Goal: Information Seeking & Learning: Check status

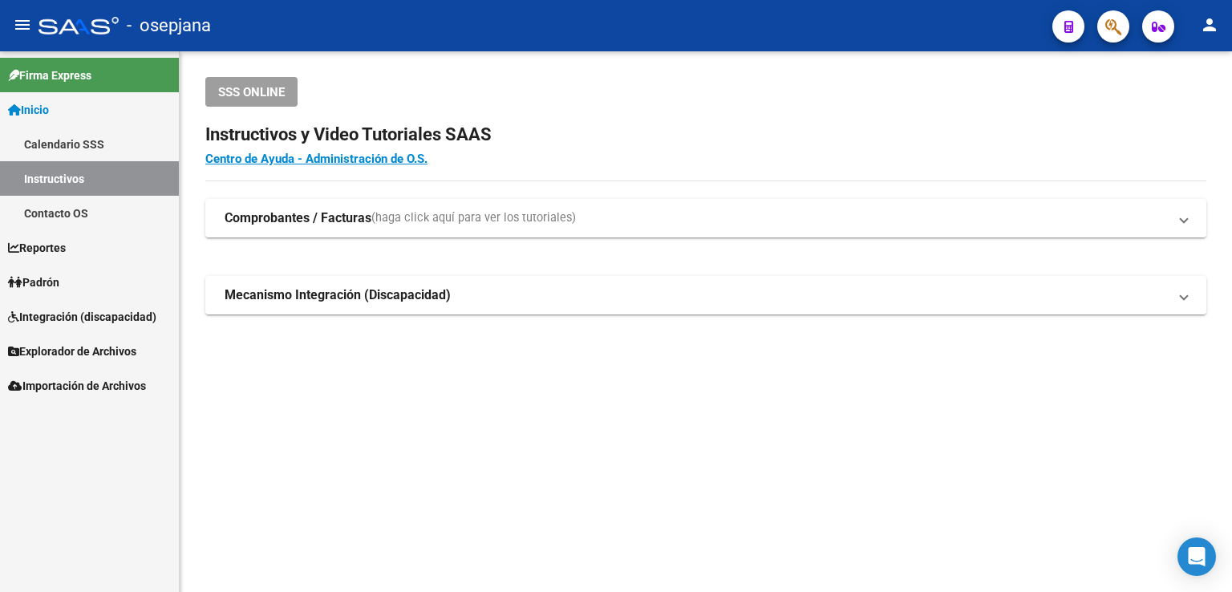
click at [43, 281] on span "Padrón" at bounding box center [33, 282] width 51 height 18
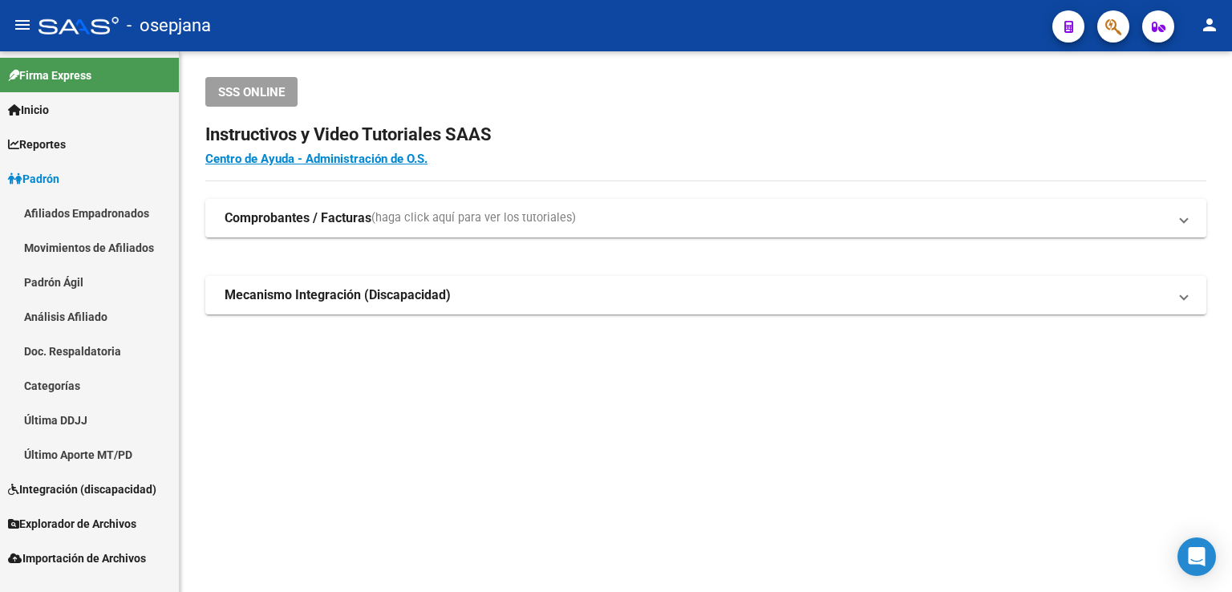
click at [55, 315] on link "Análisis Afiliado" at bounding box center [89, 316] width 179 height 34
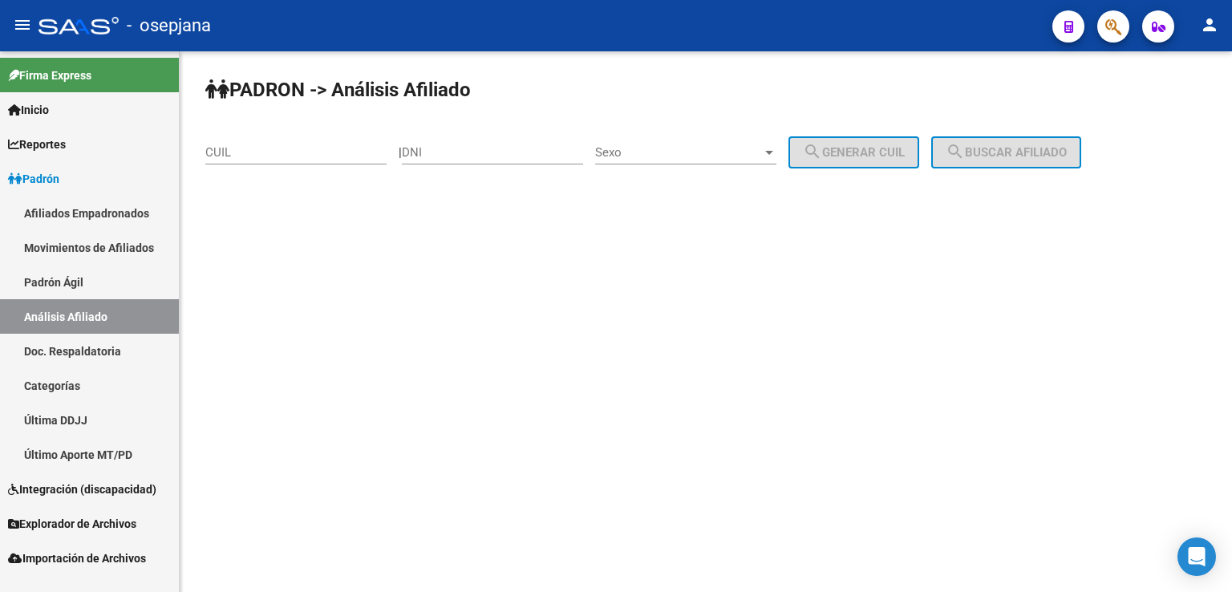
click at [212, 148] on input "CUIL" at bounding box center [295, 152] width 181 height 14
paste input "20-30952799-3"
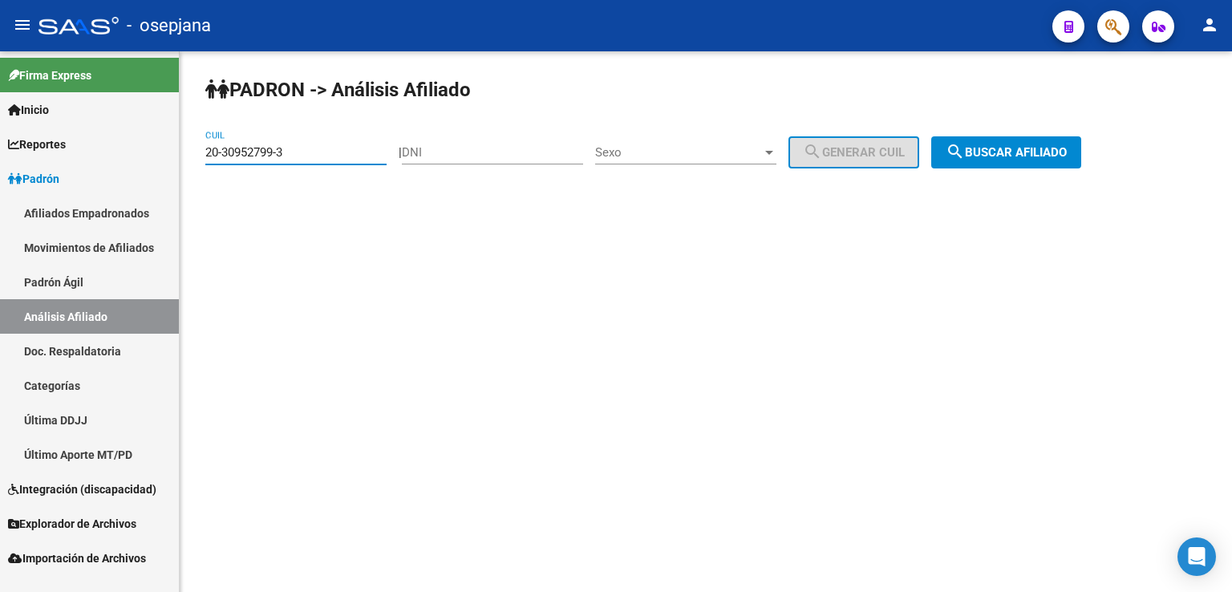
click at [1011, 149] on span "search Buscar afiliado" at bounding box center [1005, 152] width 121 height 14
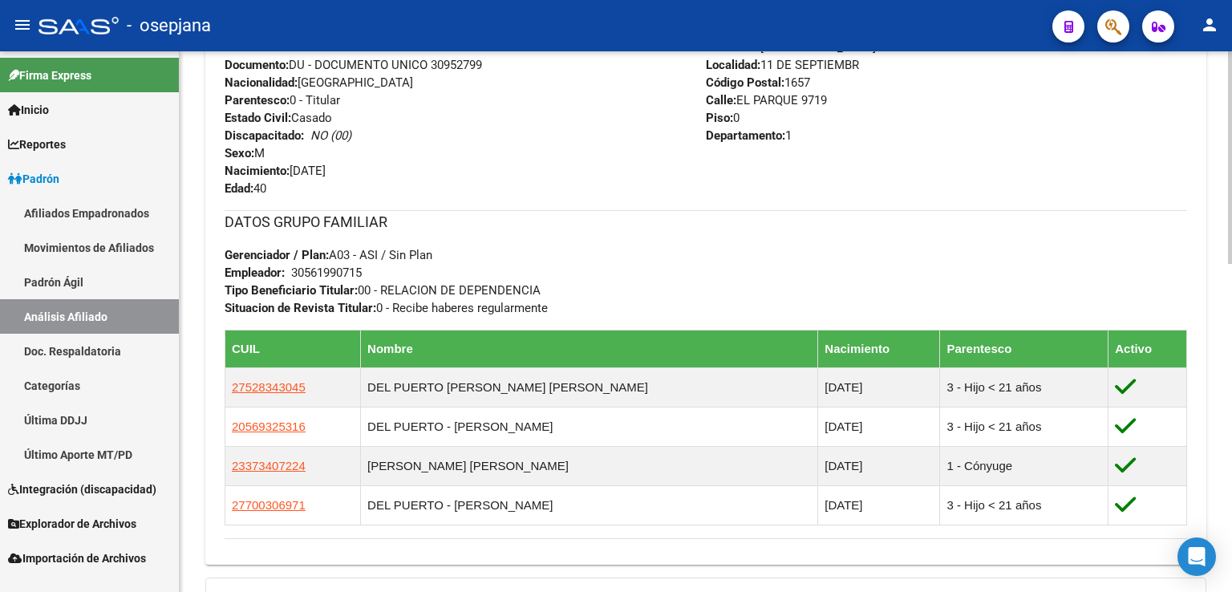
scroll to position [833, 0]
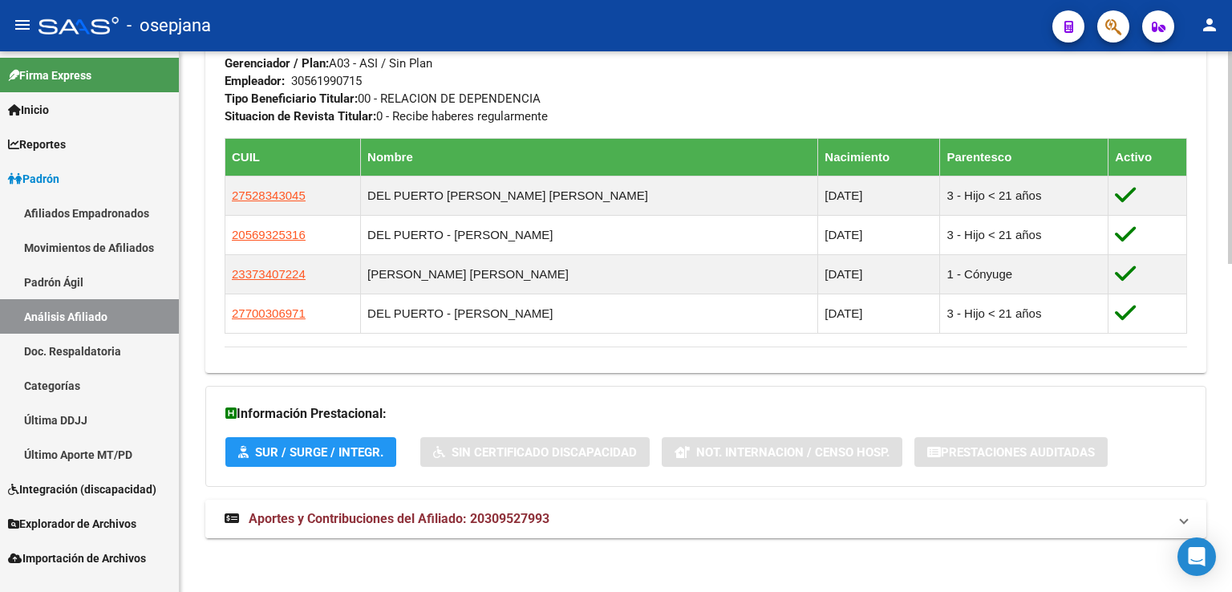
click at [433, 516] on span "Aportes y Contribuciones del Afiliado: 20309527993" at bounding box center [399, 518] width 301 height 15
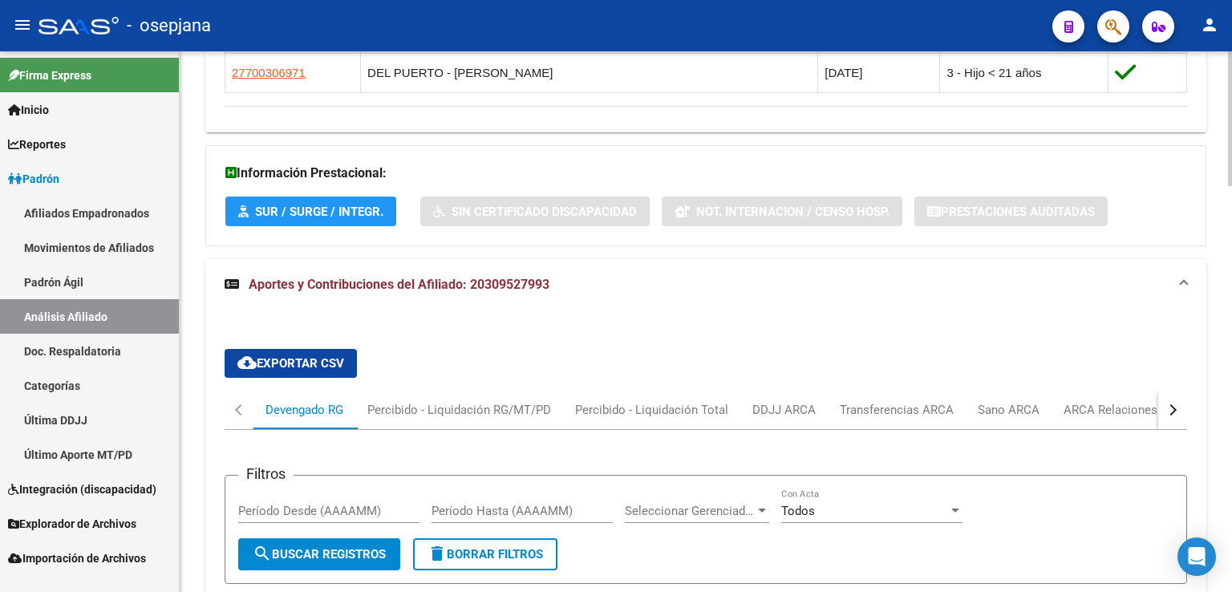
scroll to position [1234, 0]
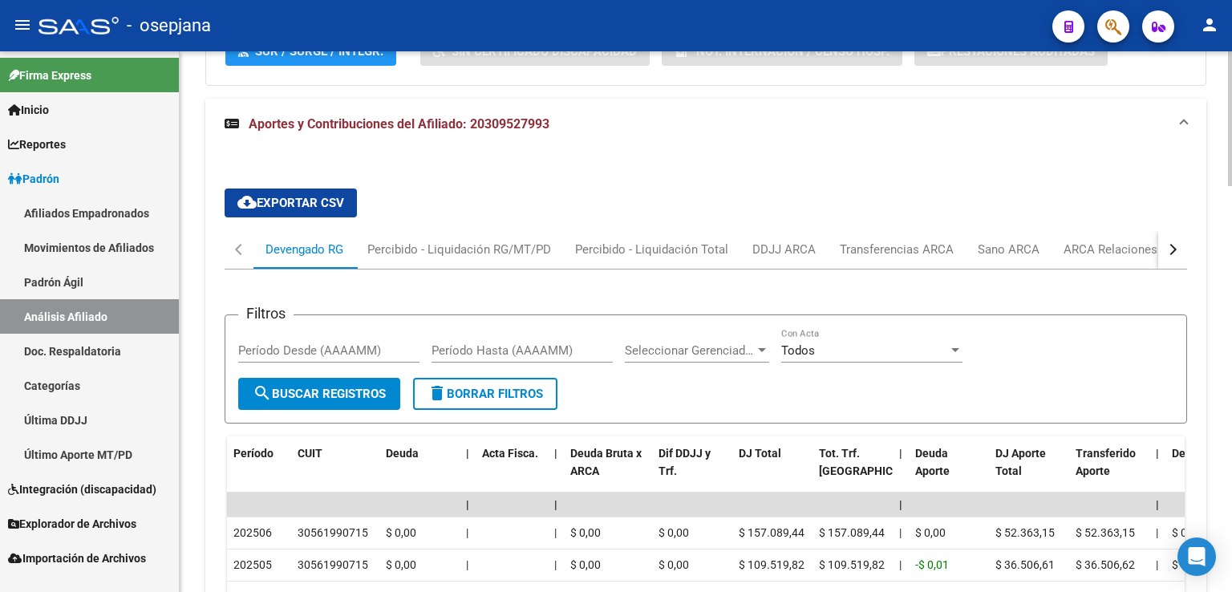
click at [1170, 248] on div "button" at bounding box center [1170, 249] width 11 height 11
click at [1073, 249] on div "ARCA Relaciones Laborales" at bounding box center [1063, 250] width 150 height 18
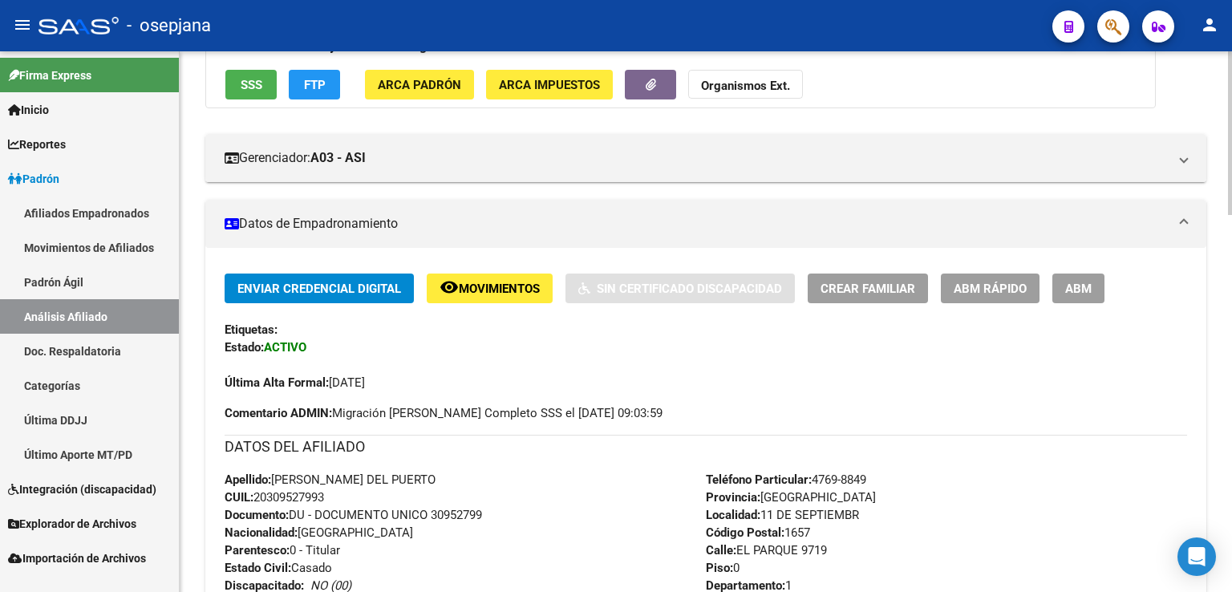
scroll to position [0, 0]
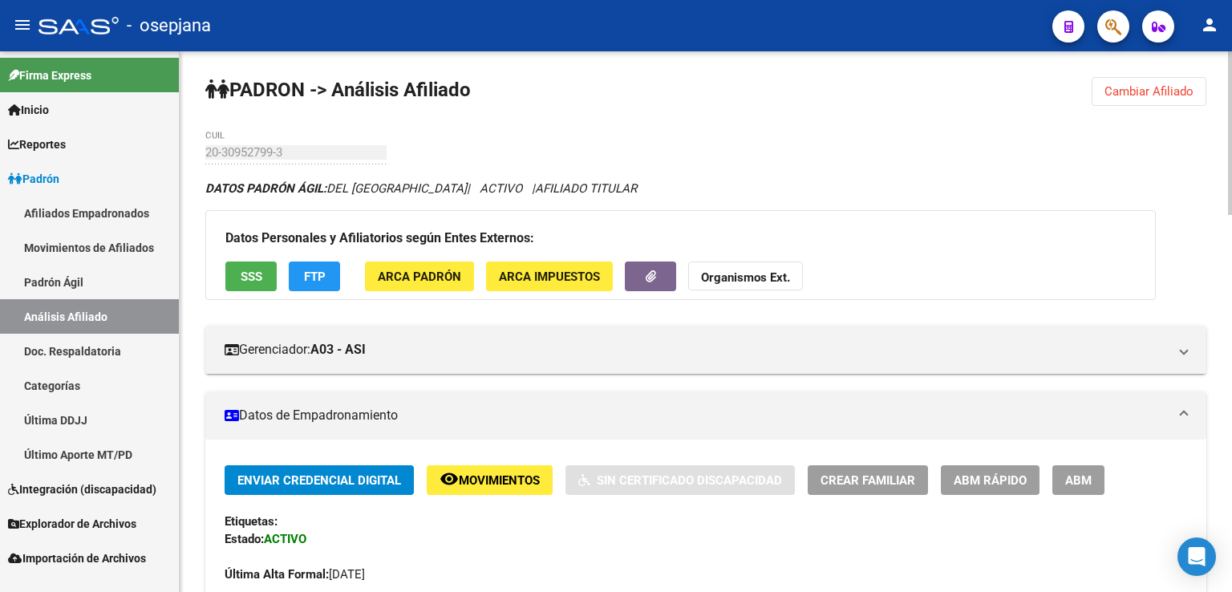
click at [1139, 90] on span "Cambiar Afiliado" at bounding box center [1148, 91] width 89 height 14
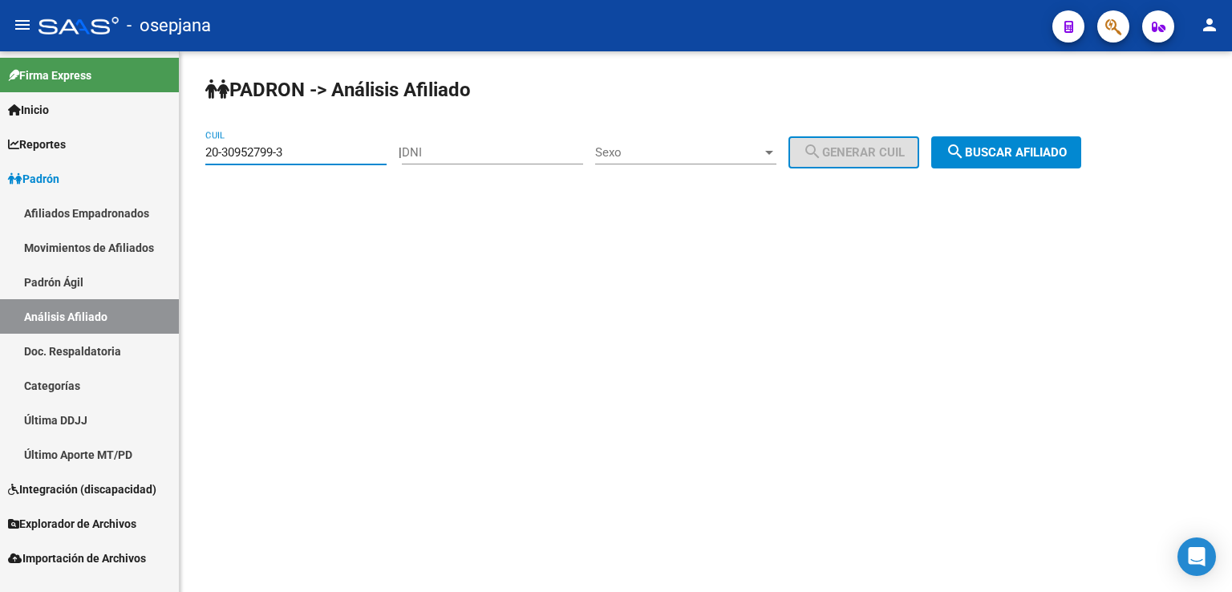
drag, startPoint x: 205, startPoint y: 148, endPoint x: 295, endPoint y: 154, distance: 90.0
click at [295, 154] on input "20-30952799-3" at bounding box center [295, 152] width 181 height 14
paste input "29531843-1"
click at [1037, 148] on span "search Buscar afiliado" at bounding box center [1005, 152] width 121 height 14
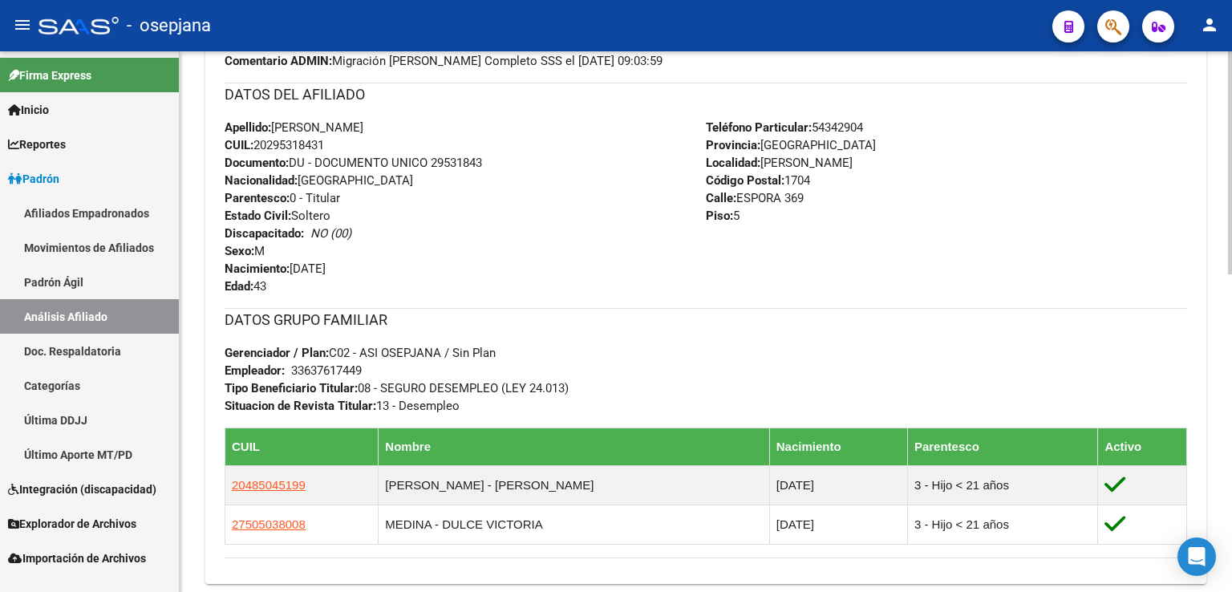
scroll to position [772, 0]
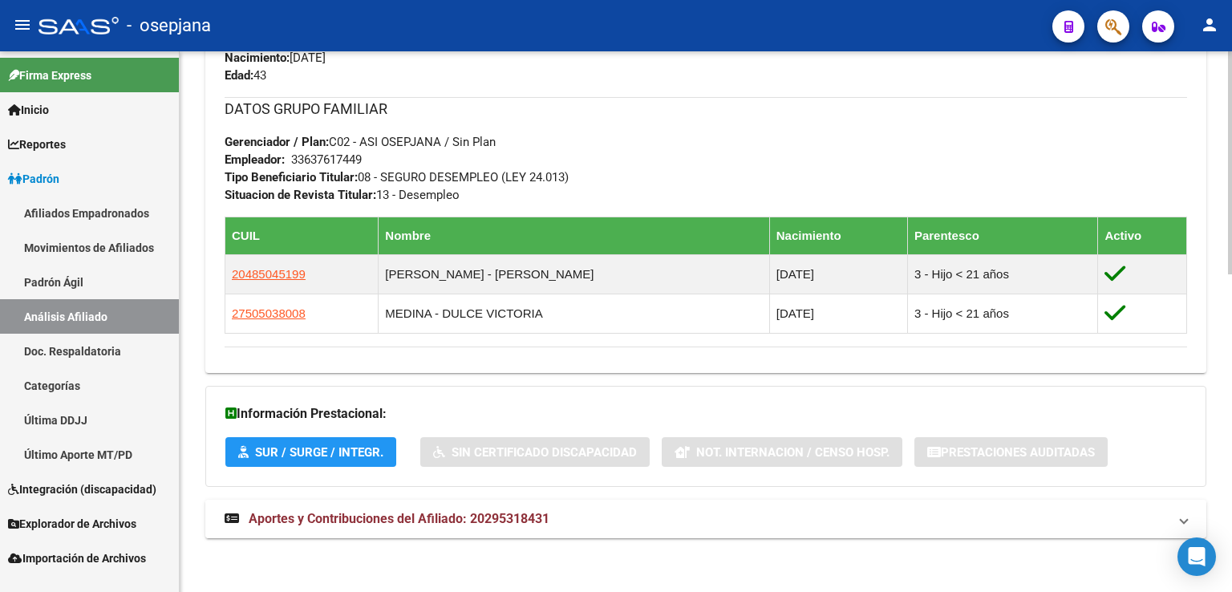
click at [382, 516] on span "Aportes y Contribuciones del Afiliado: 20295318431" at bounding box center [399, 518] width 301 height 15
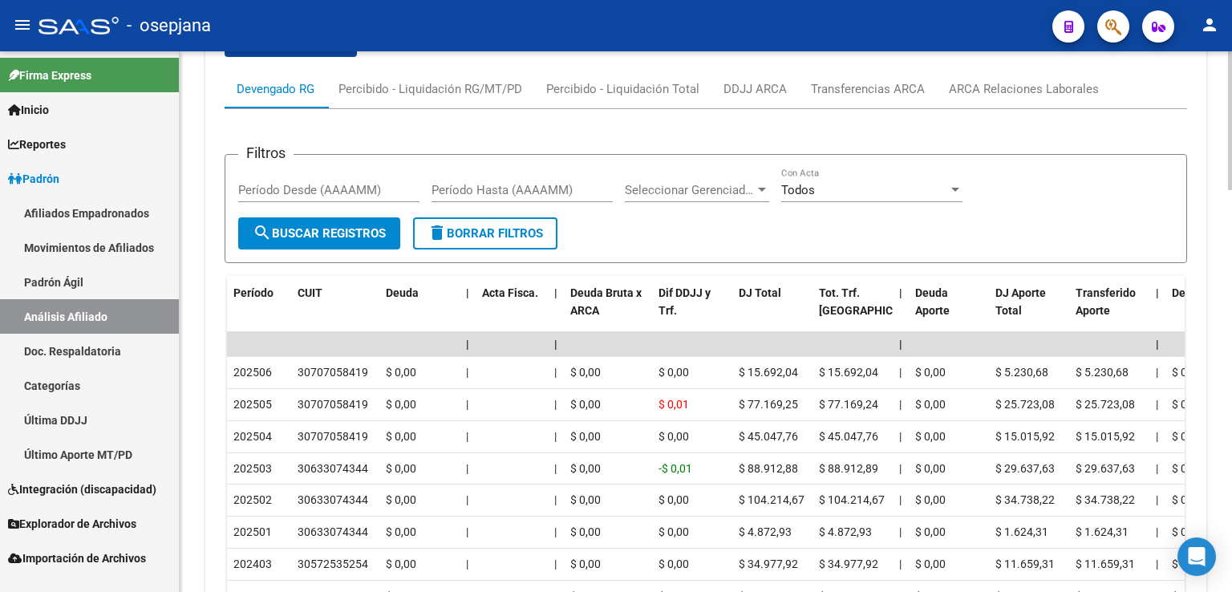
scroll to position [1253, 0]
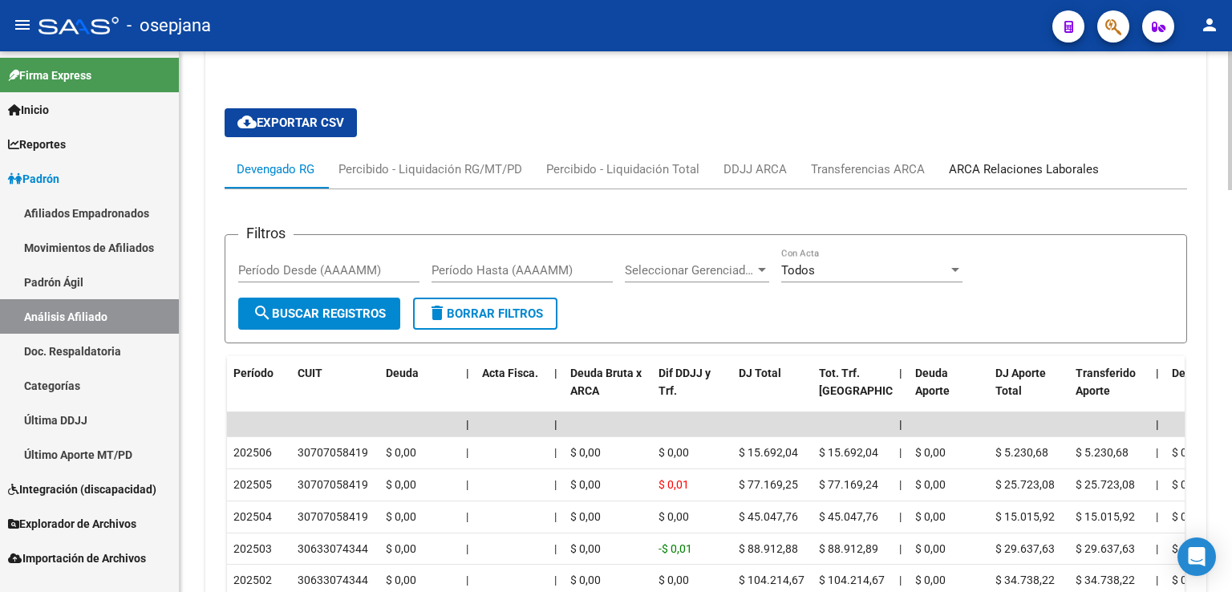
click at [1026, 161] on div "ARCA Relaciones Laborales" at bounding box center [1024, 169] width 150 height 18
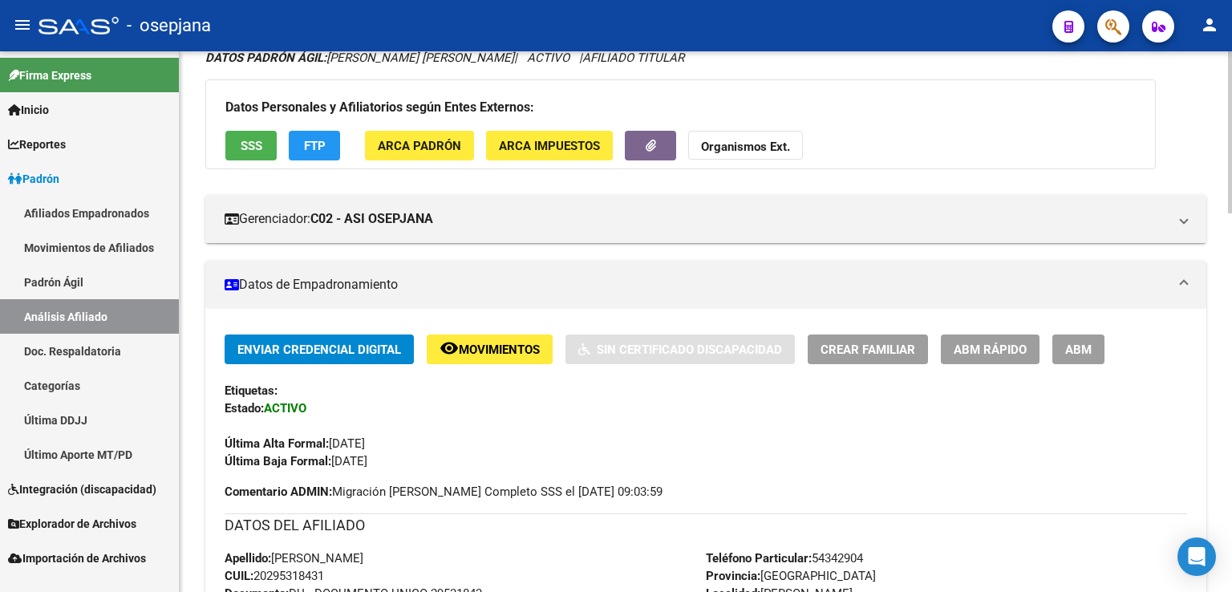
scroll to position [0, 0]
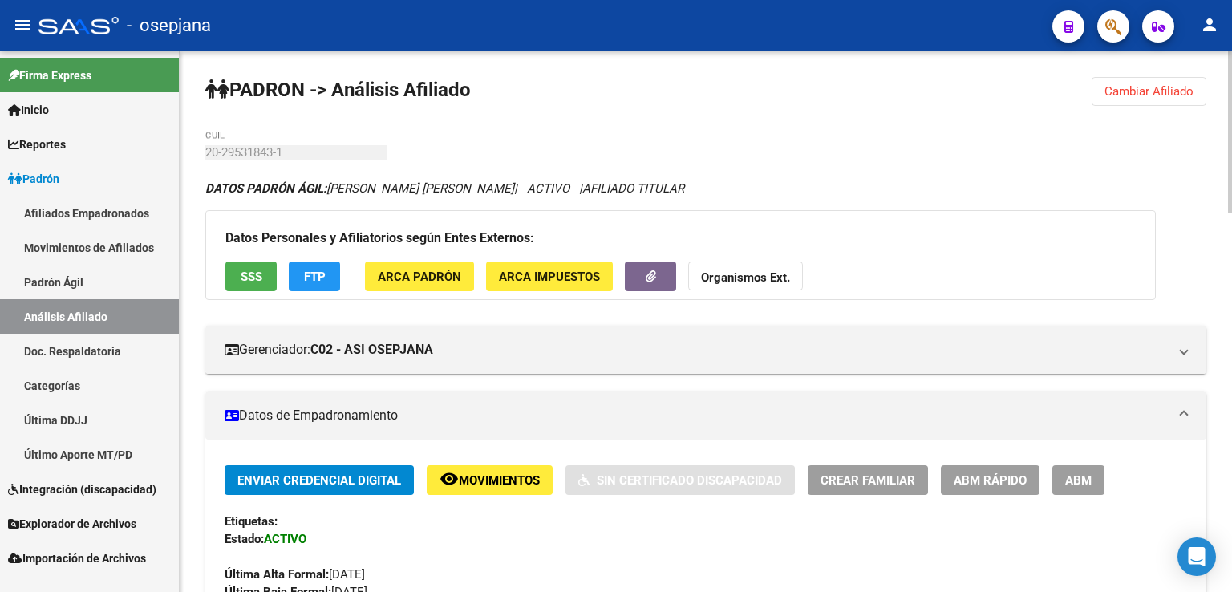
click at [1129, 86] on span "Cambiar Afiliado" at bounding box center [1148, 91] width 89 height 14
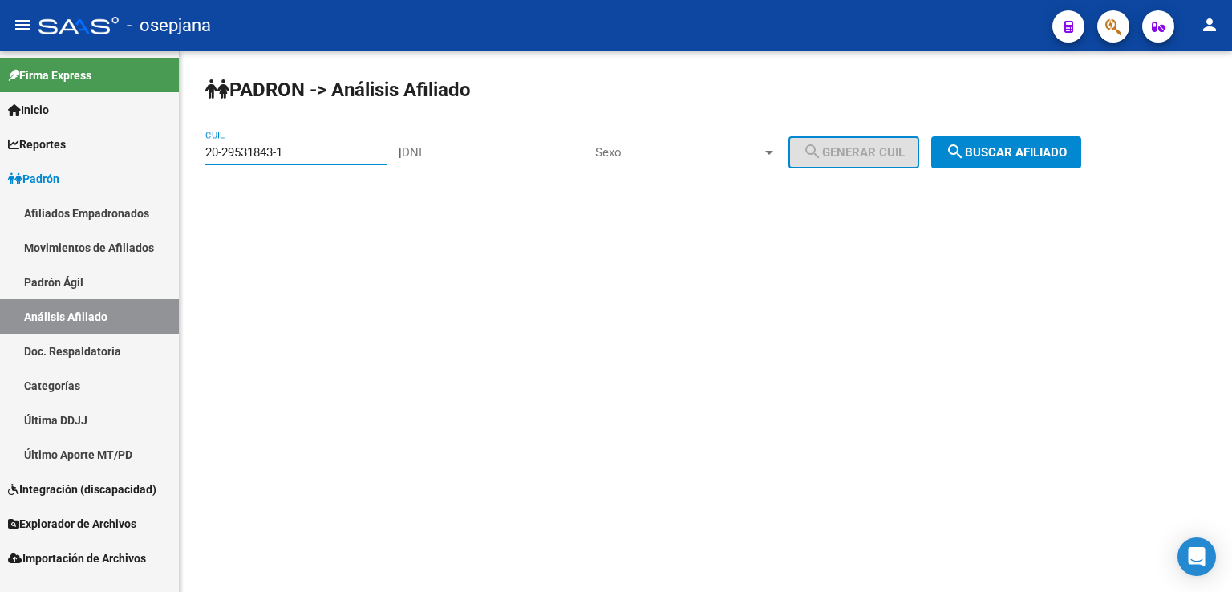
drag, startPoint x: 206, startPoint y: 154, endPoint x: 296, endPoint y: 143, distance: 90.5
click at [296, 143] on div "20-29531843-1 CUIL" at bounding box center [295, 147] width 181 height 34
paste input "17694021-3"
click at [1007, 152] on span "search Buscar afiliado" at bounding box center [1005, 152] width 121 height 14
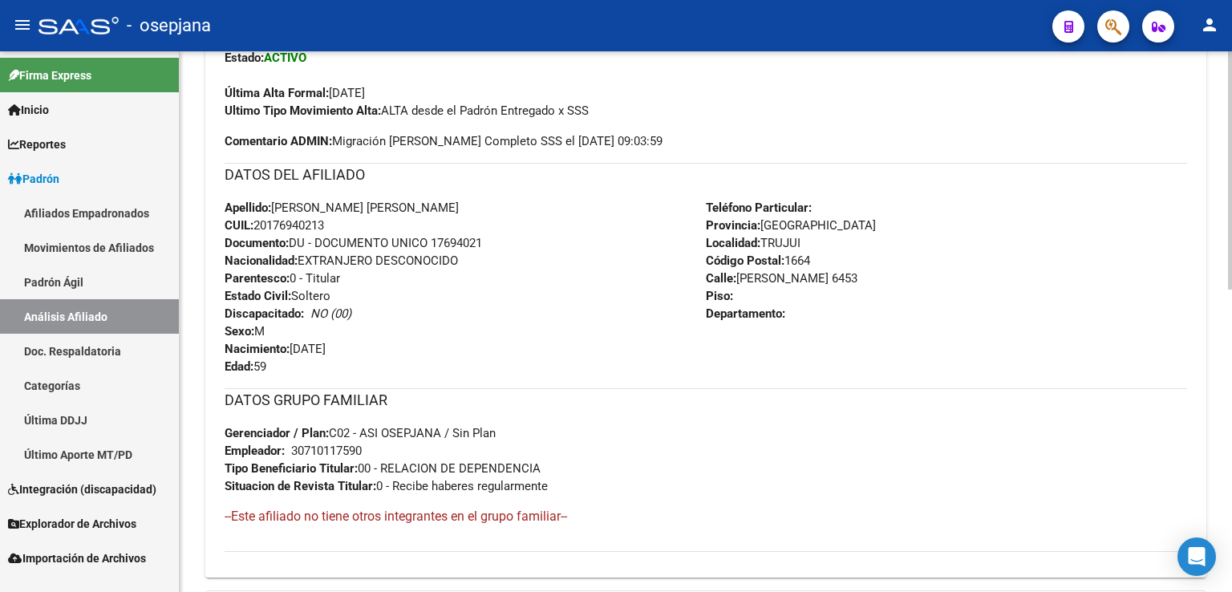
scroll to position [686, 0]
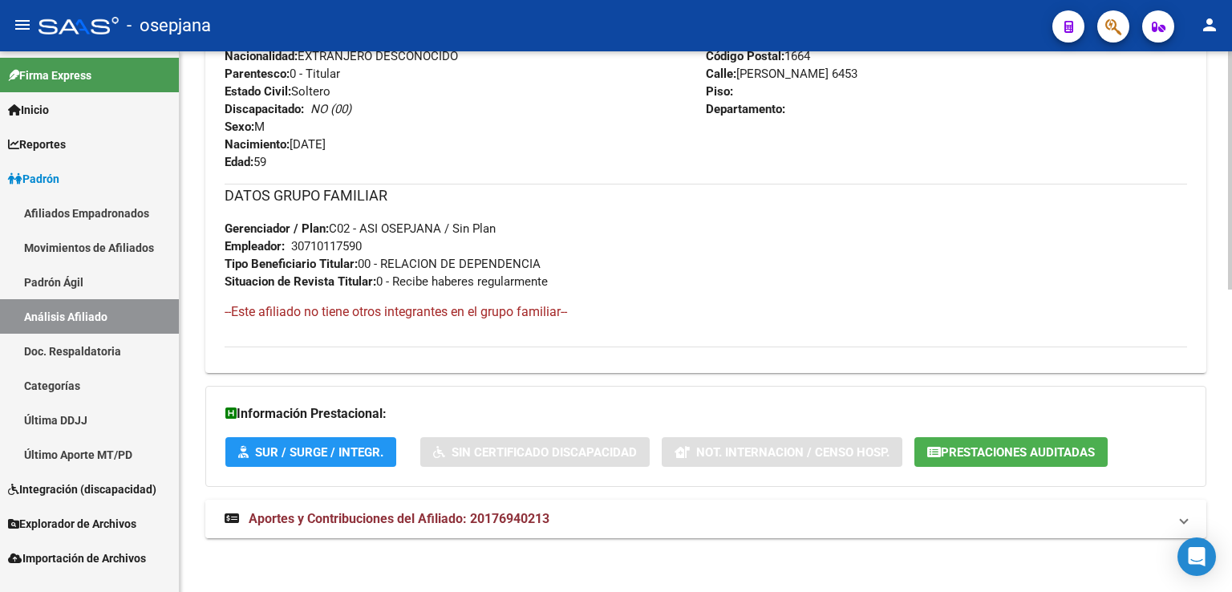
click at [348, 517] on span "Aportes y Contribuciones del Afiliado: 20176940213" at bounding box center [399, 518] width 301 height 15
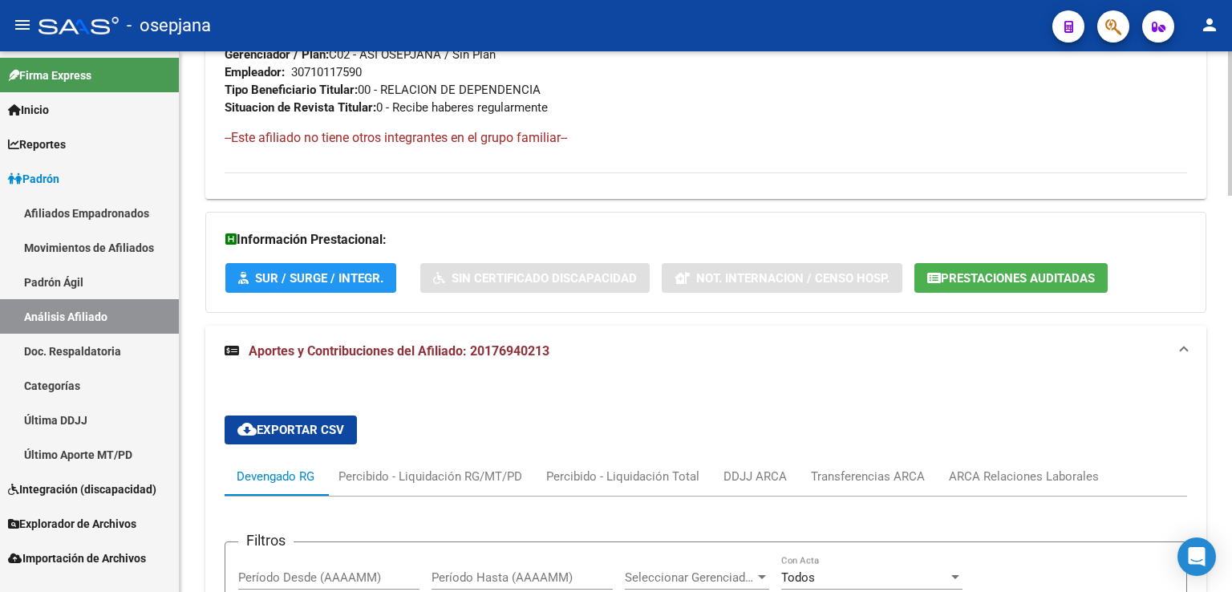
scroll to position [1020, 0]
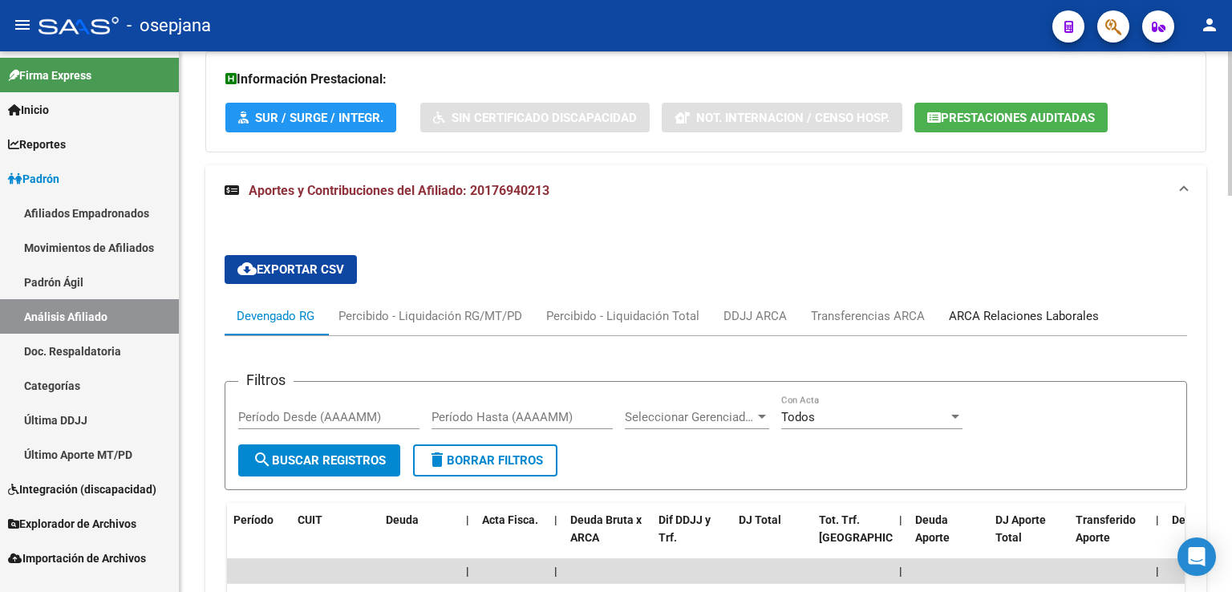
click at [1022, 313] on div "ARCA Relaciones Laborales" at bounding box center [1024, 316] width 150 height 18
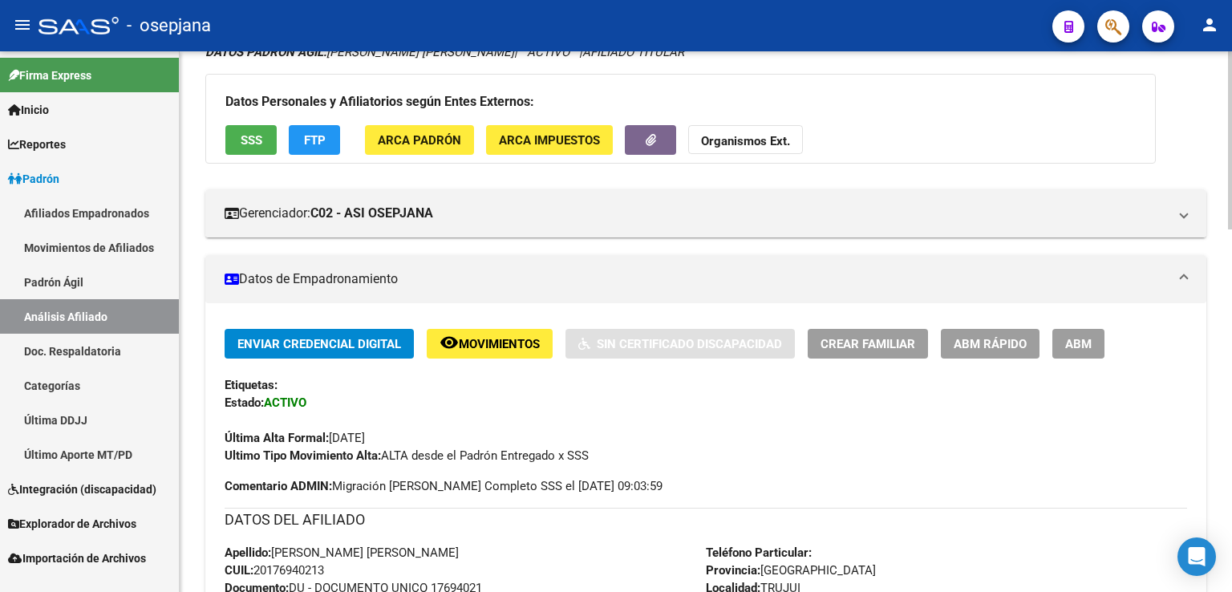
scroll to position [0, 0]
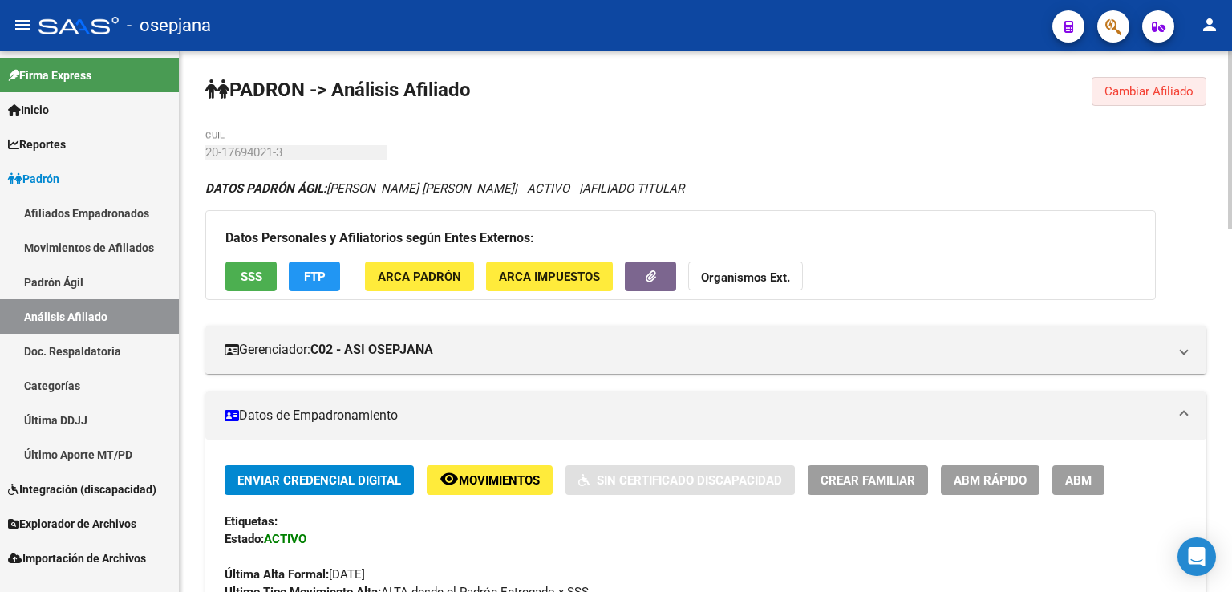
click at [1133, 85] on span "Cambiar Afiliado" at bounding box center [1148, 91] width 89 height 14
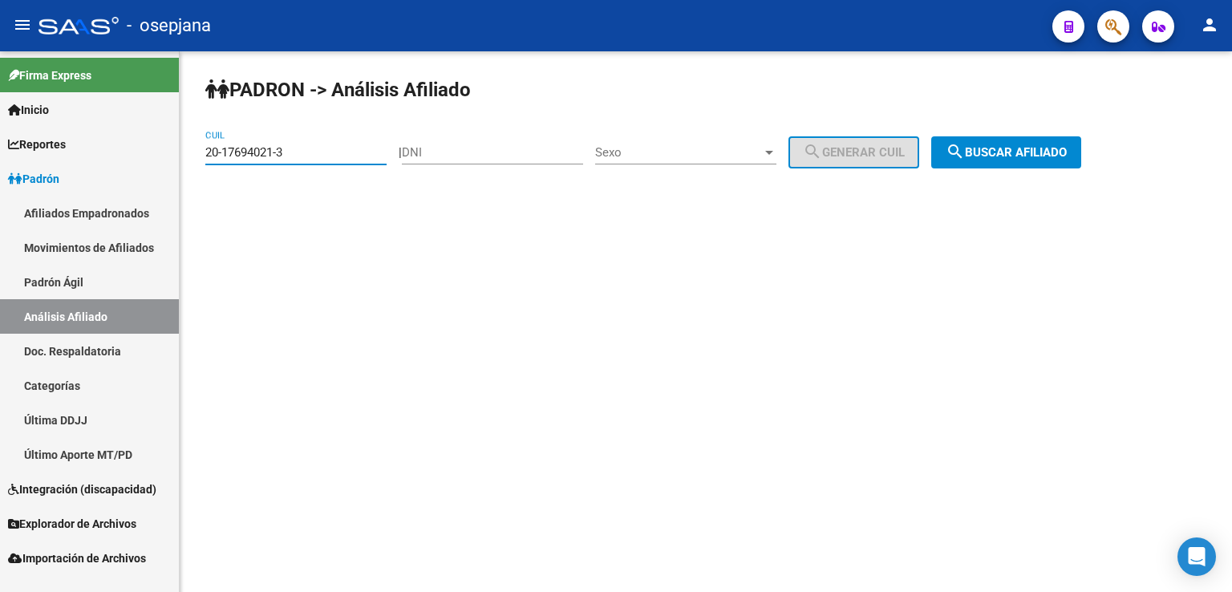
drag, startPoint x: 205, startPoint y: 148, endPoint x: 299, endPoint y: 154, distance: 94.0
click at [299, 154] on input "20-17694021-3" at bounding box center [295, 152] width 181 height 14
paste input "6724651-7"
click at [1013, 156] on span "search Buscar afiliado" at bounding box center [1005, 152] width 121 height 14
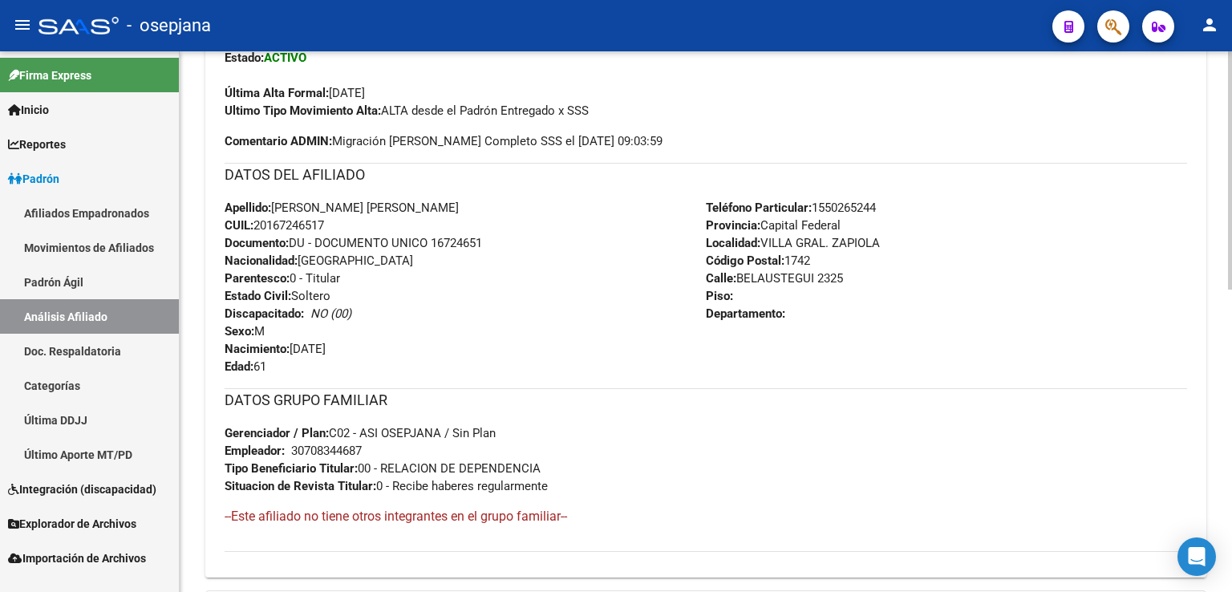
scroll to position [686, 0]
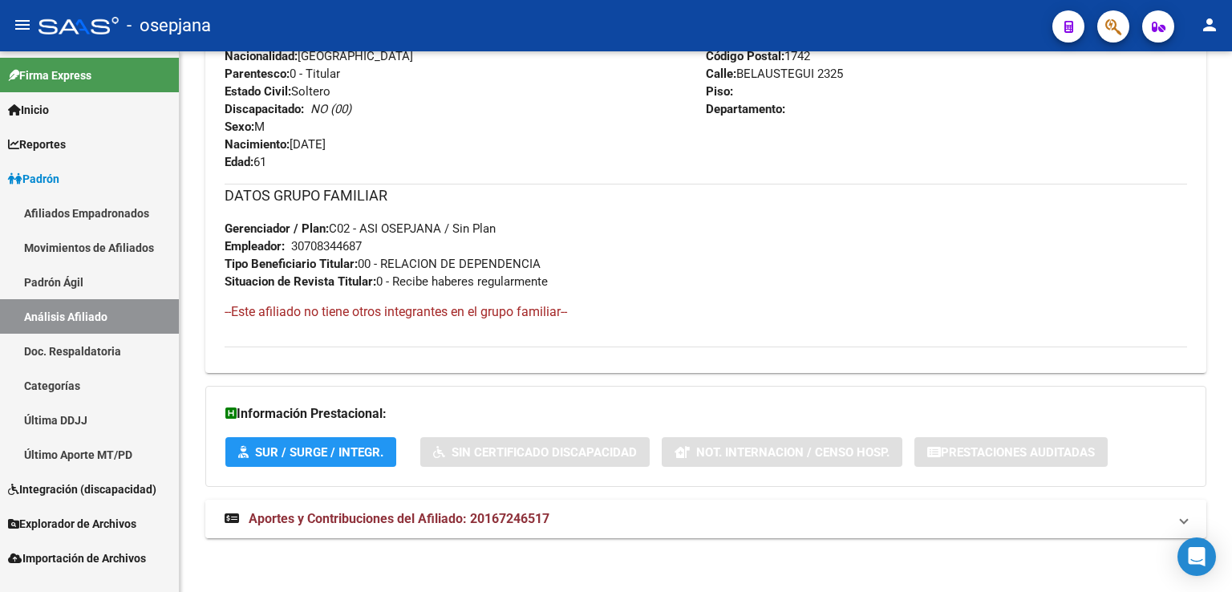
click at [393, 515] on span "Aportes y Contribuciones del Afiliado: 20167246517" at bounding box center [399, 518] width 301 height 15
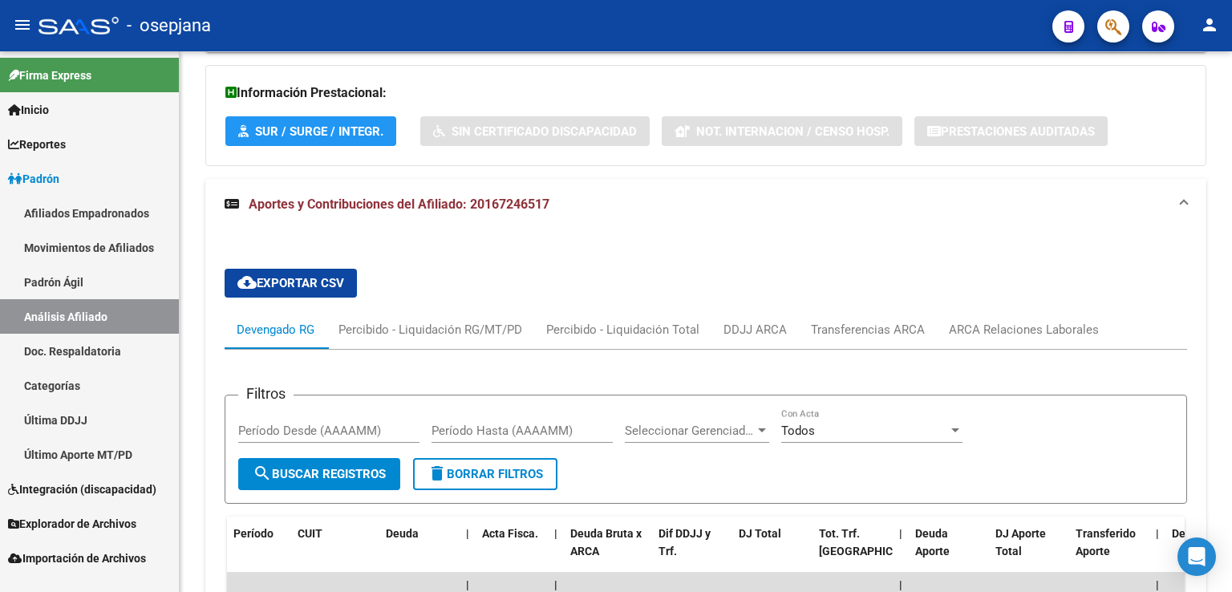
scroll to position [1247, 0]
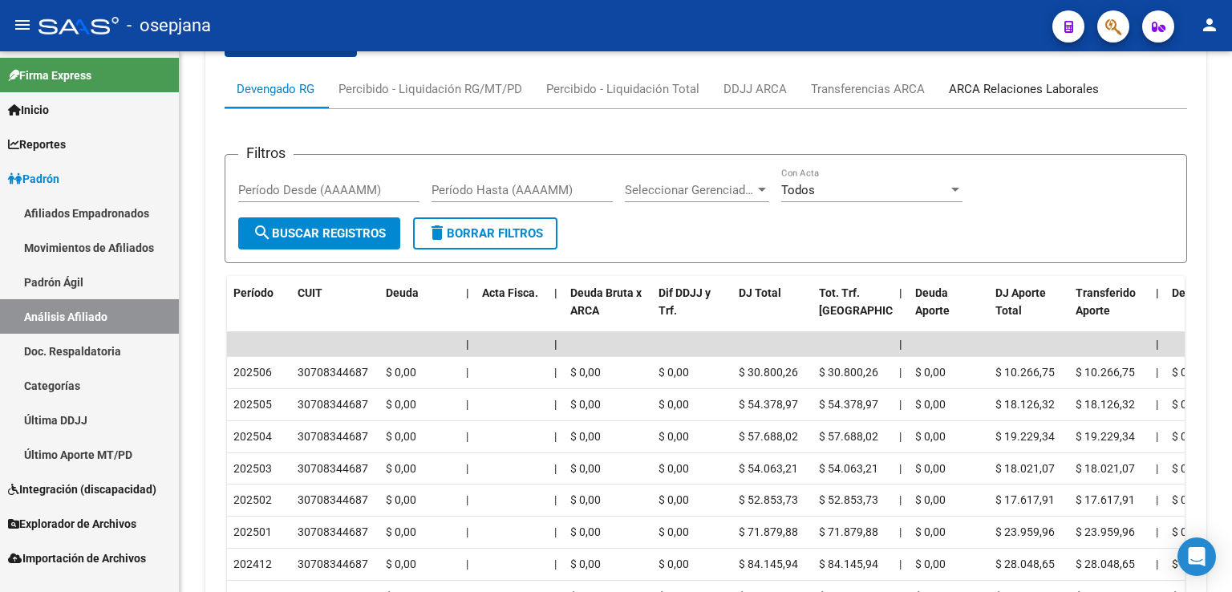
click at [1023, 84] on div "ARCA Relaciones Laborales" at bounding box center [1024, 89] width 150 height 18
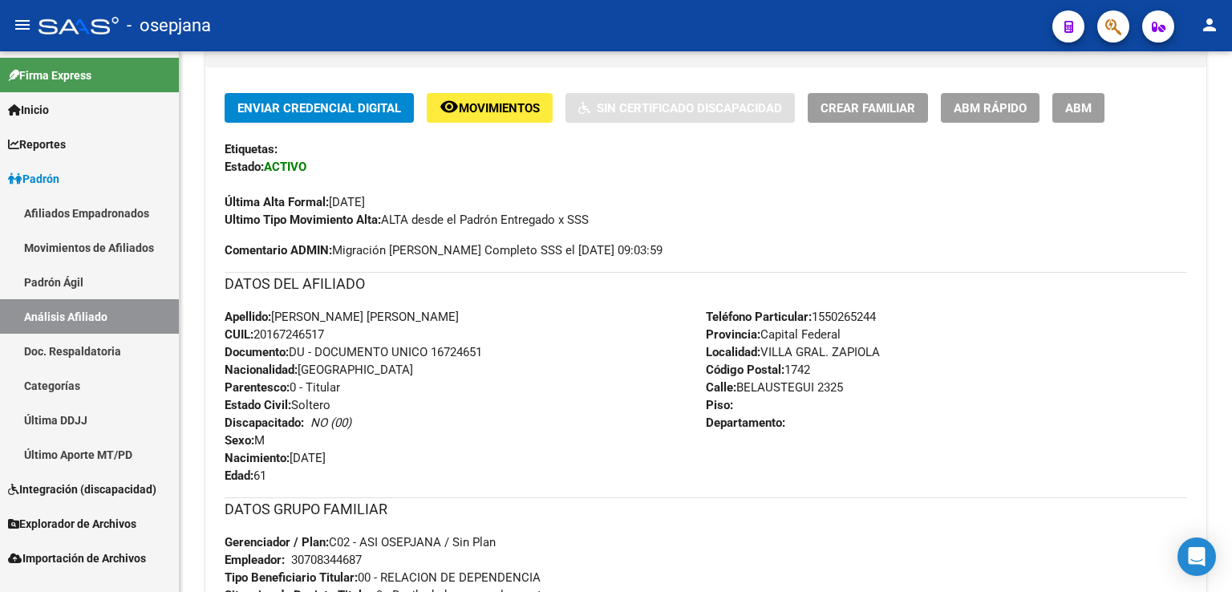
scroll to position [0, 0]
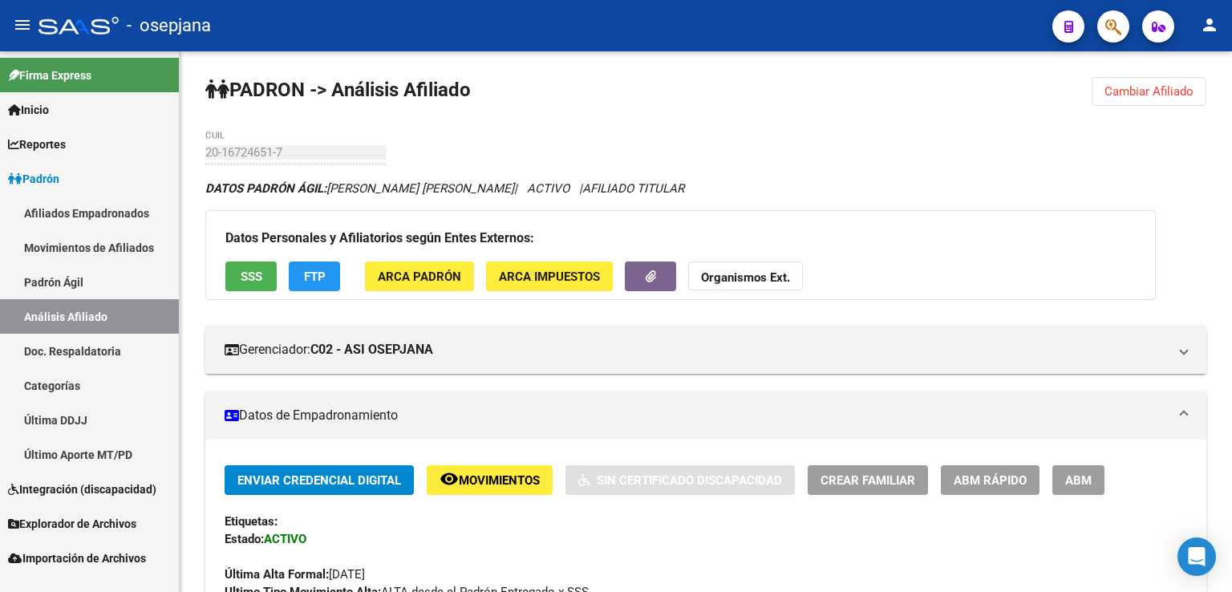
click at [1127, 87] on span "Cambiar Afiliado" at bounding box center [1148, 91] width 89 height 14
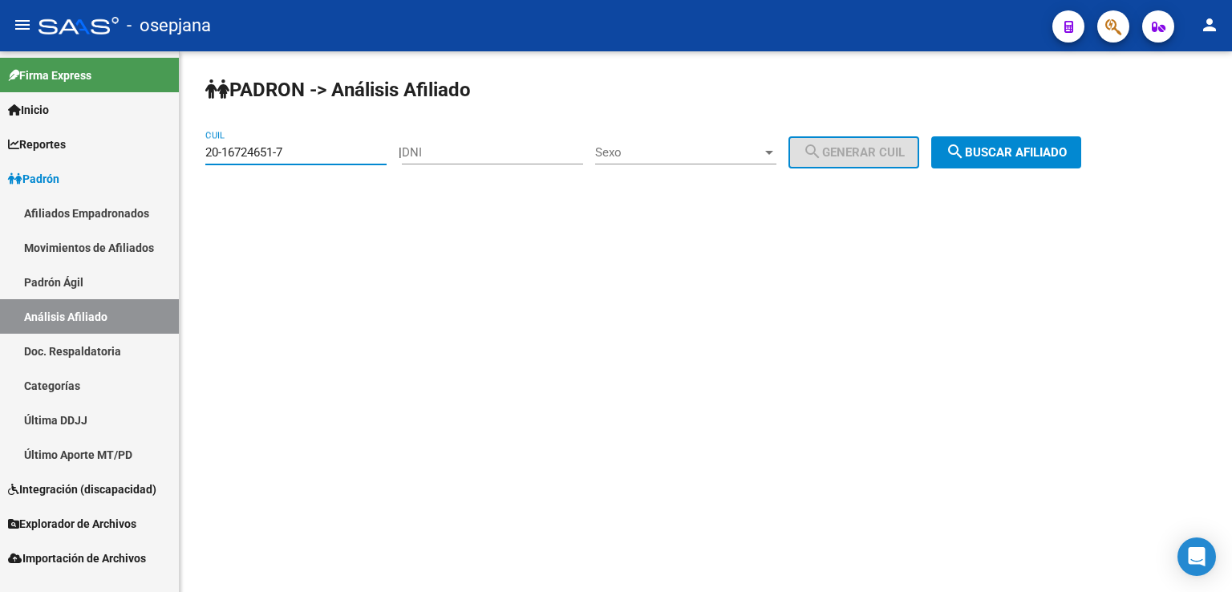
drag, startPoint x: 207, startPoint y: 152, endPoint x: 289, endPoint y: 150, distance: 82.6
click at [289, 150] on input "20-16724651-7" at bounding box center [295, 152] width 181 height 14
paste input "41798219-2"
click at [1038, 156] on span "search Buscar afiliado" at bounding box center [1005, 152] width 121 height 14
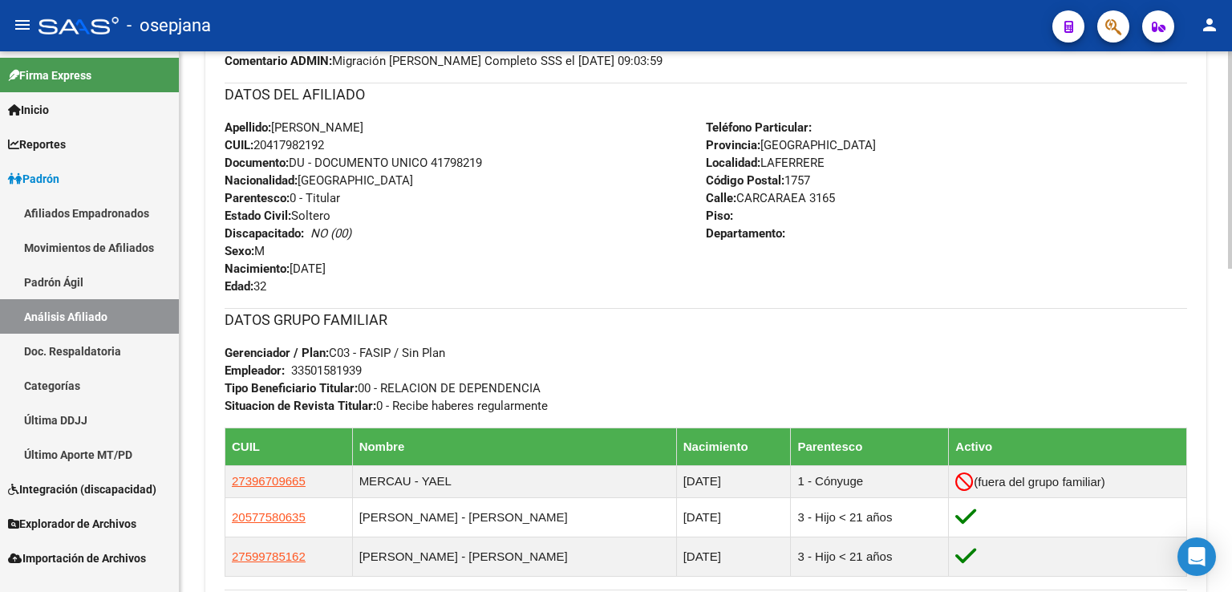
scroll to position [804, 0]
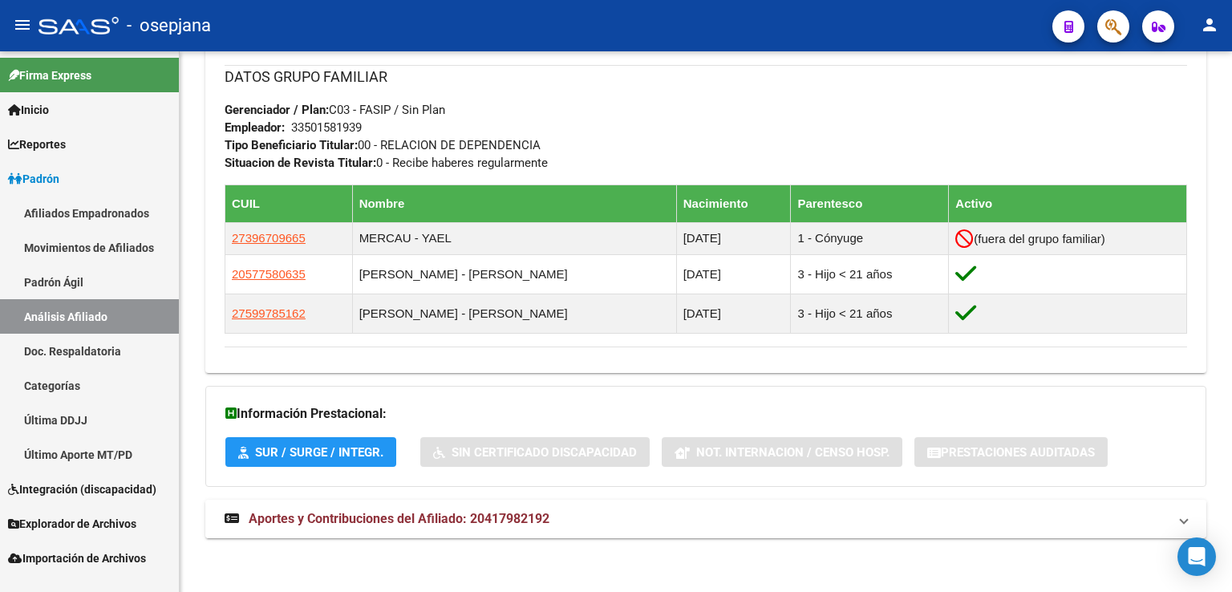
click at [387, 511] on span "Aportes y Contribuciones del Afiliado: 20417982192" at bounding box center [399, 518] width 301 height 15
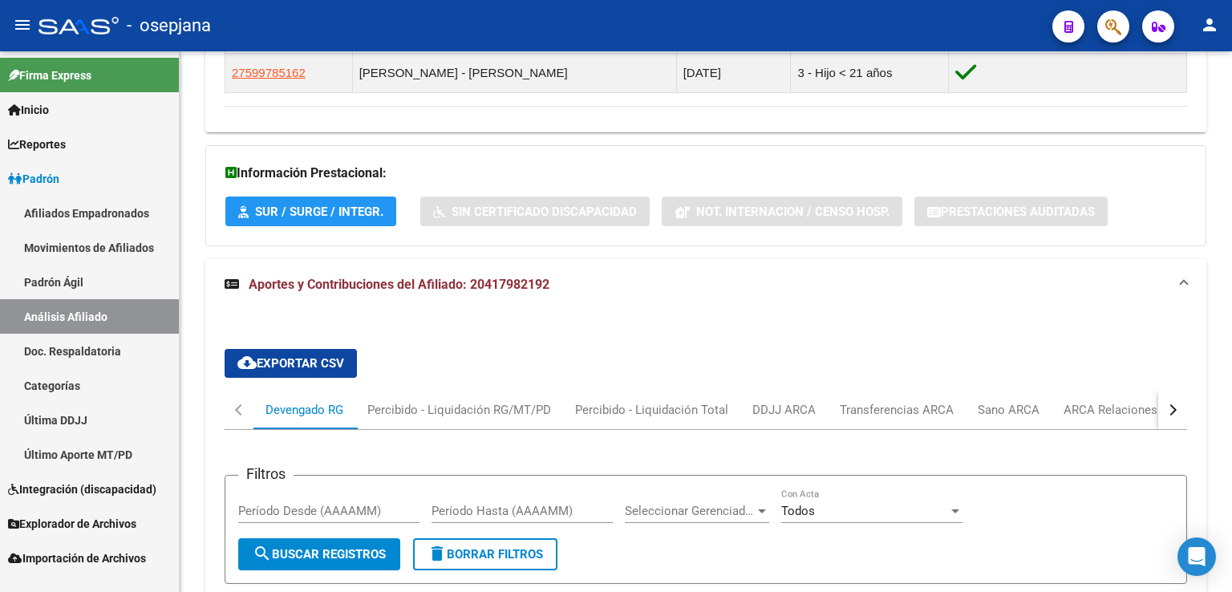
scroll to position [1205, 0]
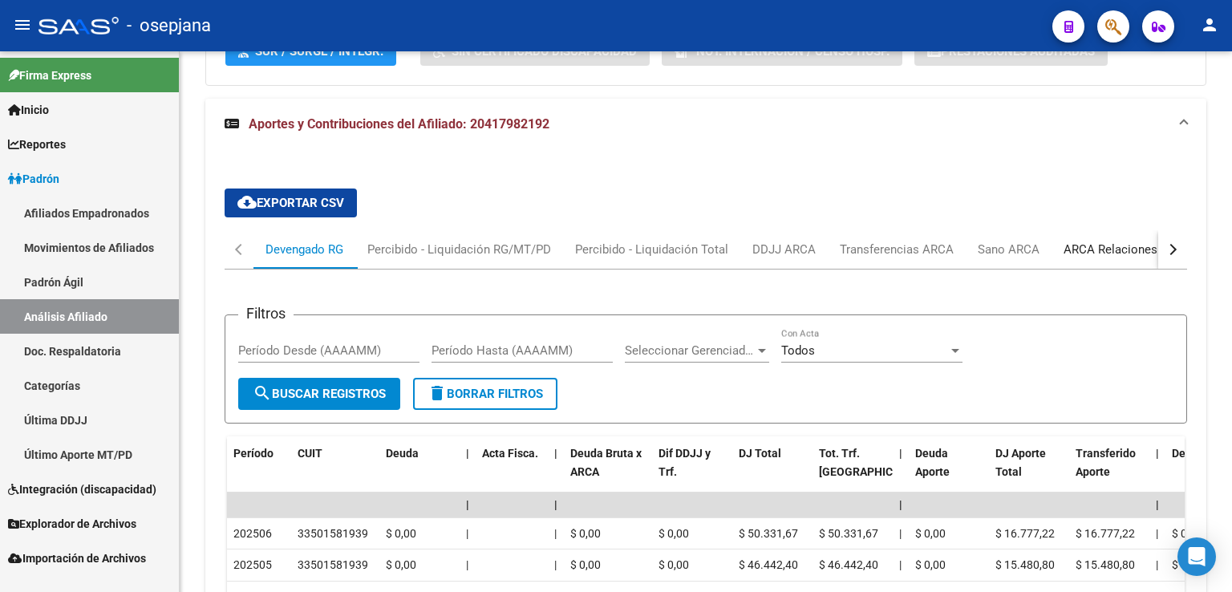
click at [1107, 247] on div "ARCA Relaciones Laborales" at bounding box center [1138, 250] width 150 height 18
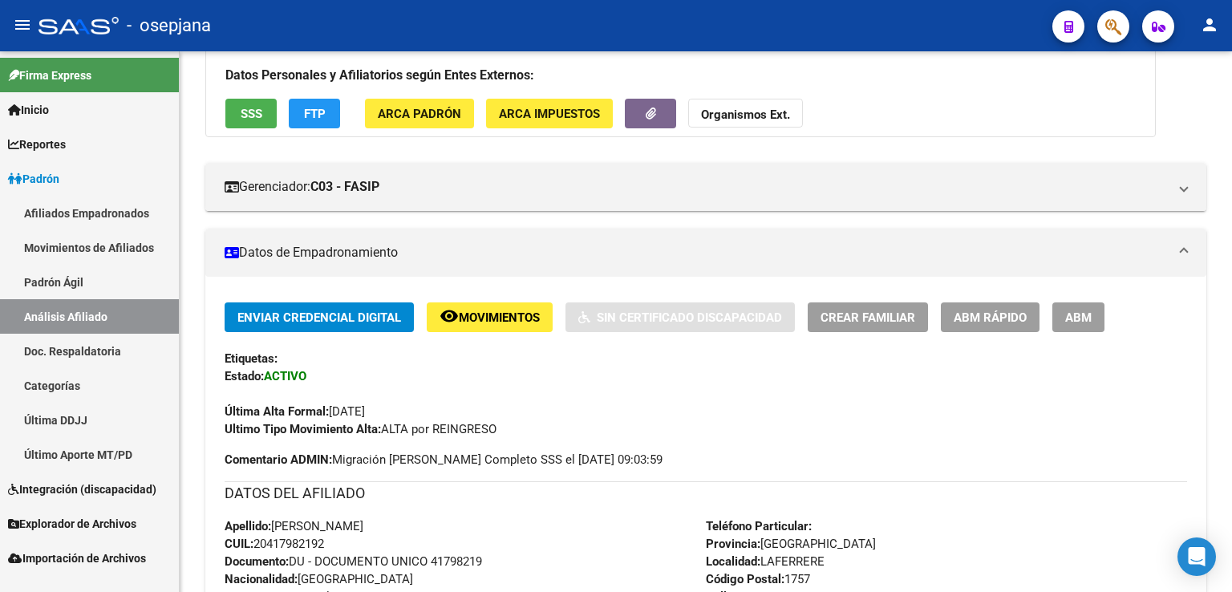
scroll to position [0, 0]
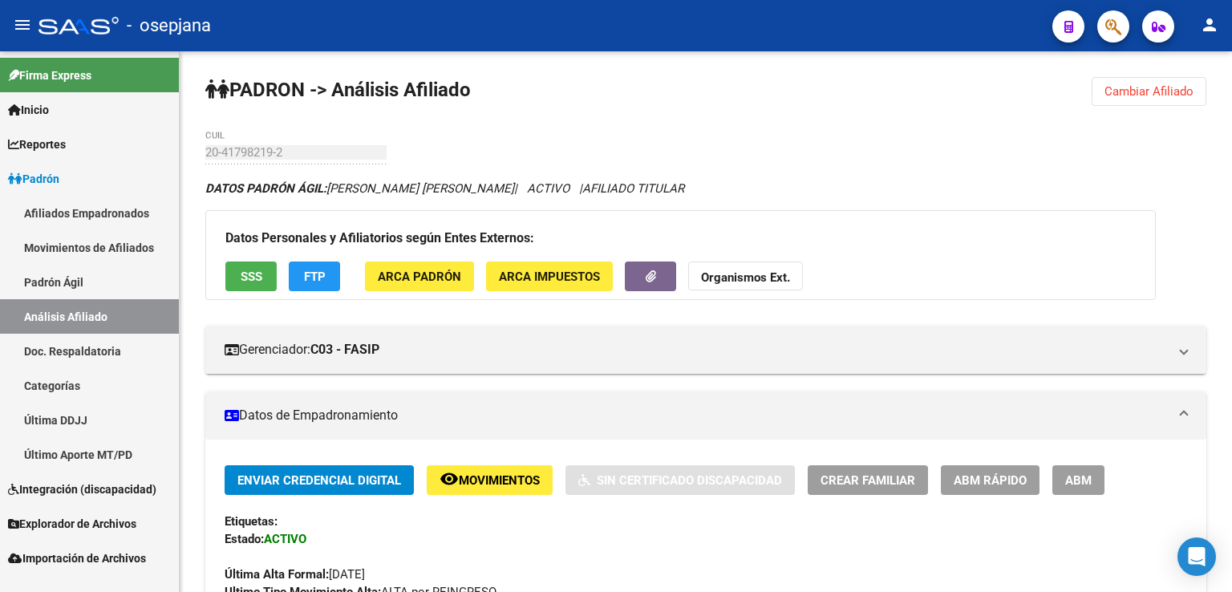
click at [1116, 86] on span "Cambiar Afiliado" at bounding box center [1148, 91] width 89 height 14
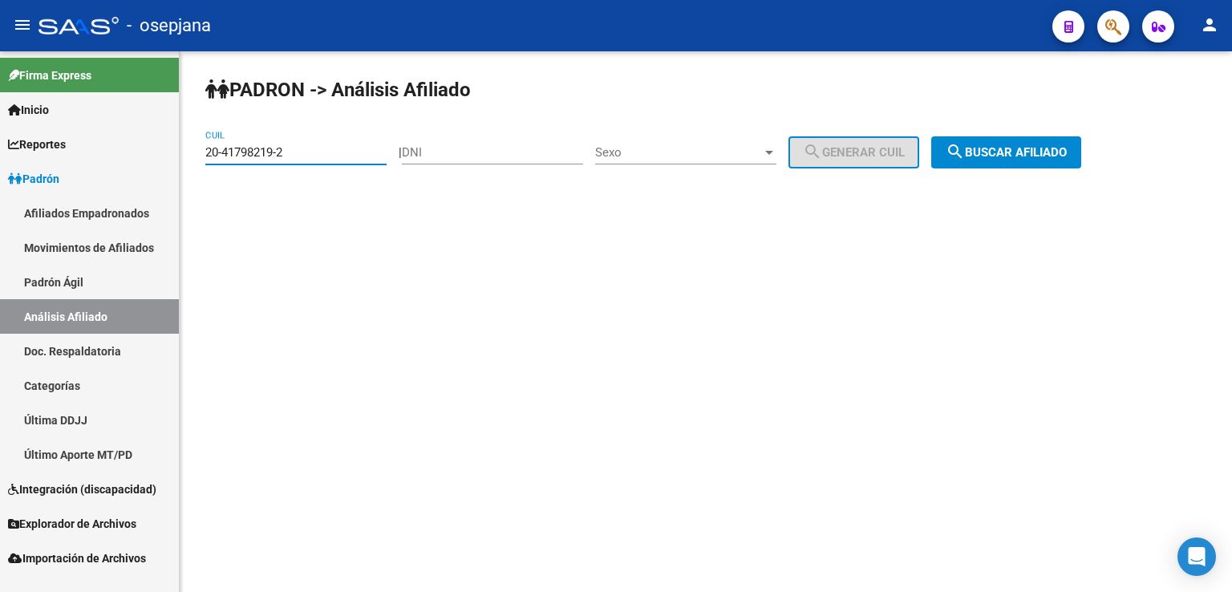
drag, startPoint x: 205, startPoint y: 147, endPoint x: 293, endPoint y: 148, distance: 87.4
click at [293, 148] on input "20-41798219-2" at bounding box center [295, 152] width 181 height 14
paste input "16793273-9"
click at [1033, 149] on span "search Buscar afiliado" at bounding box center [1005, 152] width 121 height 14
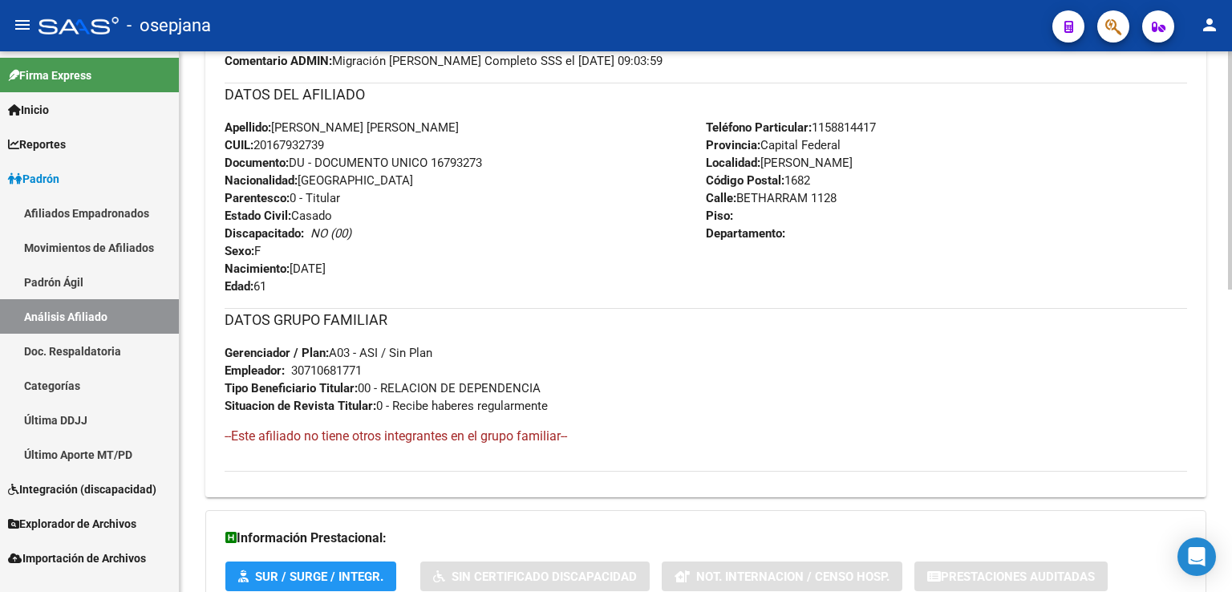
scroll to position [686, 0]
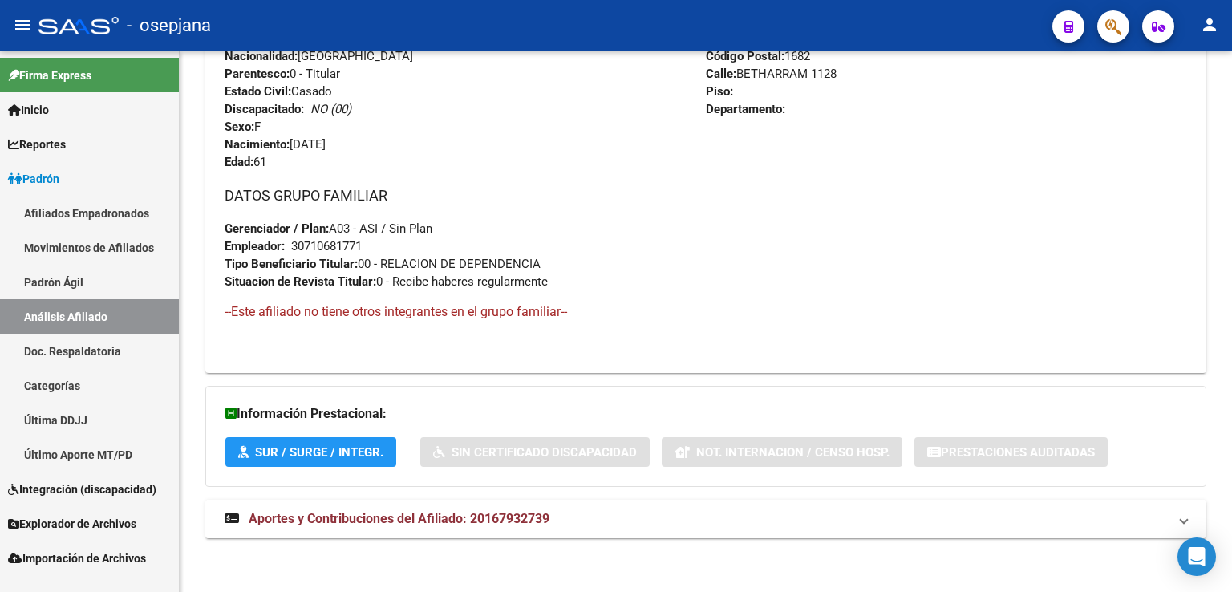
click at [392, 516] on span "Aportes y Contribuciones del Afiliado: 20167932739" at bounding box center [399, 518] width 301 height 15
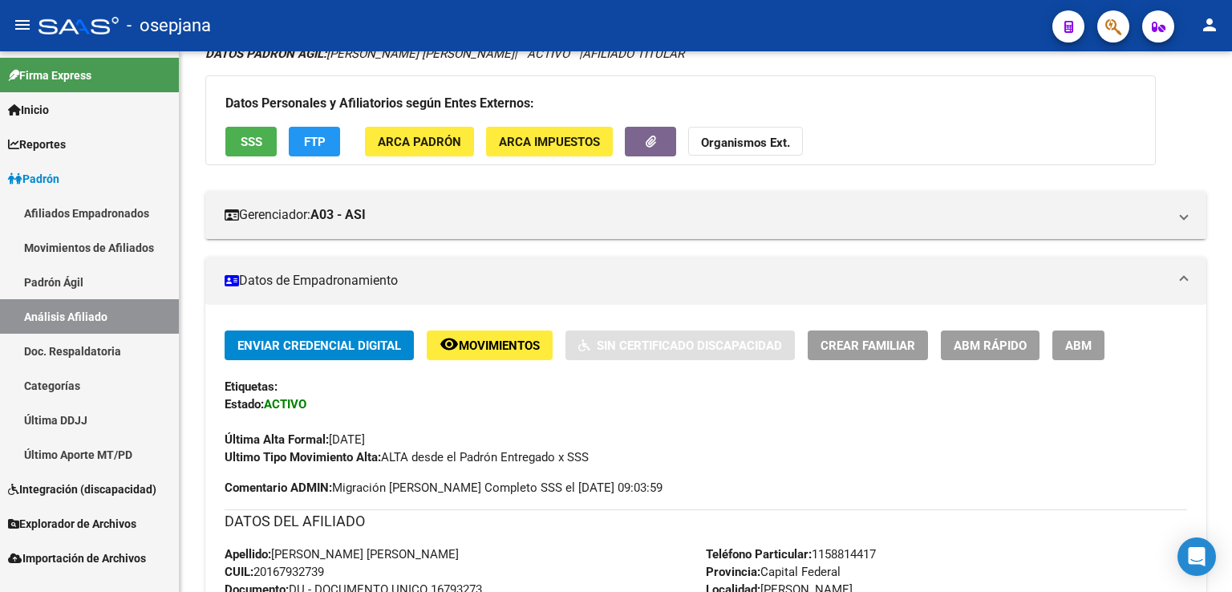
scroll to position [0, 0]
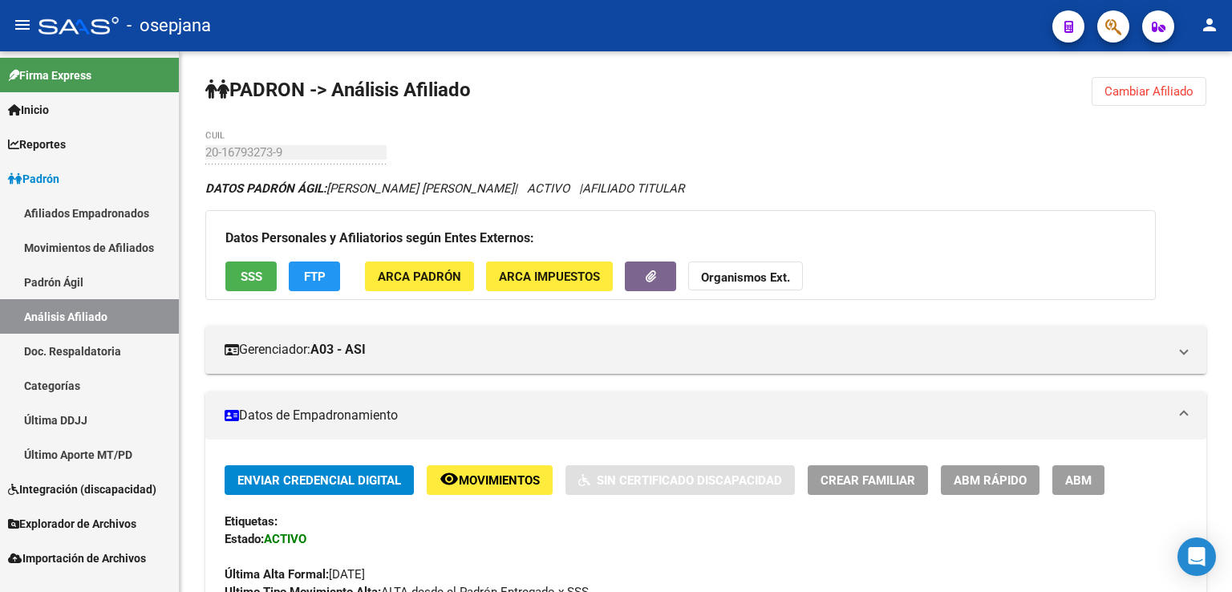
click at [1155, 88] on span "Cambiar Afiliado" at bounding box center [1148, 91] width 89 height 14
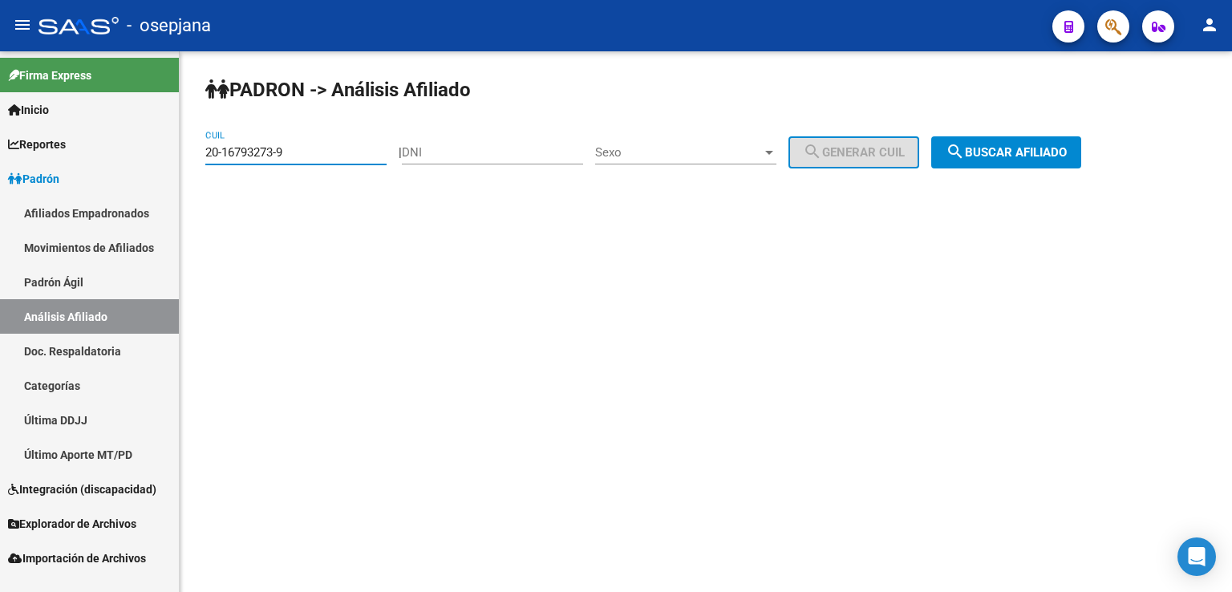
drag, startPoint x: 205, startPoint y: 149, endPoint x: 291, endPoint y: 151, distance: 85.8
click at [291, 151] on input "20-16793273-9" at bounding box center [295, 152] width 181 height 14
paste input "25678984-2"
click at [1014, 152] on span "search Buscar afiliado" at bounding box center [1005, 152] width 121 height 14
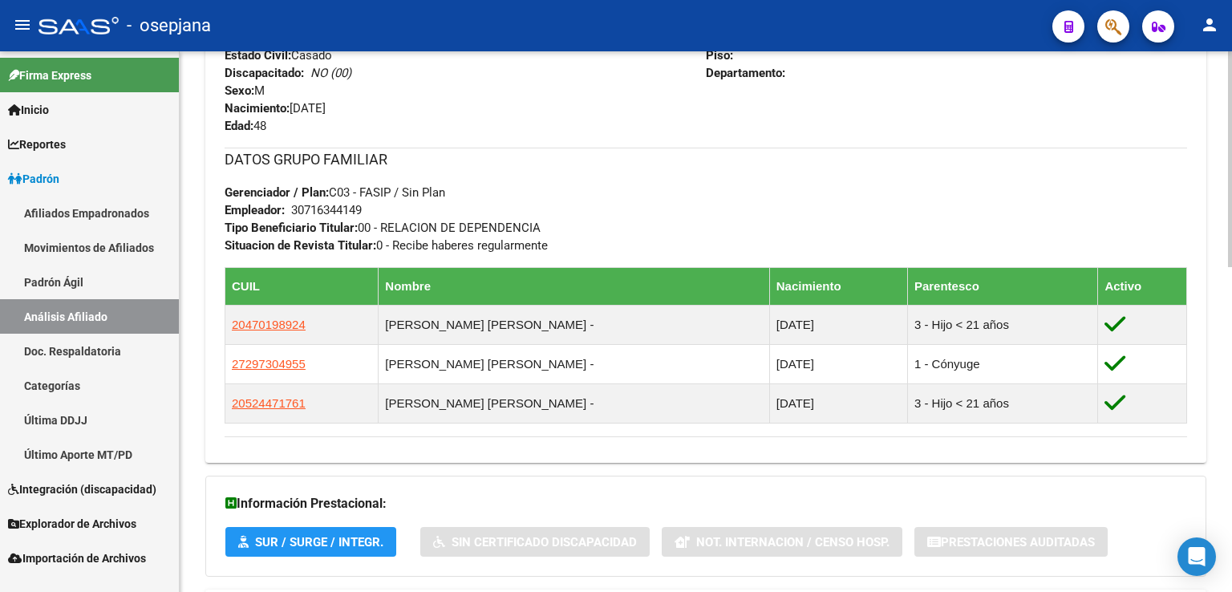
scroll to position [812, 0]
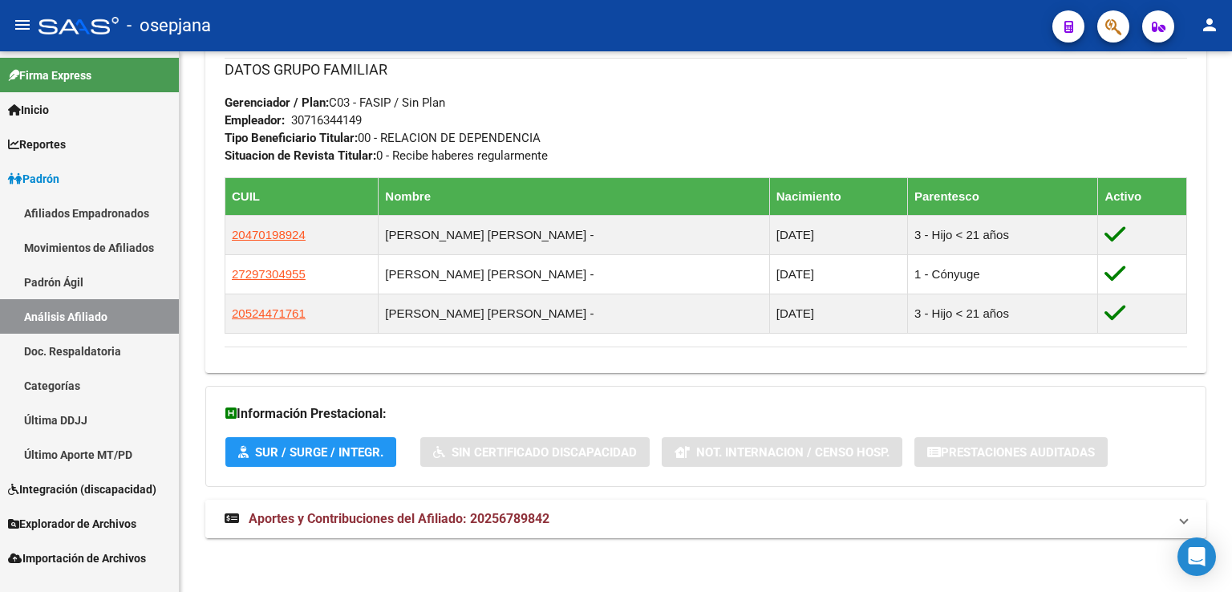
click at [392, 515] on span "Aportes y Contribuciones del Afiliado: 20256789842" at bounding box center [399, 518] width 301 height 15
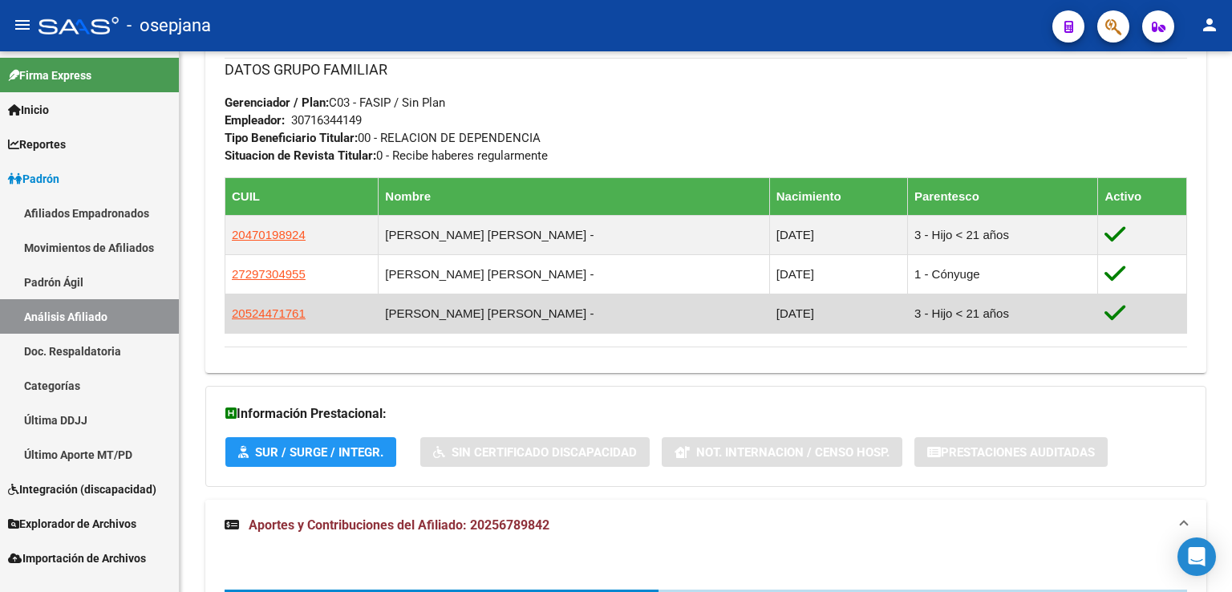
scroll to position [1132, 0]
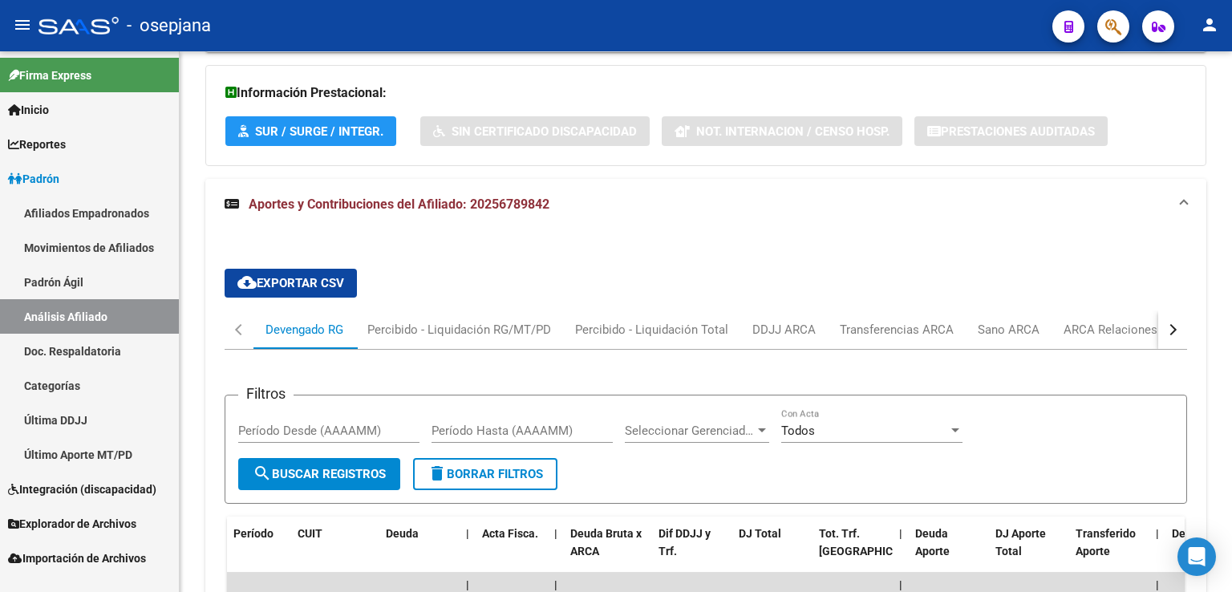
click at [1168, 324] on div "button" at bounding box center [1170, 329] width 11 height 11
click at [1061, 324] on div "ARCA Relaciones Laborales" at bounding box center [1063, 330] width 150 height 18
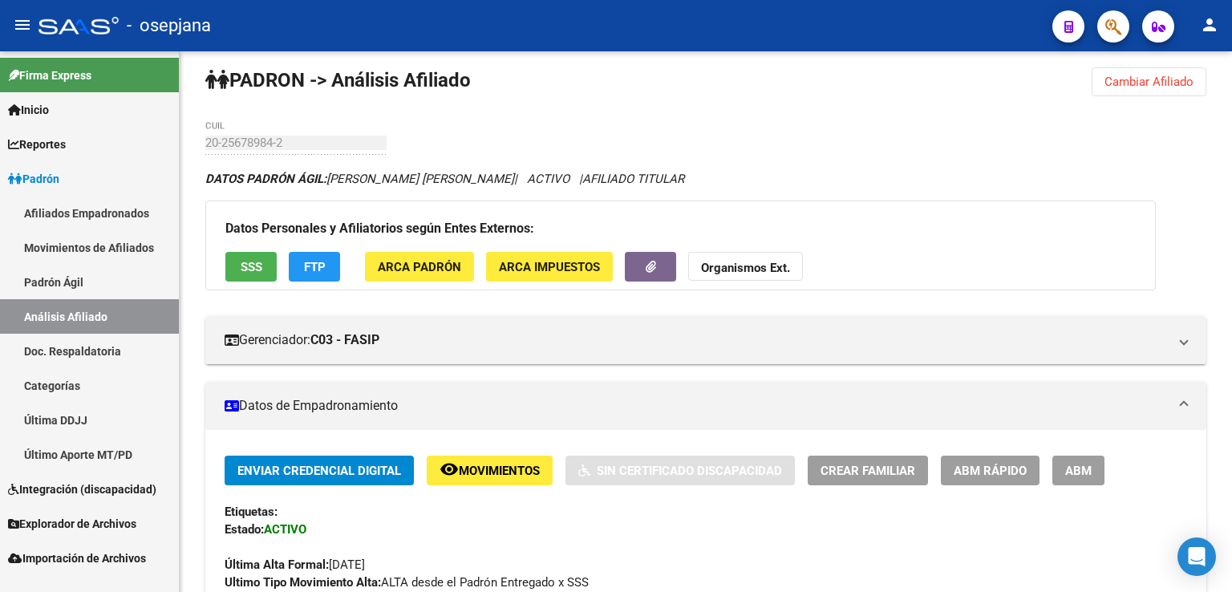
scroll to position [0, 0]
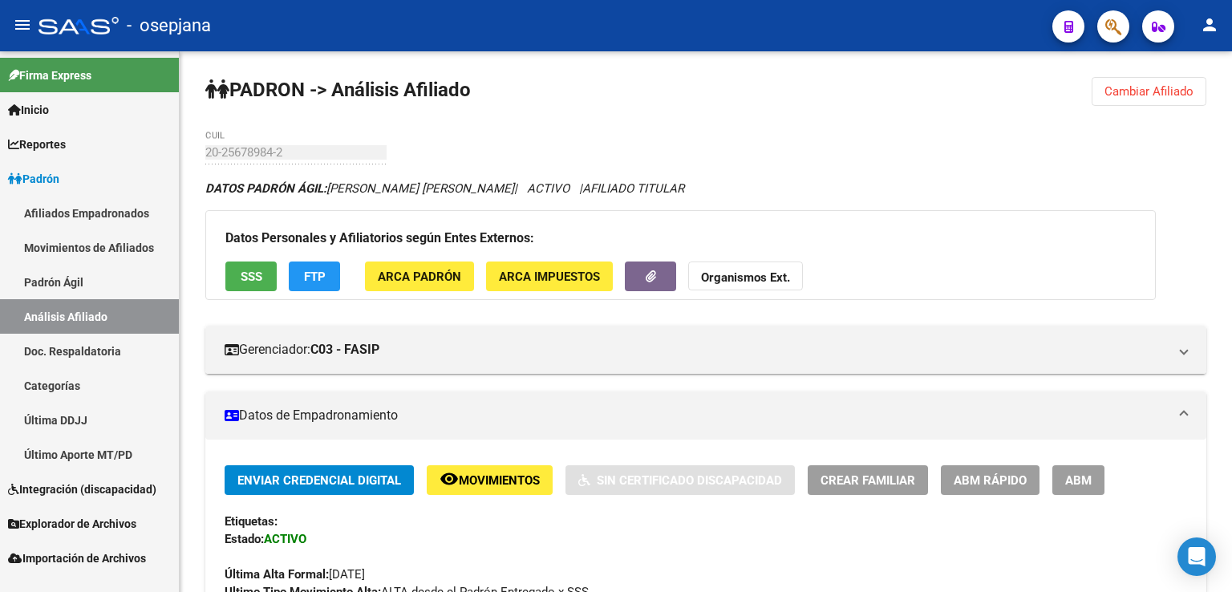
click at [1115, 93] on span "Cambiar Afiliado" at bounding box center [1148, 91] width 89 height 14
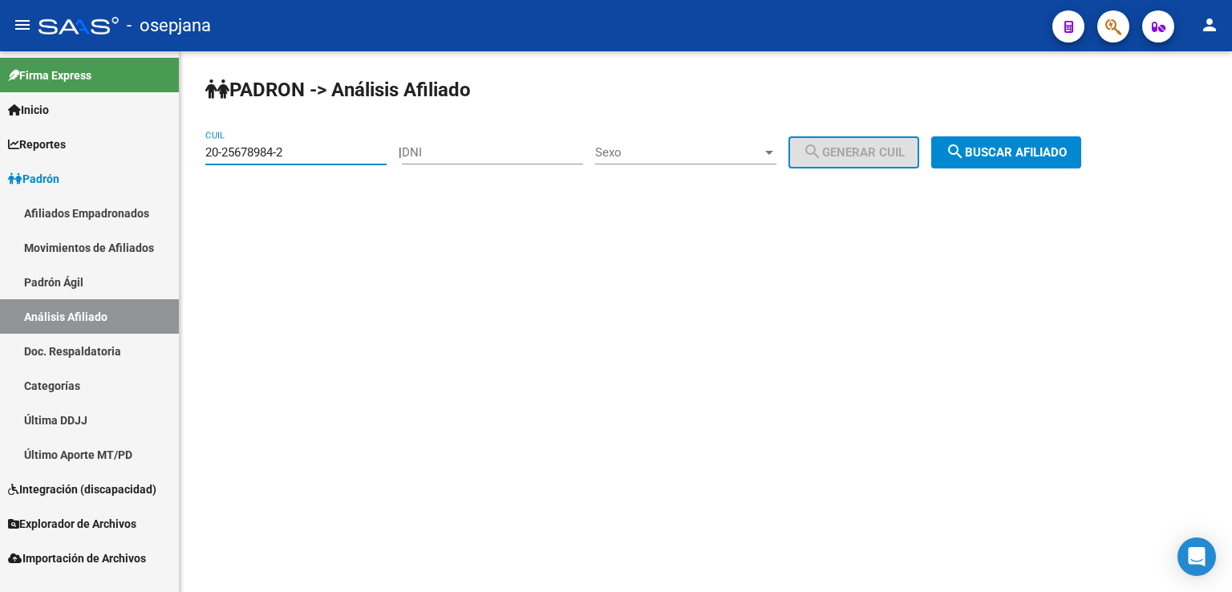
drag, startPoint x: 206, startPoint y: 148, endPoint x: 301, endPoint y: 151, distance: 94.7
click at [301, 151] on input "20-25678984-2" at bounding box center [295, 152] width 181 height 14
paste input "3-14570726-9"
click at [1006, 155] on span "search Buscar afiliado" at bounding box center [1005, 152] width 121 height 14
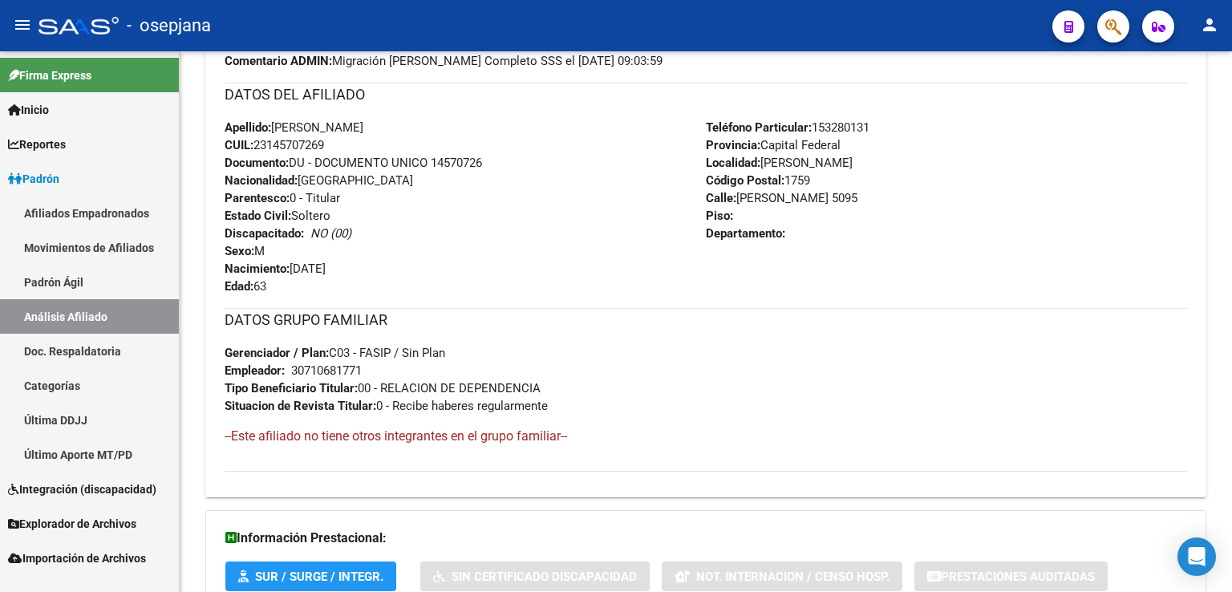
scroll to position [686, 0]
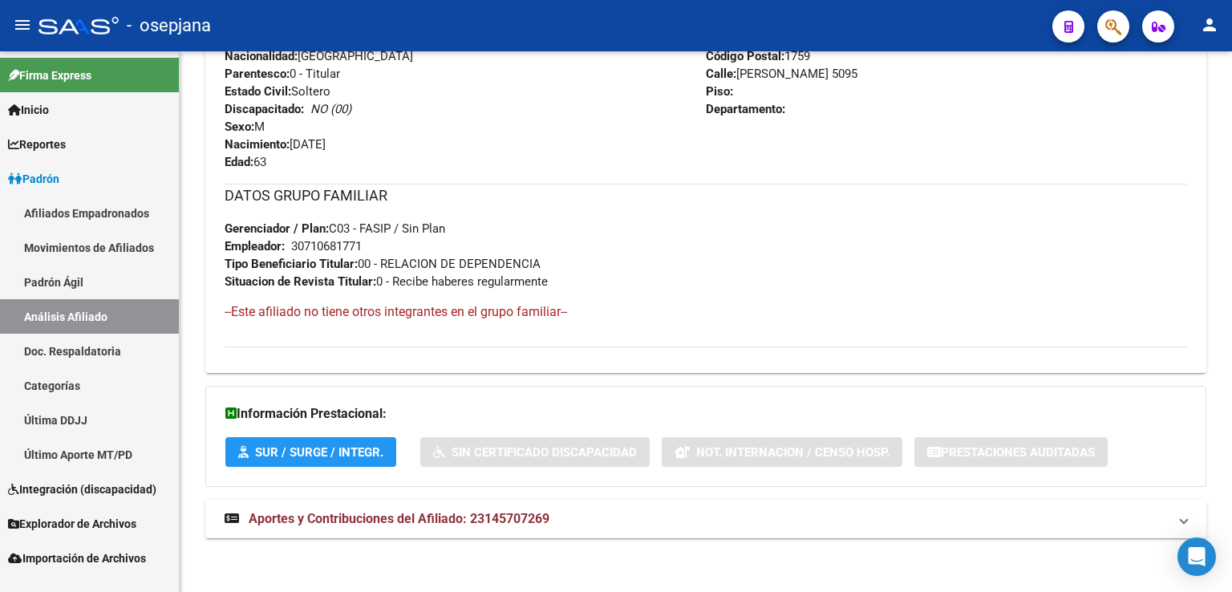
click at [381, 516] on span "Aportes y Contribuciones del Afiliado: 23145707269" at bounding box center [399, 518] width 301 height 15
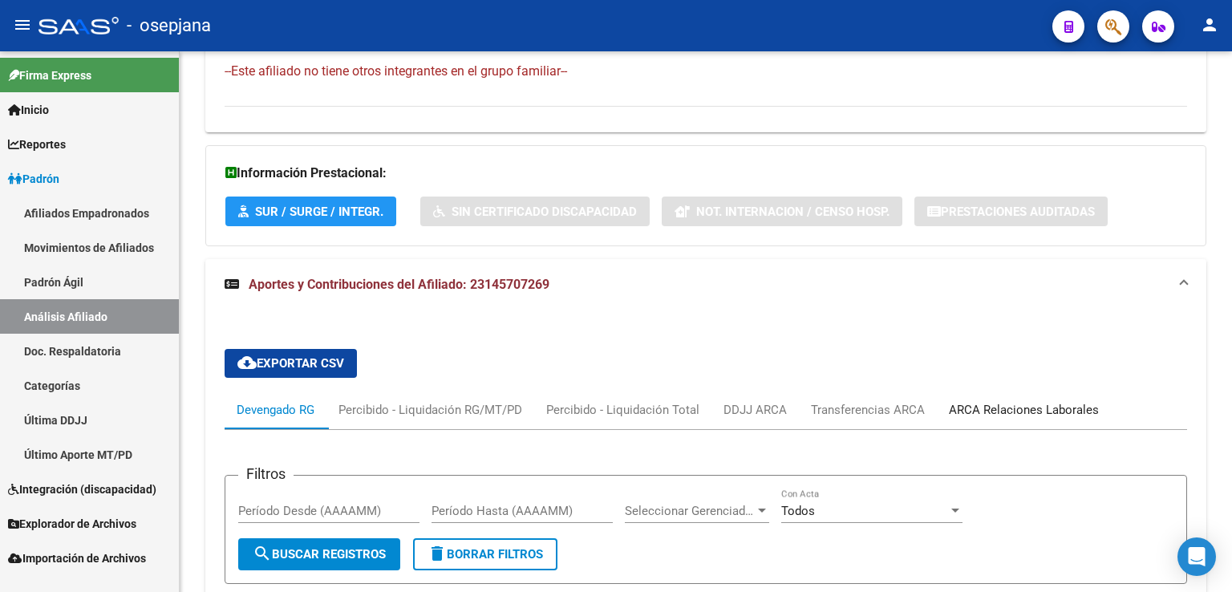
click at [1046, 403] on div "ARCA Relaciones Laborales" at bounding box center [1024, 410] width 150 height 18
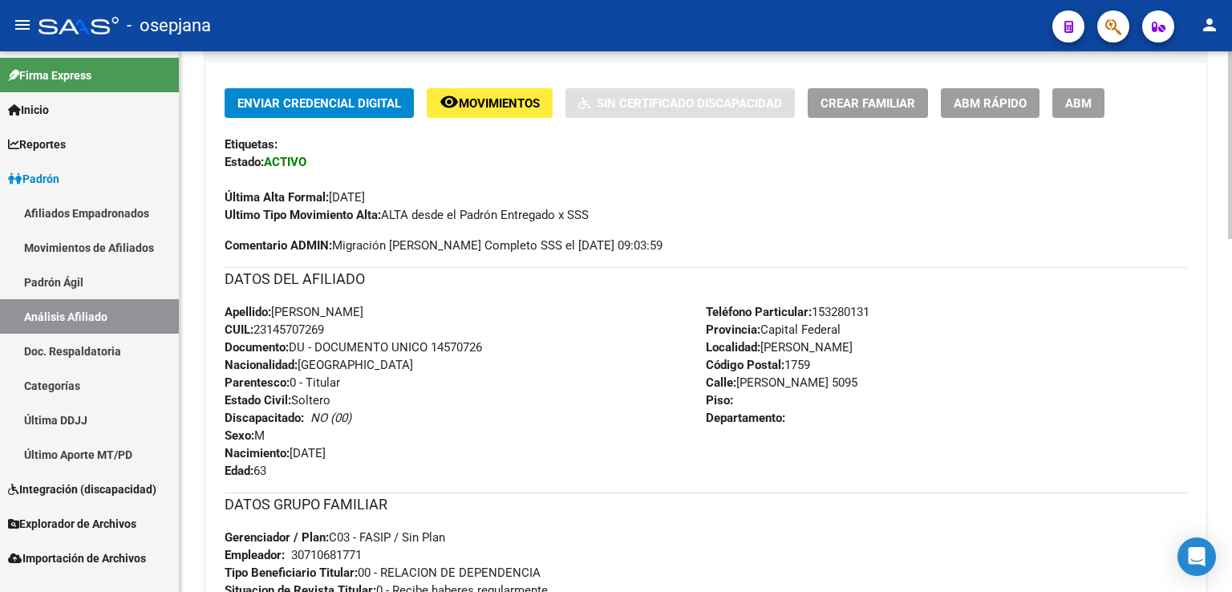
scroll to position [0, 0]
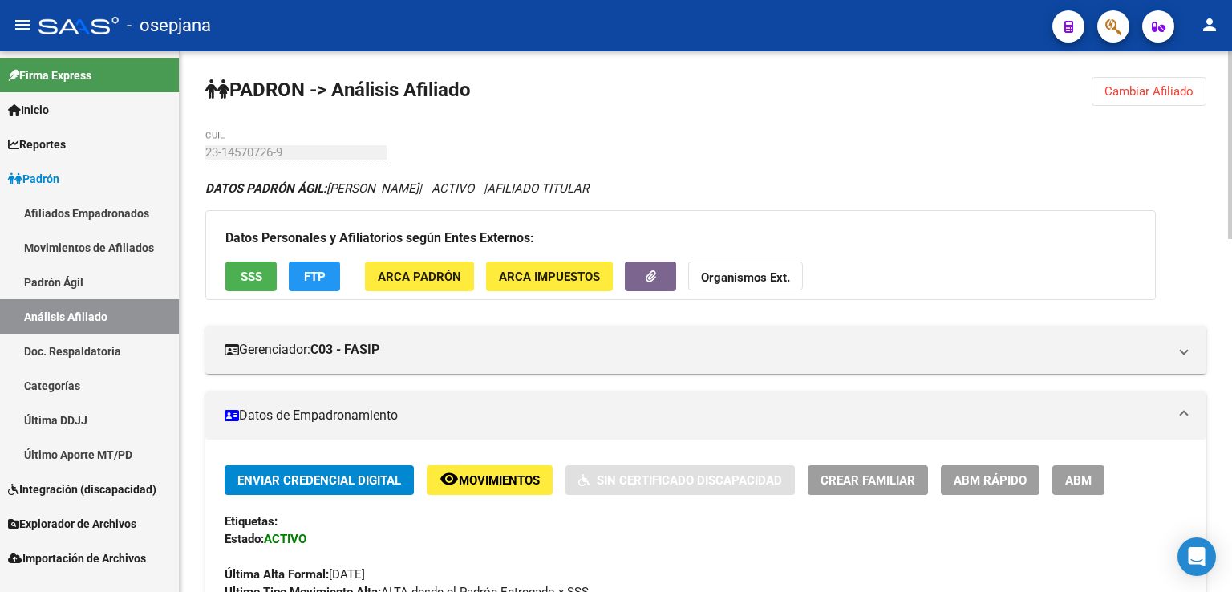
click at [1138, 91] on span "Cambiar Afiliado" at bounding box center [1148, 91] width 89 height 14
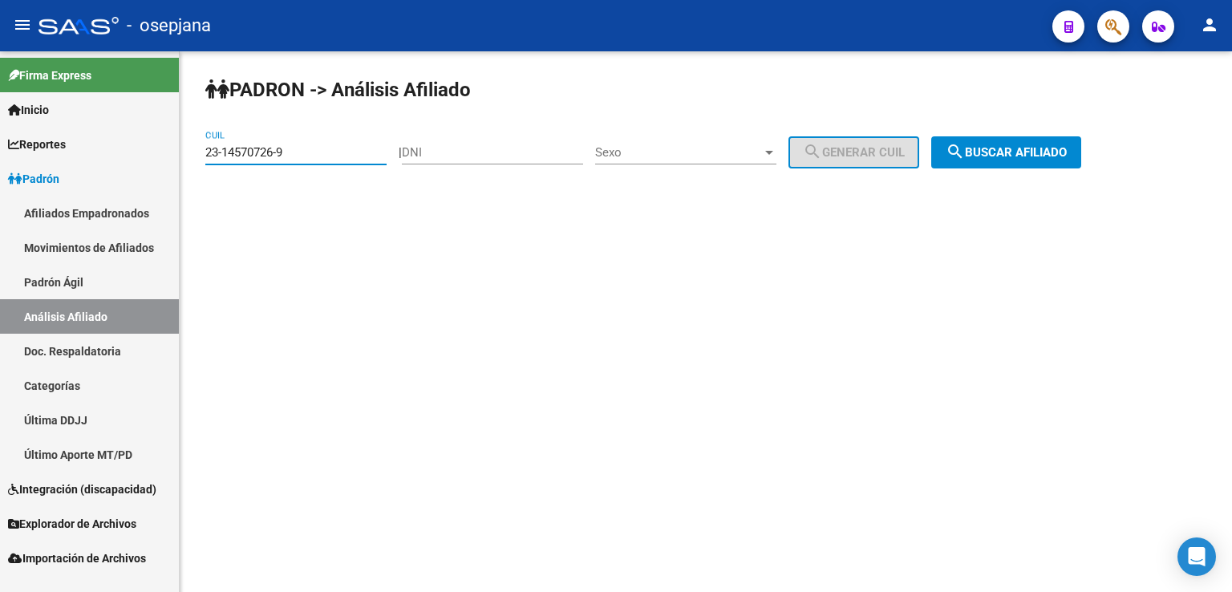
drag, startPoint x: 205, startPoint y: 152, endPoint x: 292, endPoint y: 155, distance: 86.7
click at [292, 155] on input "23-14570726-9" at bounding box center [295, 152] width 181 height 14
paste input "0-30952256-8"
click at [1010, 145] on span "search Buscar afiliado" at bounding box center [1005, 152] width 121 height 14
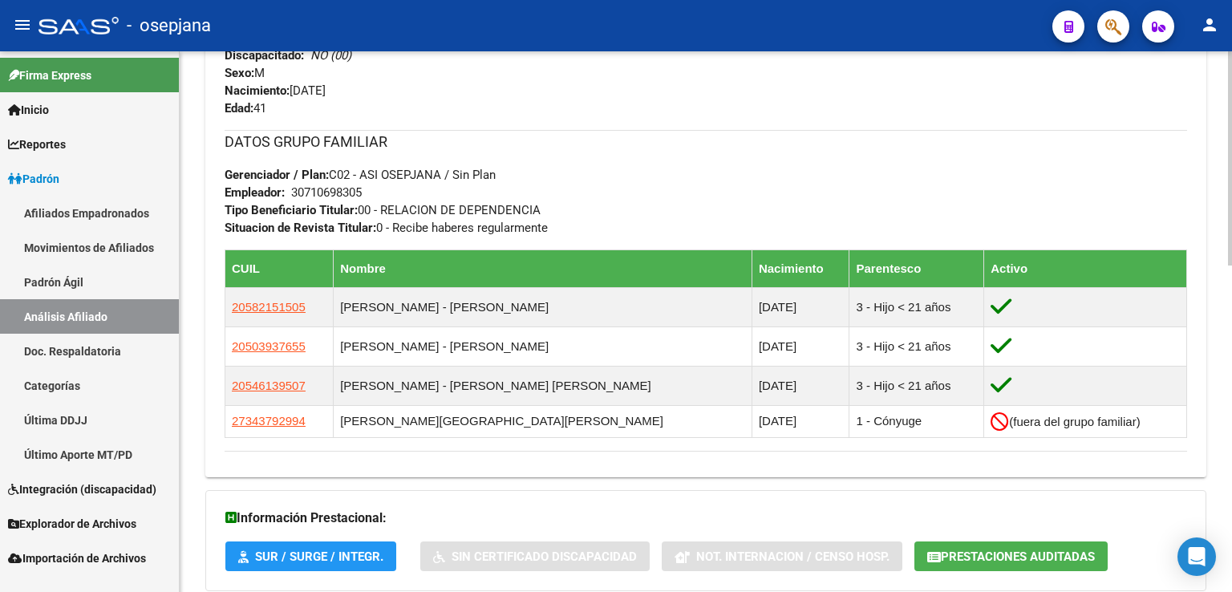
scroll to position [826, 0]
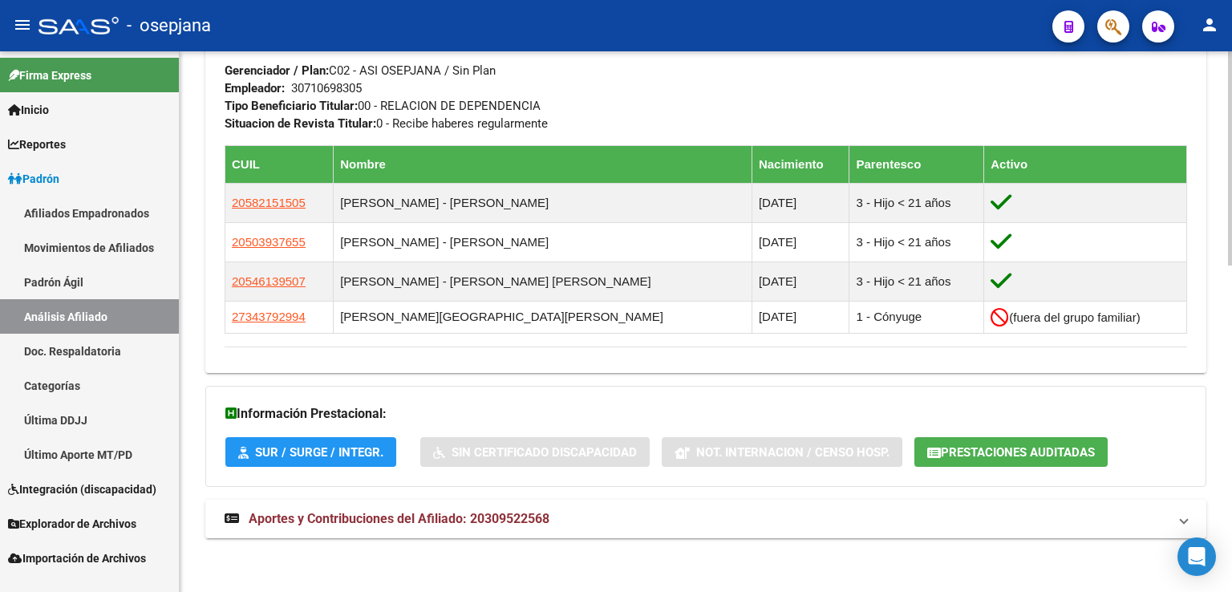
click at [419, 514] on span "Aportes y Contribuciones del Afiliado: 20309522568" at bounding box center [399, 518] width 301 height 15
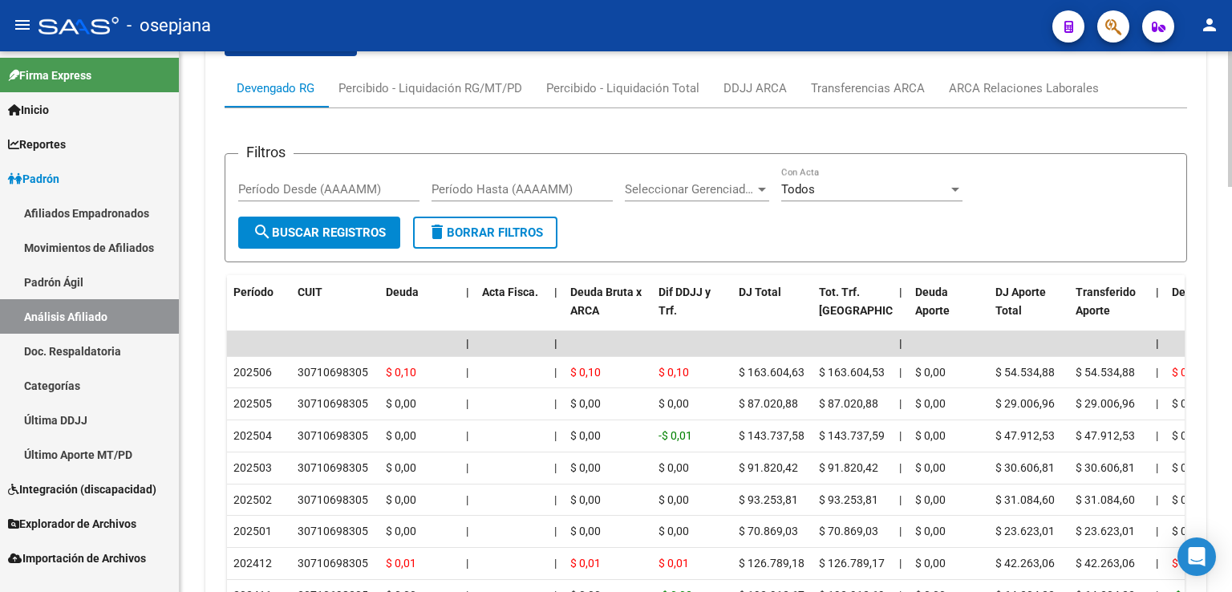
scroll to position [1227, 0]
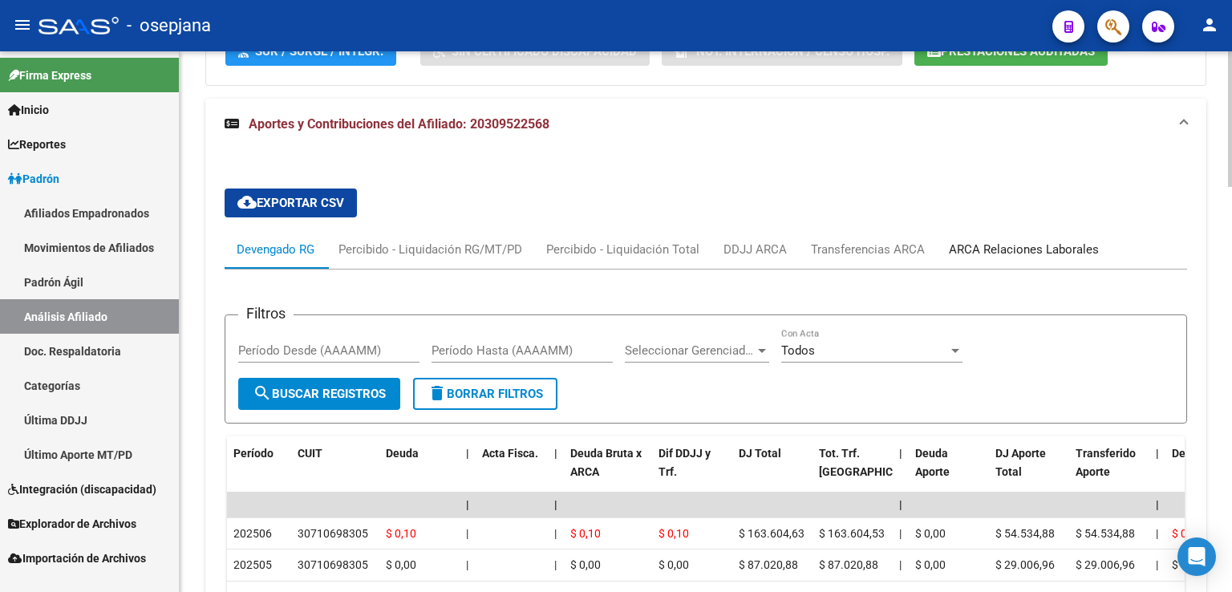
click at [1038, 243] on div "ARCA Relaciones Laborales" at bounding box center [1024, 250] width 150 height 18
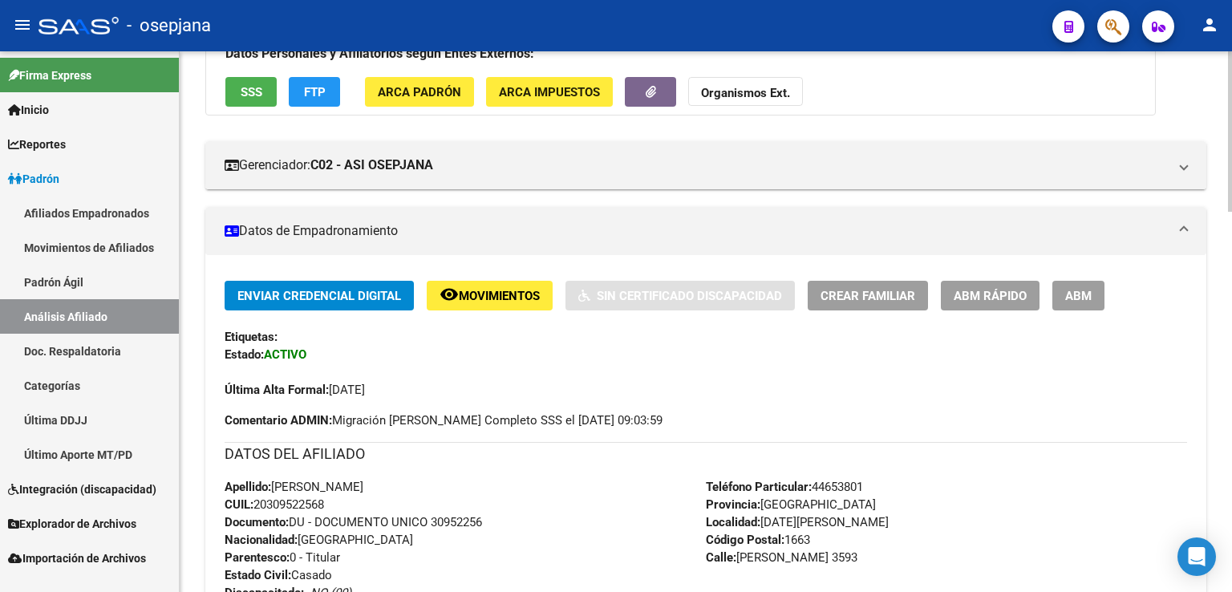
scroll to position [0, 0]
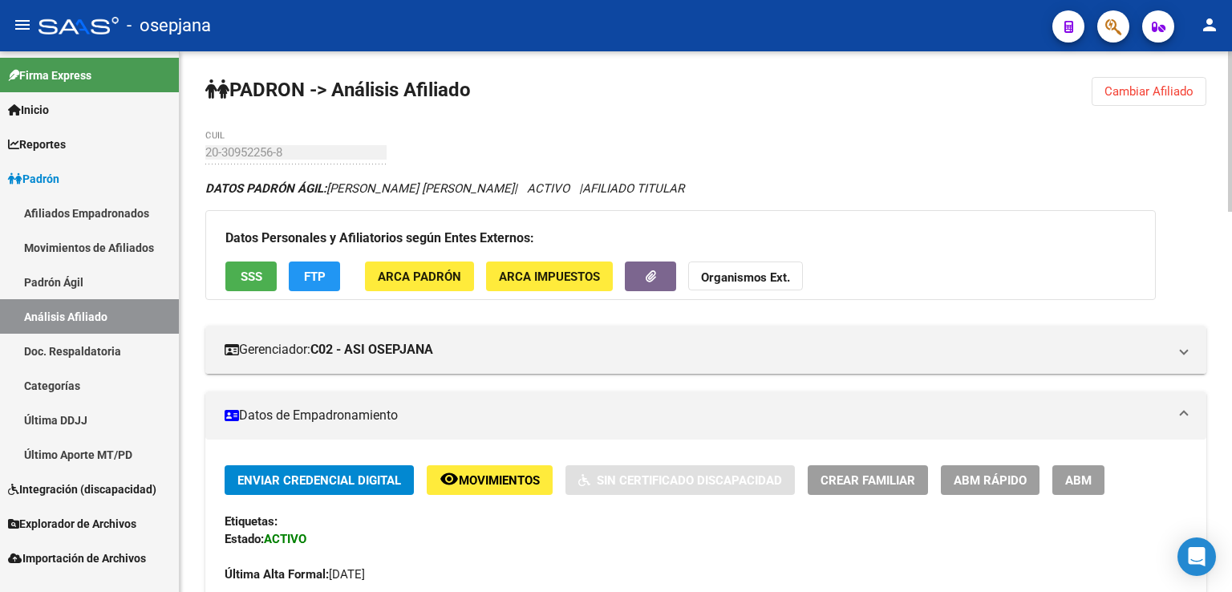
click at [1140, 87] on span "Cambiar Afiliado" at bounding box center [1148, 91] width 89 height 14
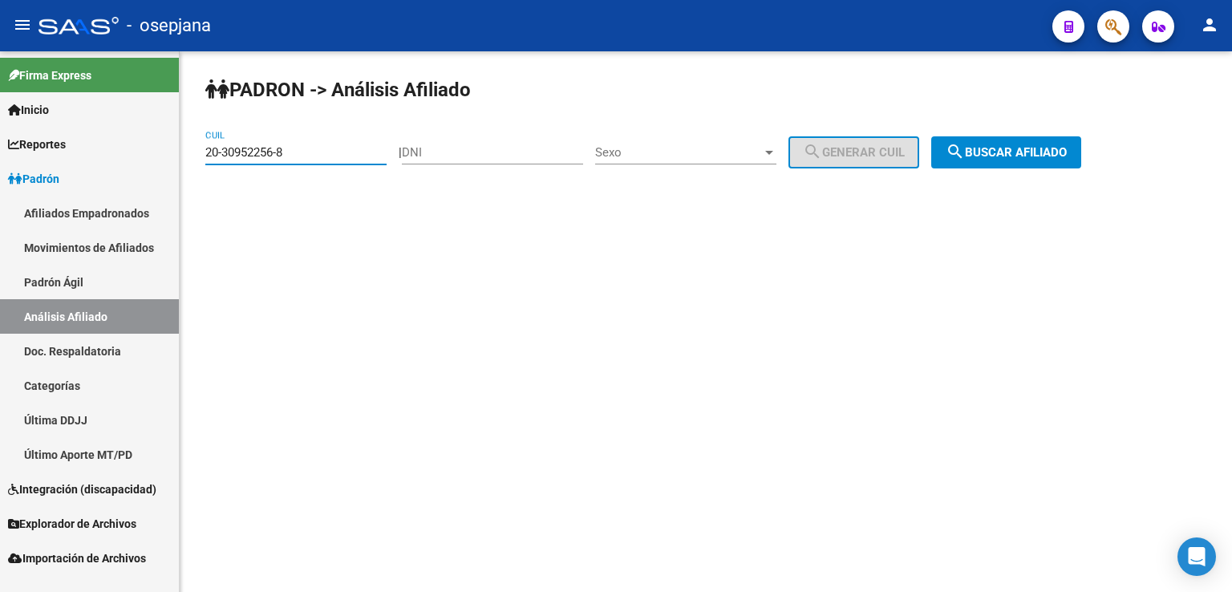
drag, startPoint x: 208, startPoint y: 150, endPoint x: 295, endPoint y: 155, distance: 86.7
click at [295, 155] on input "20-30952256-8" at bounding box center [295, 152] width 181 height 14
paste input "2920086-9"
click at [1014, 151] on span "search Buscar afiliado" at bounding box center [1005, 152] width 121 height 14
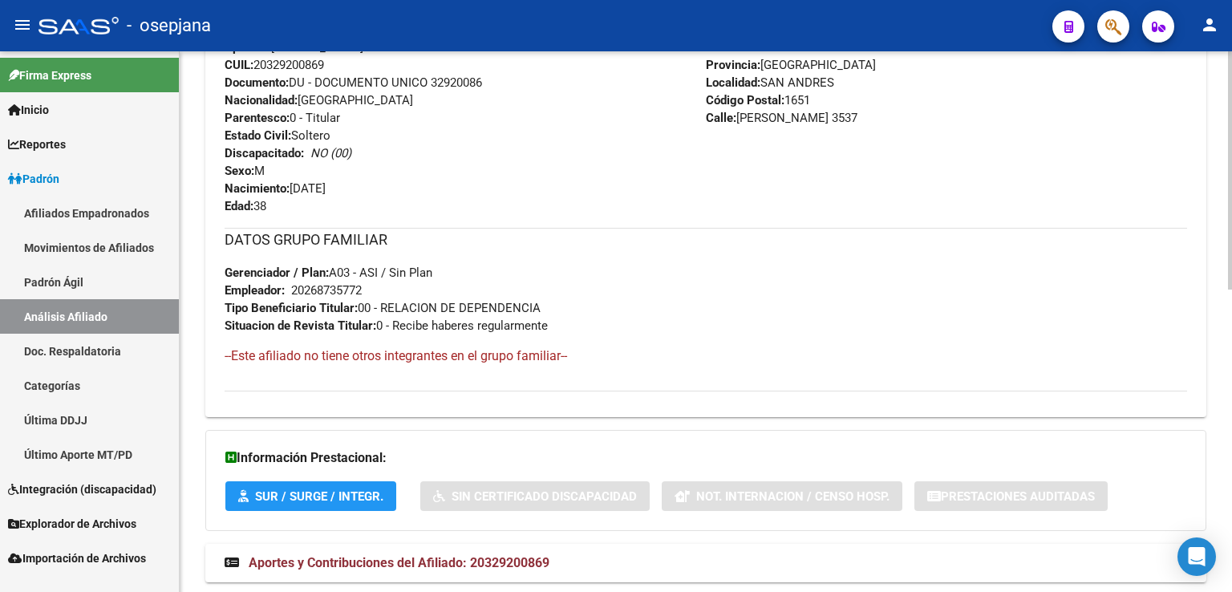
scroll to position [686, 0]
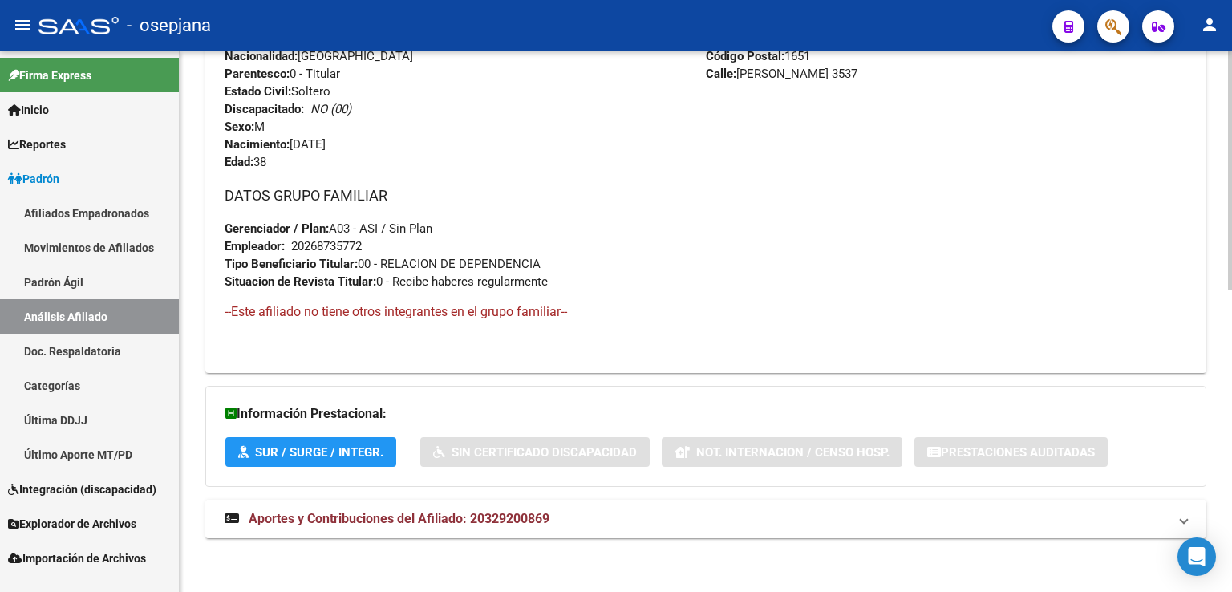
click at [350, 515] on span "Aportes y Contribuciones del Afiliado: 20329200869" at bounding box center [399, 518] width 301 height 15
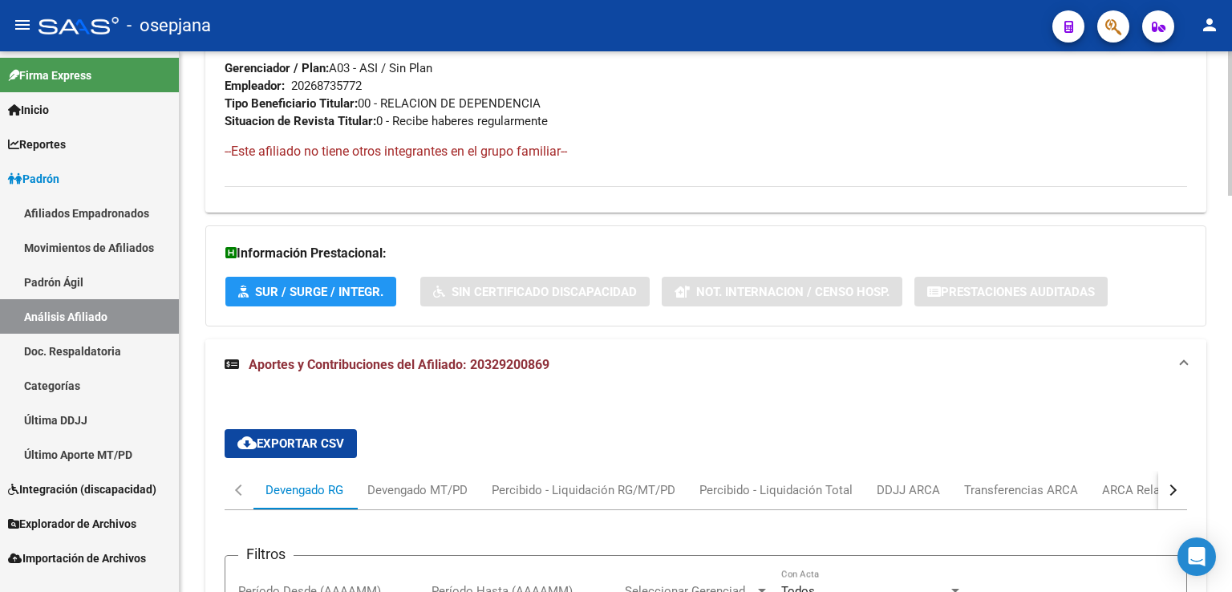
scroll to position [1167, 0]
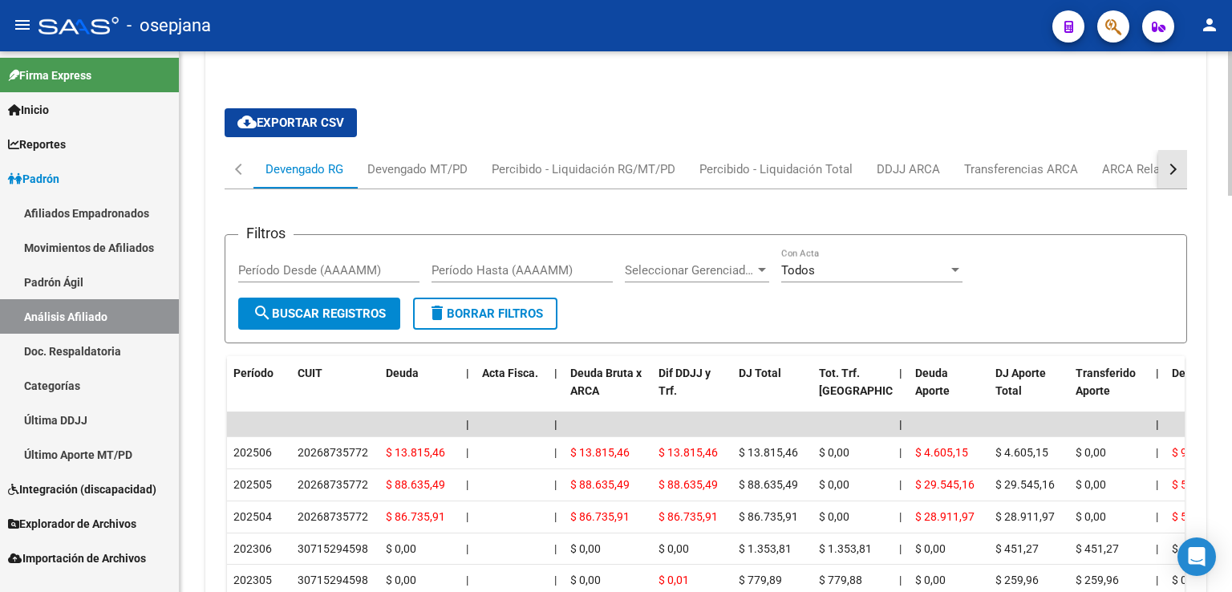
click at [1172, 167] on div "button" at bounding box center [1170, 169] width 11 height 11
click at [1062, 164] on div "ARCA Relaciones Laborales" at bounding box center [1061, 169] width 150 height 18
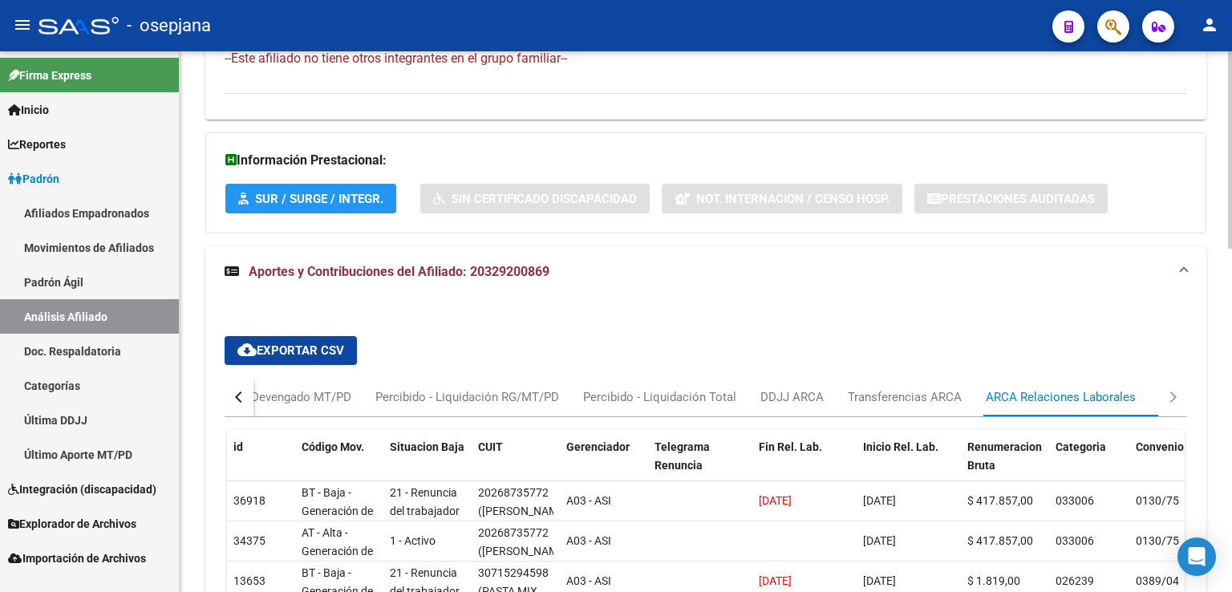
scroll to position [1099, 0]
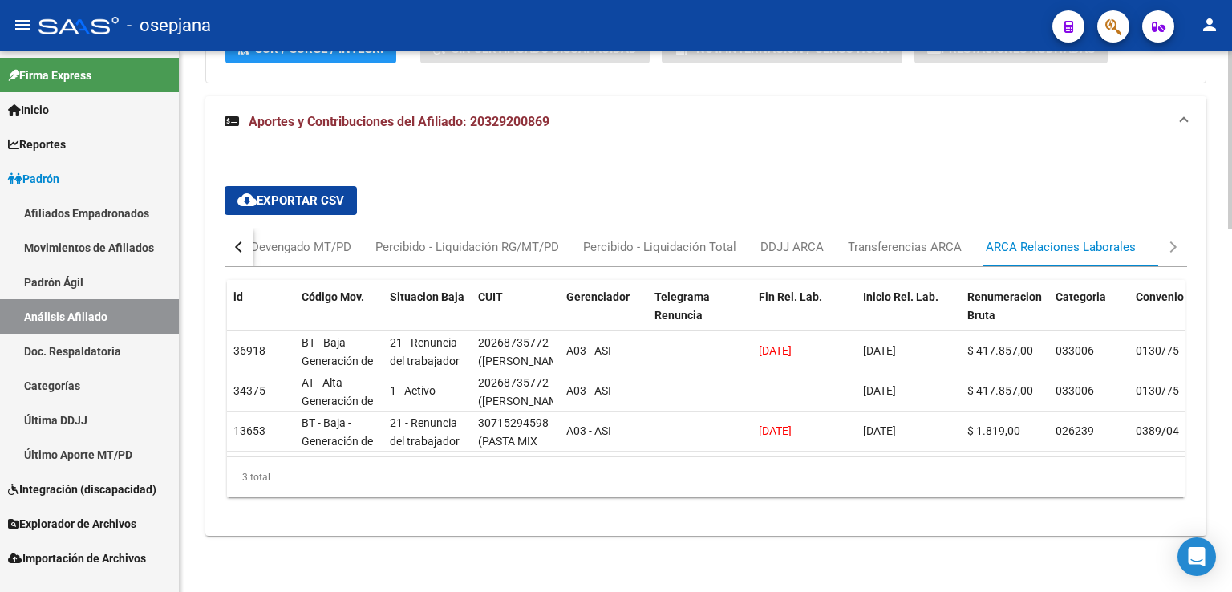
click at [362, 520] on div "cloud_download Exportar CSV Devengado RG Devengado MT/PD Percibido - Liquidació…" at bounding box center [705, 348] width 1001 height 350
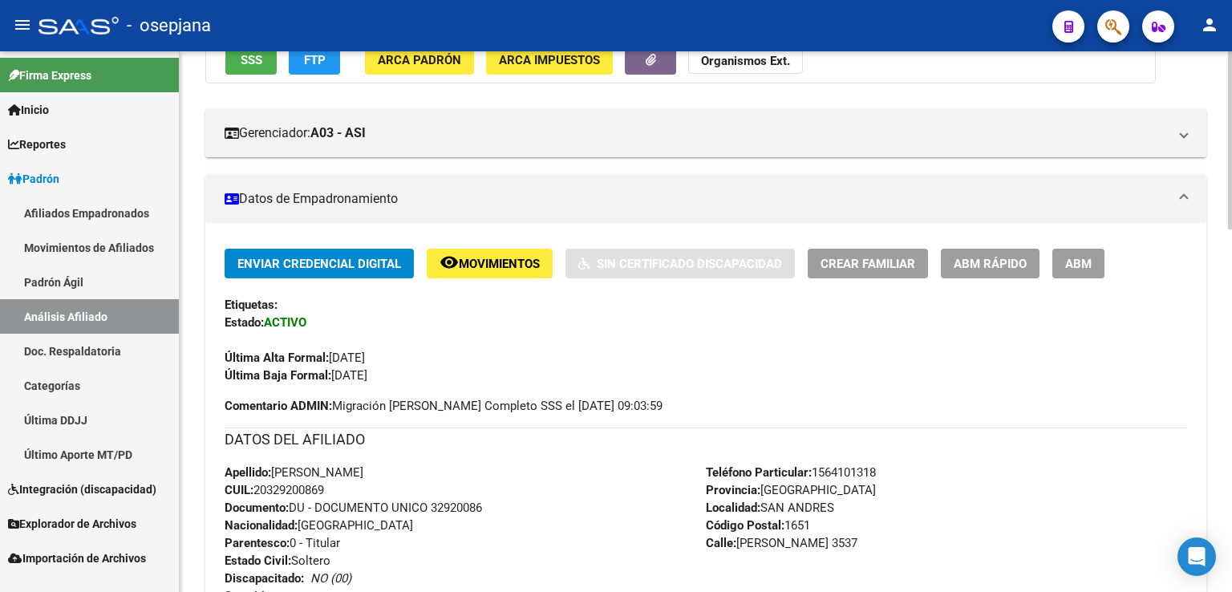
scroll to position [0, 0]
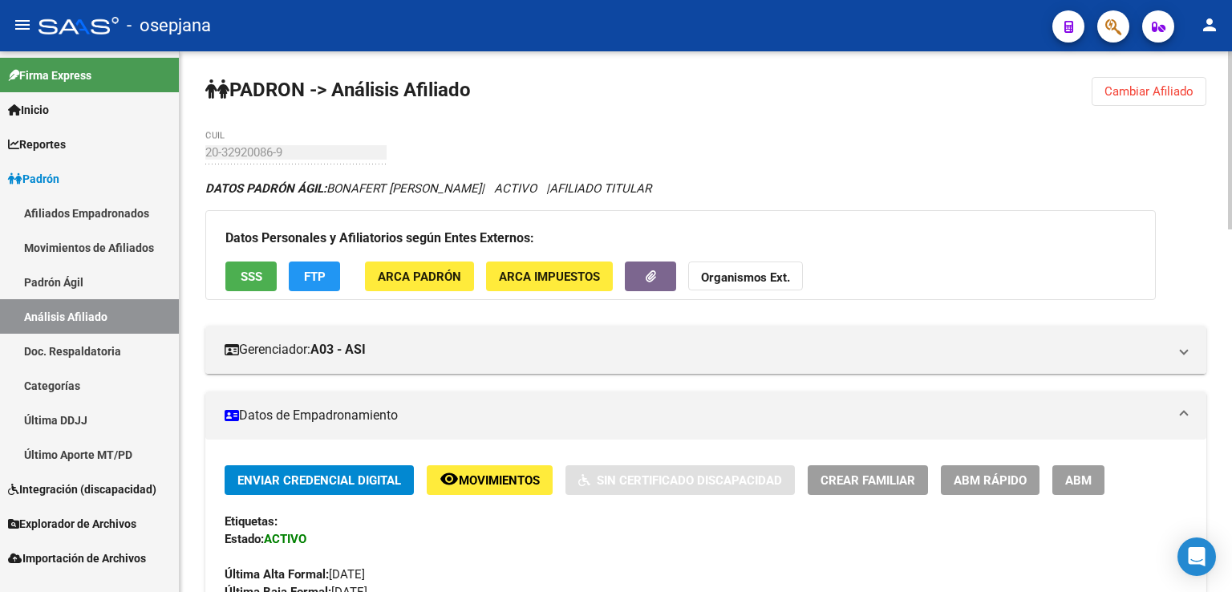
click at [1129, 91] on span "Cambiar Afiliado" at bounding box center [1148, 91] width 89 height 14
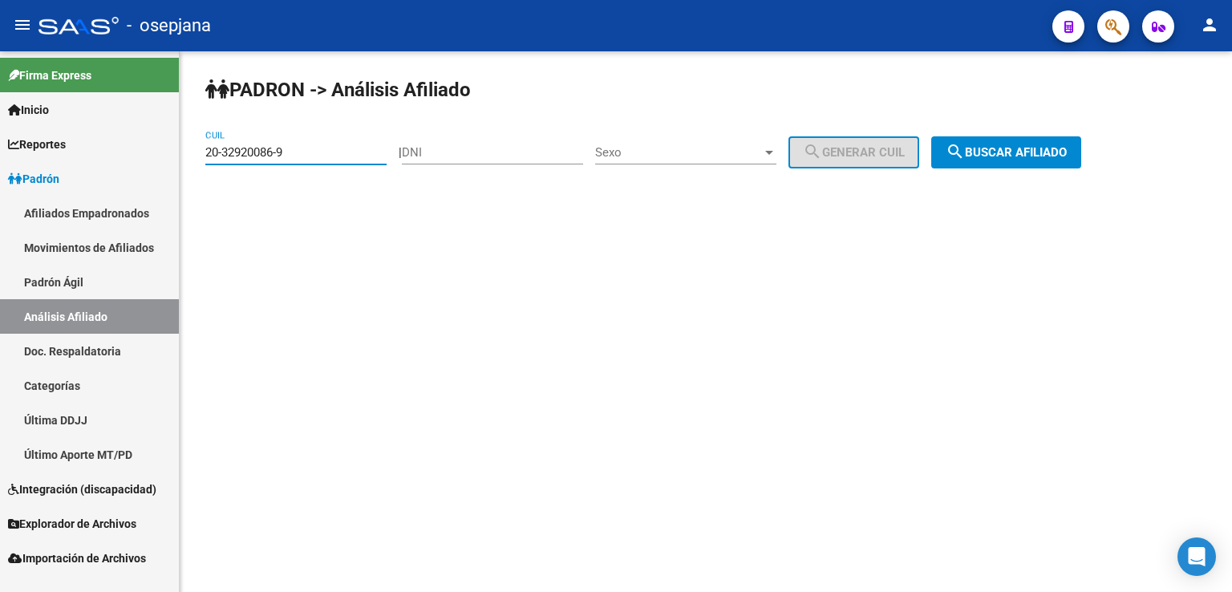
drag, startPoint x: 208, startPoint y: 152, endPoint x: 291, endPoint y: 148, distance: 83.5
click at [291, 148] on input "20-32920086-9" at bounding box center [295, 152] width 181 height 14
paste input "28546048-5"
click at [1011, 152] on span "search Buscar afiliado" at bounding box center [1005, 152] width 121 height 14
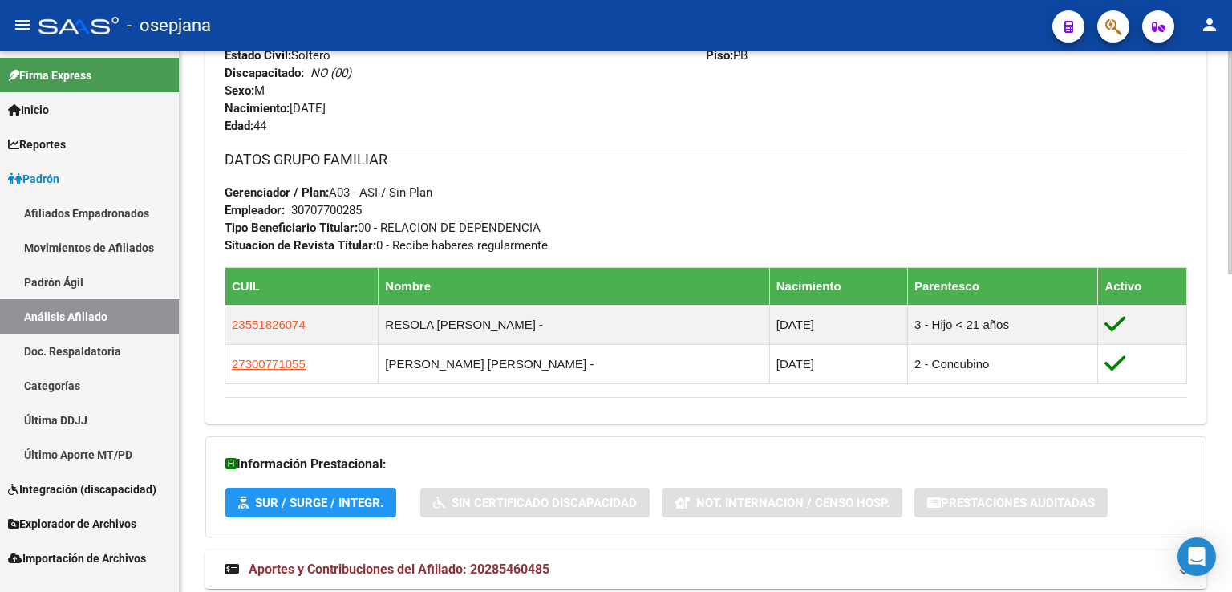
scroll to position [772, 0]
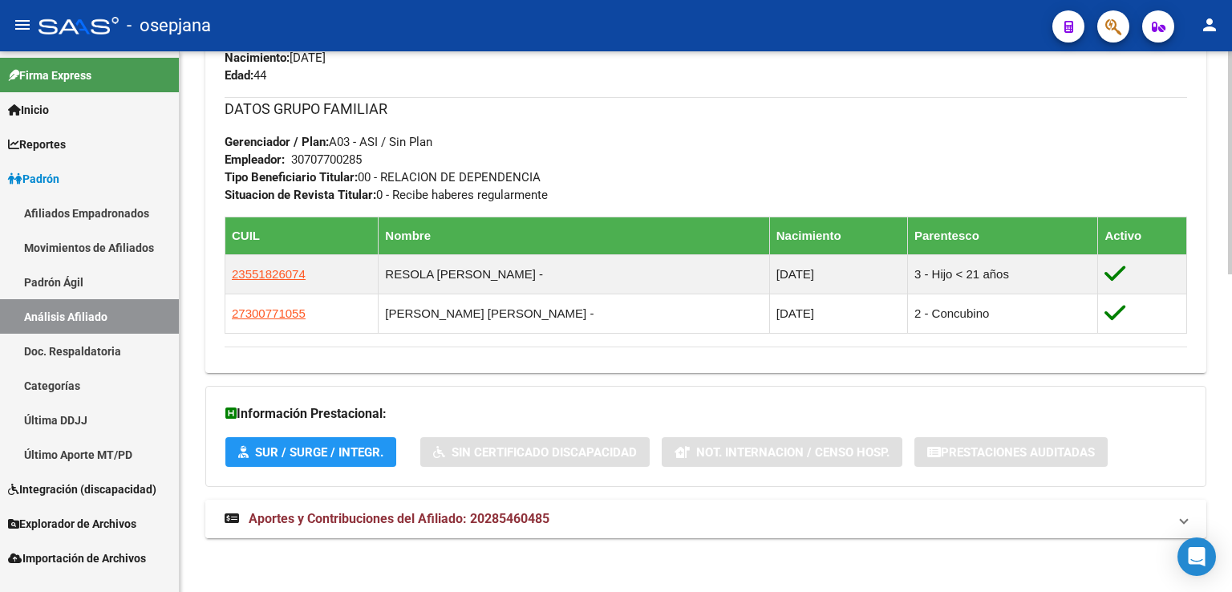
click at [365, 513] on span "Aportes y Contribuciones del Afiliado: 20285460485" at bounding box center [399, 518] width 301 height 15
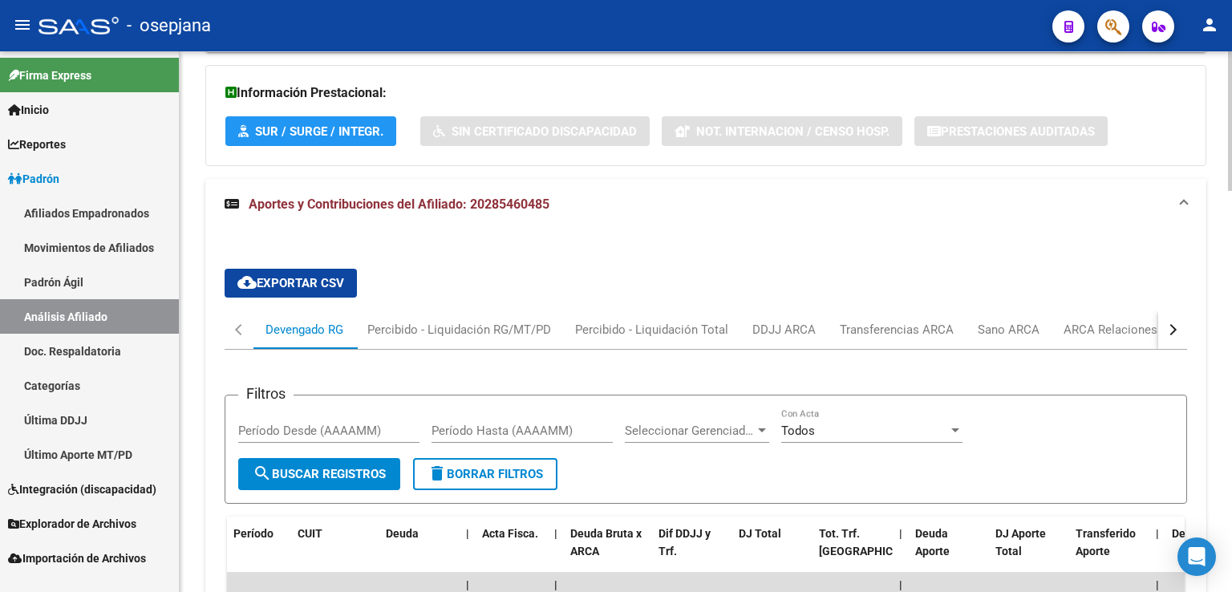
scroll to position [1253, 0]
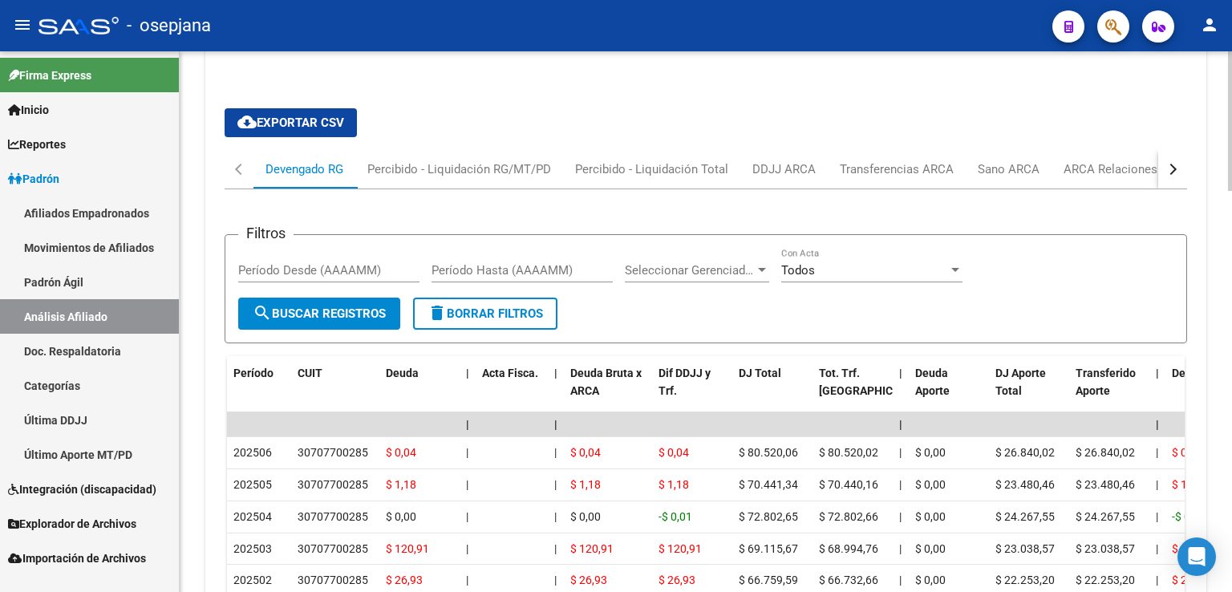
click at [1172, 164] on div "button" at bounding box center [1170, 169] width 11 height 11
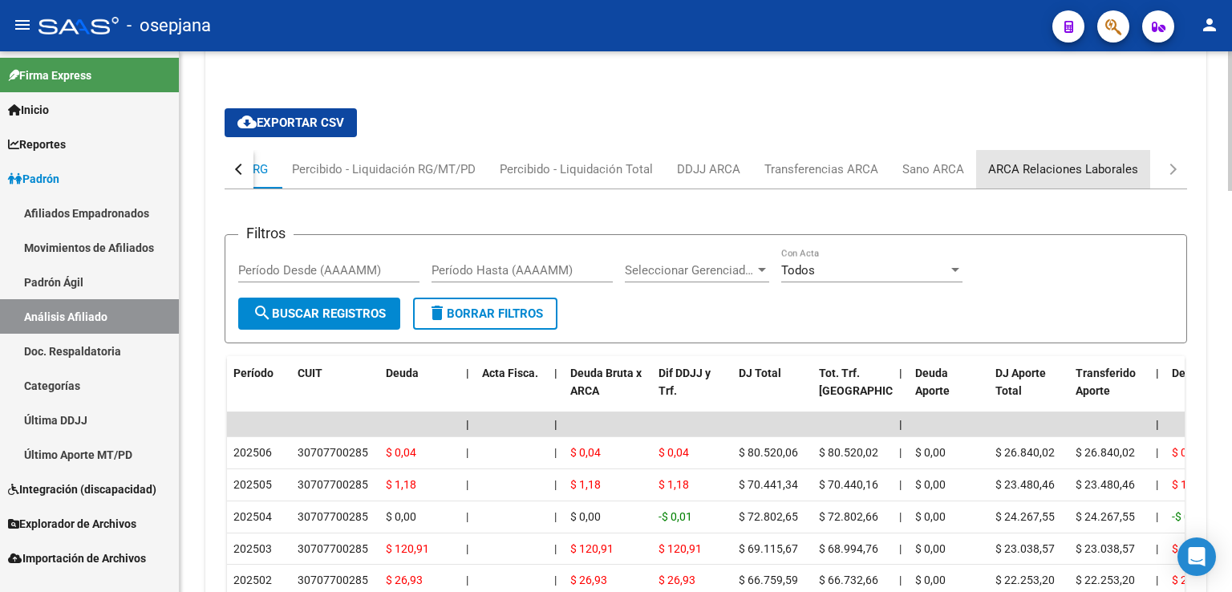
click at [1087, 167] on div "ARCA Relaciones Laborales" at bounding box center [1063, 169] width 150 height 18
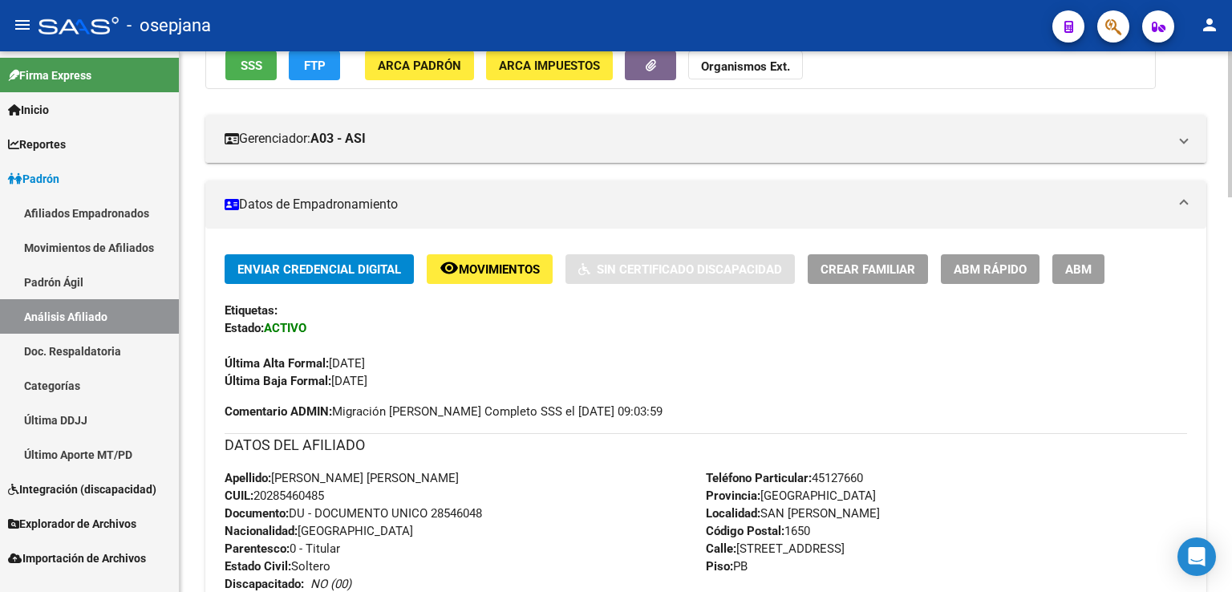
scroll to position [0, 0]
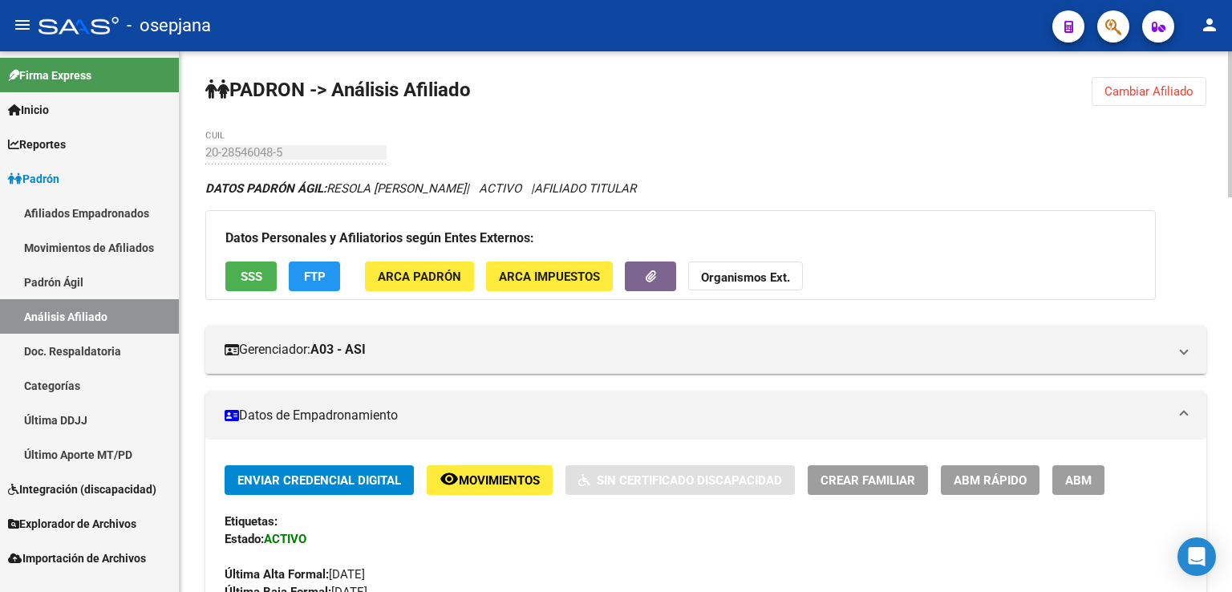
click at [1126, 87] on span "Cambiar Afiliado" at bounding box center [1148, 91] width 89 height 14
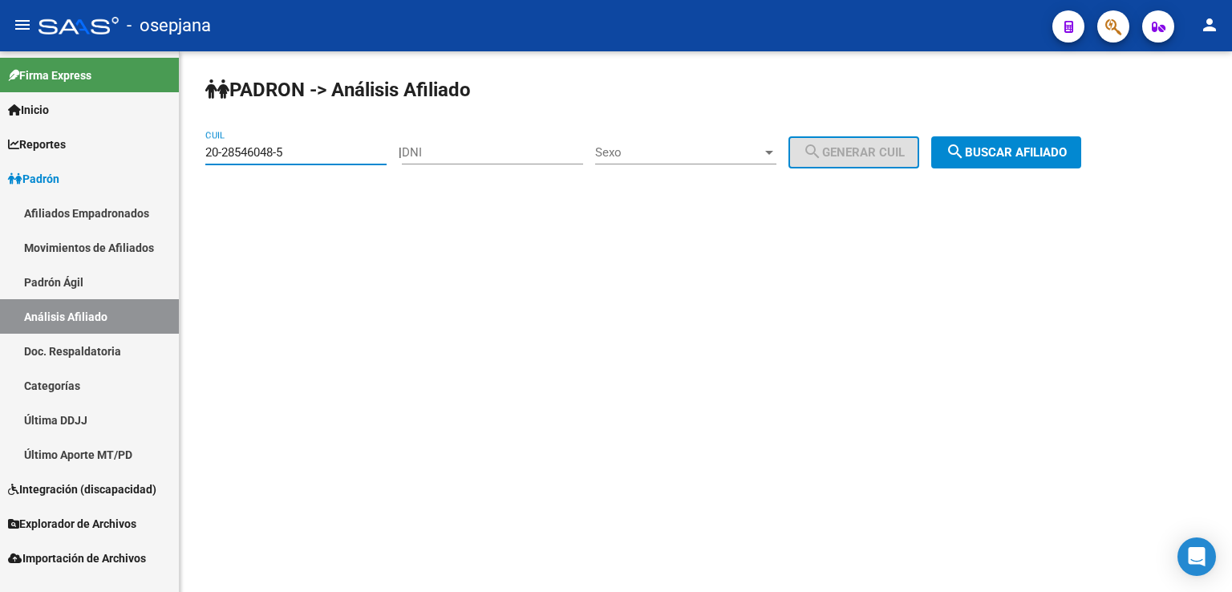
drag, startPoint x: 208, startPoint y: 148, endPoint x: 289, endPoint y: 152, distance: 81.1
click at [289, 152] on input "20-28546048-5" at bounding box center [295, 152] width 181 height 14
paste input "3-39417610-9"
click at [1014, 148] on span "search Buscar afiliado" at bounding box center [1005, 152] width 121 height 14
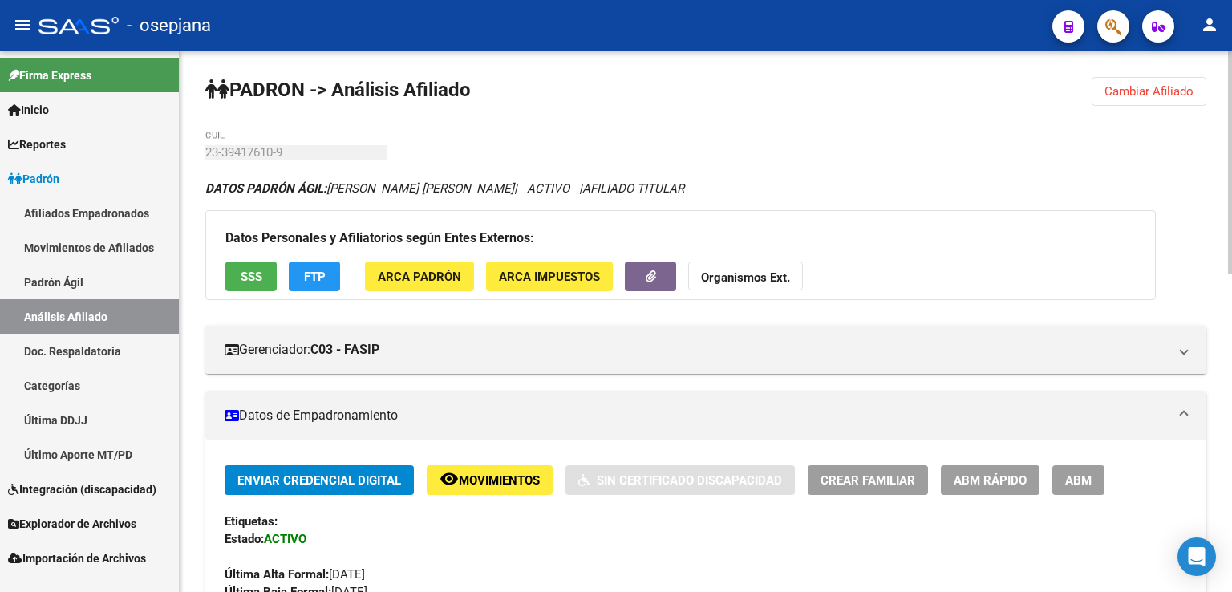
scroll to position [772, 0]
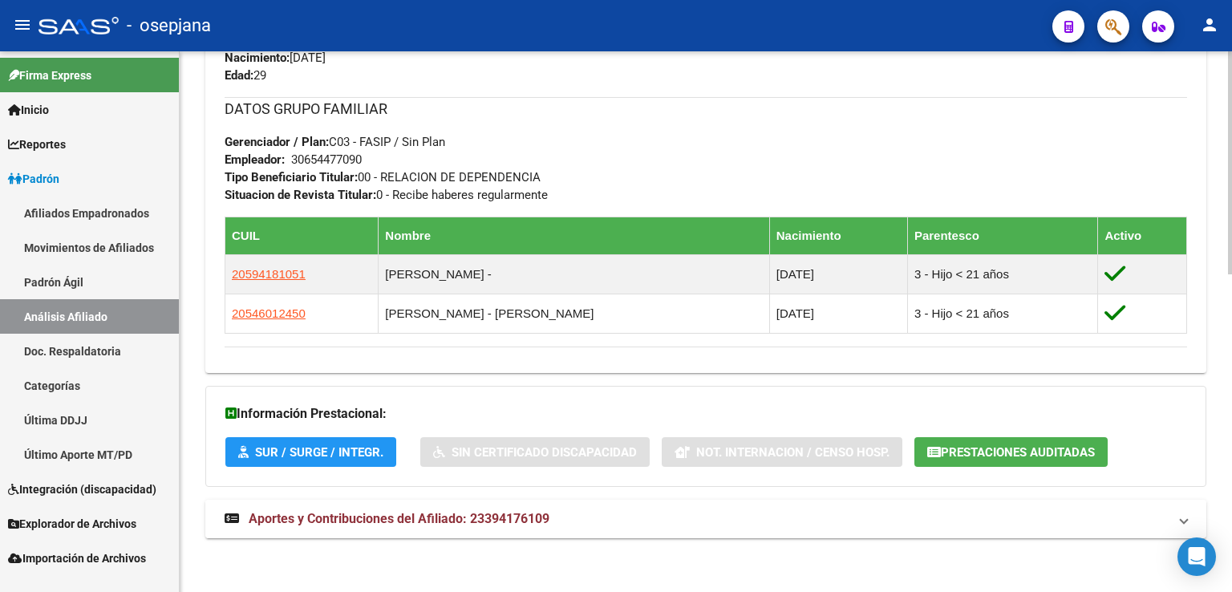
click at [398, 514] on span "Aportes y Contribuciones del Afiliado: 23394176109" at bounding box center [399, 518] width 301 height 15
click at [389, 512] on span "Aportes y Contribuciones del Afiliado: 23394176109" at bounding box center [399, 518] width 301 height 15
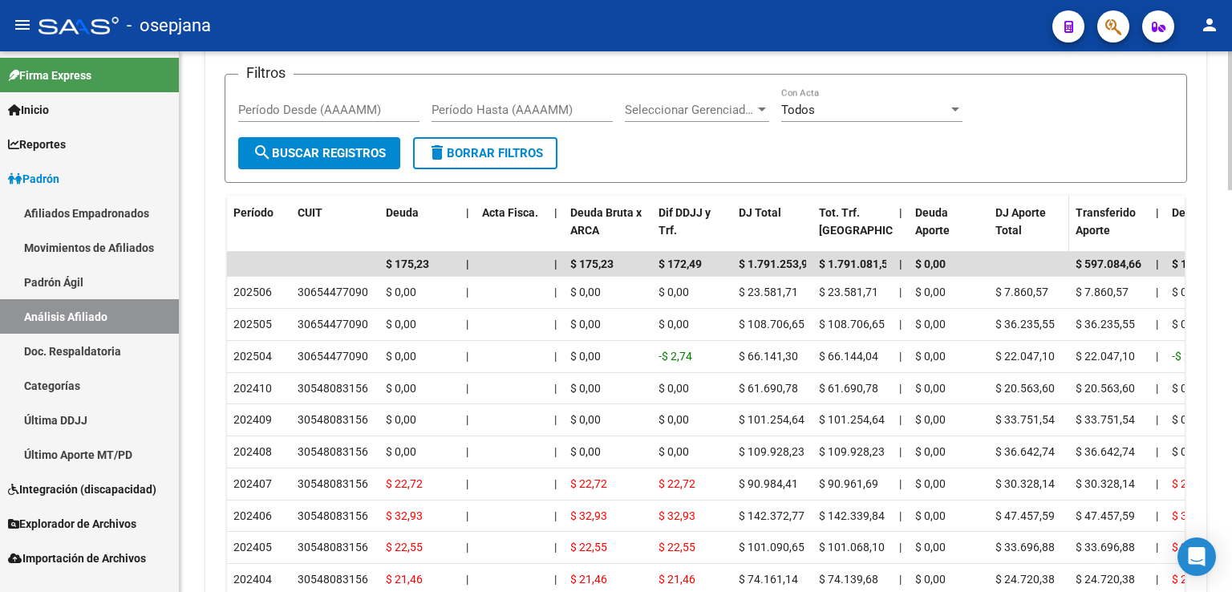
scroll to position [1173, 0]
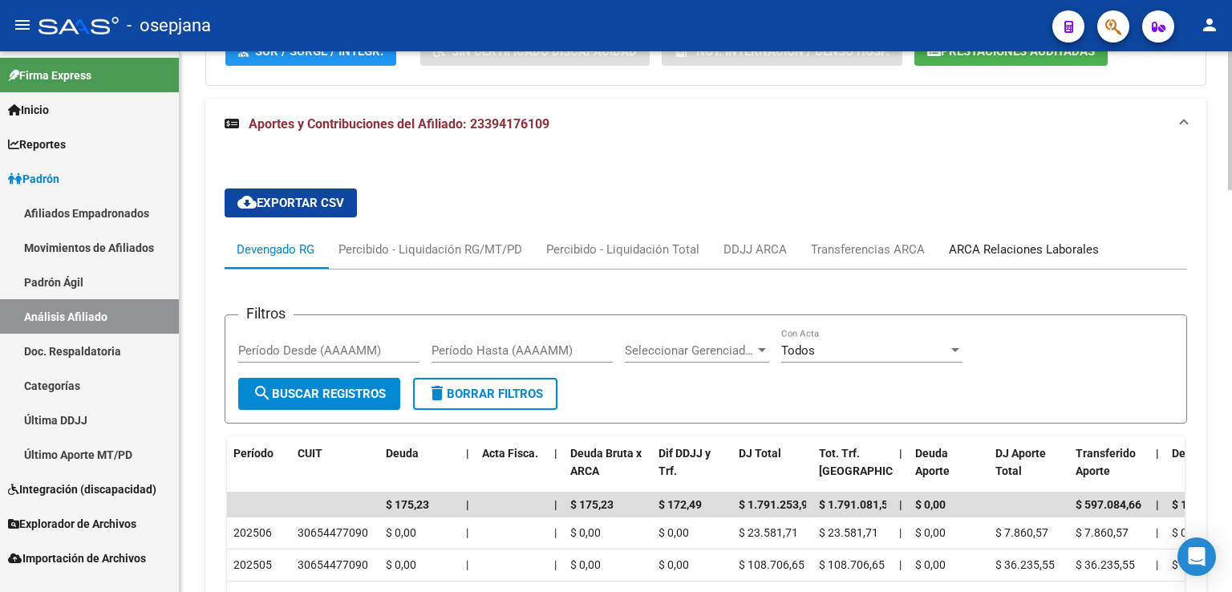
click at [1027, 241] on div "ARCA Relaciones Laborales" at bounding box center [1024, 250] width 150 height 18
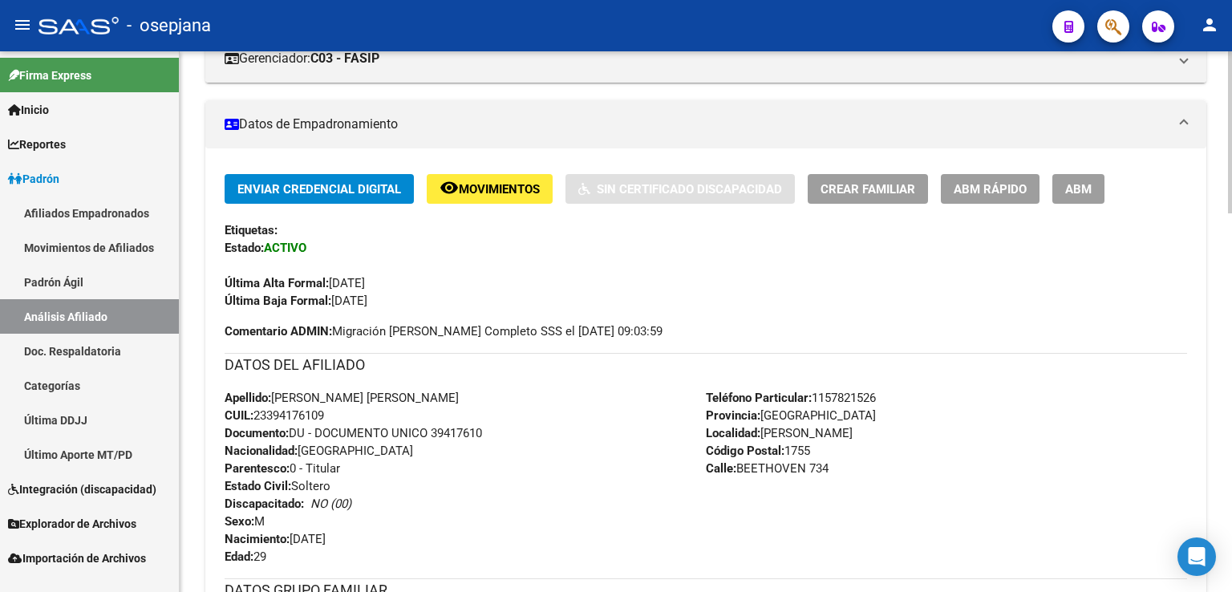
scroll to position [0, 0]
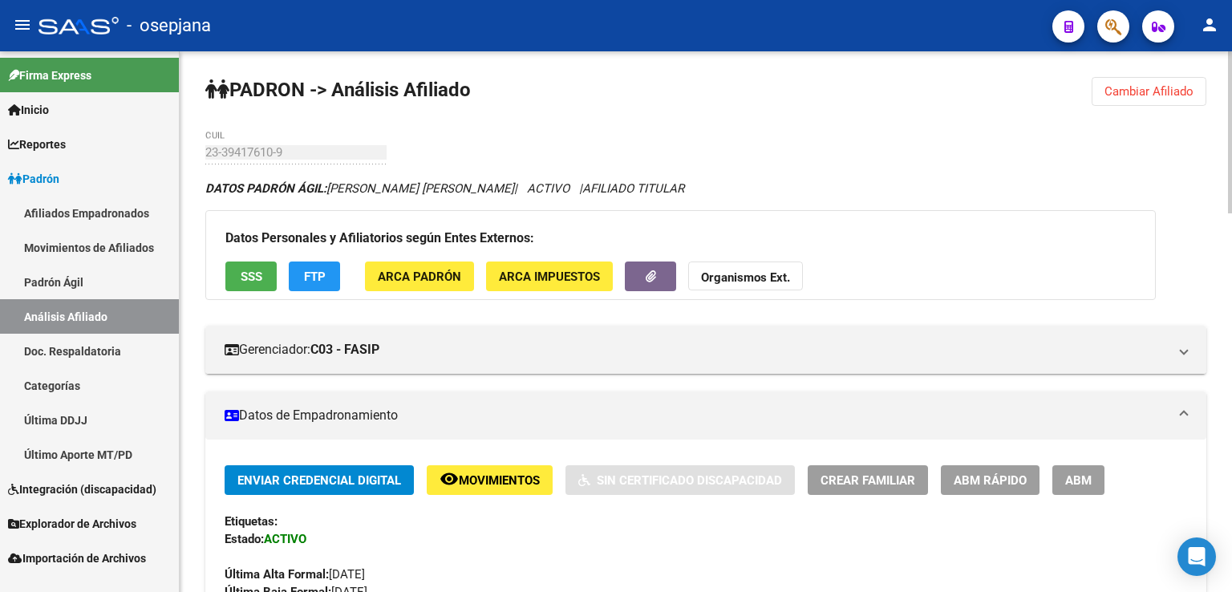
drag, startPoint x: 1140, startPoint y: 94, endPoint x: 404, endPoint y: 128, distance: 736.1
click at [1142, 94] on span "Cambiar Afiliado" at bounding box center [1148, 91] width 89 height 14
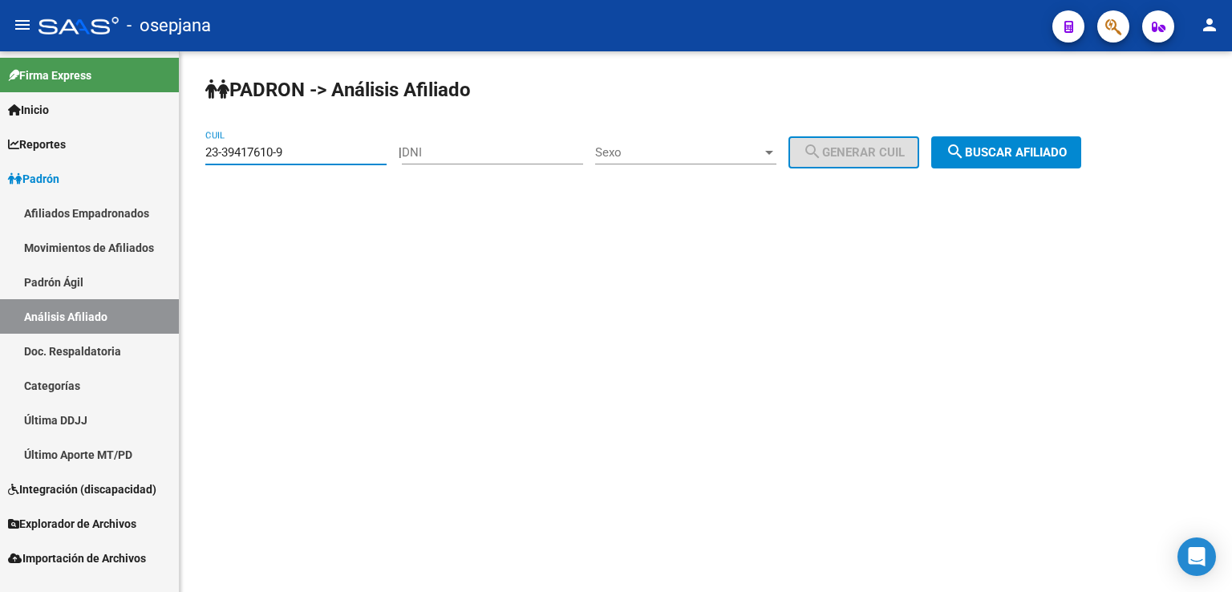
drag, startPoint x: 207, startPoint y: 148, endPoint x: 288, endPoint y: 150, distance: 81.0
click at [288, 150] on input "23-39417610-9" at bounding box center [295, 152] width 181 height 14
paste input "0-33000854-8"
click at [1012, 148] on span "search Buscar afiliado" at bounding box center [1005, 152] width 121 height 14
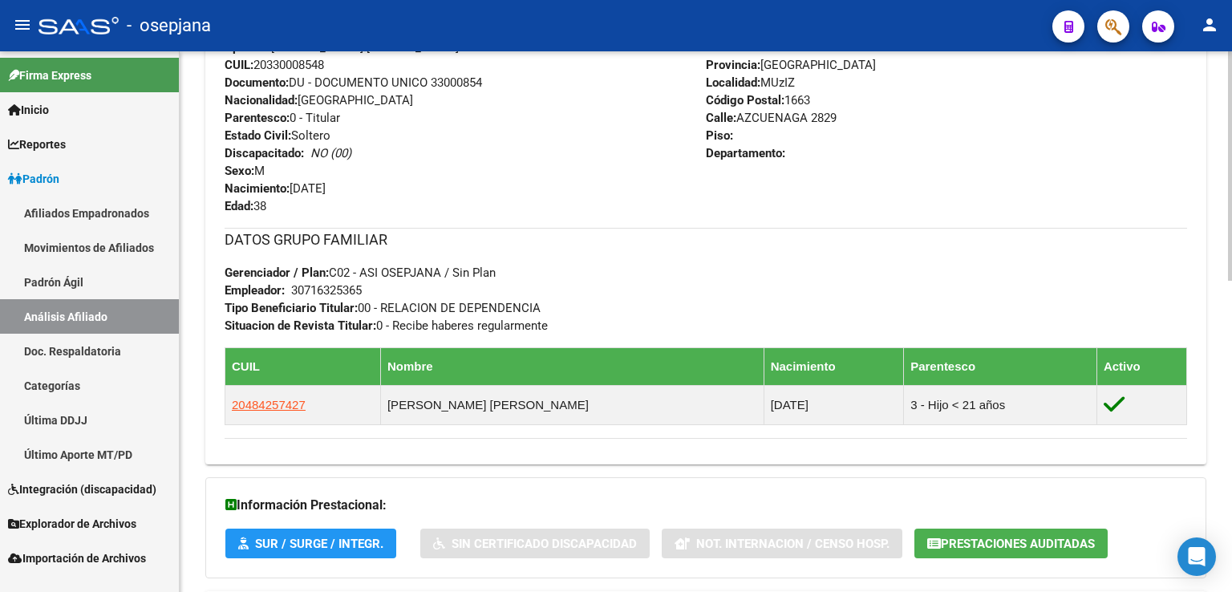
scroll to position [732, 0]
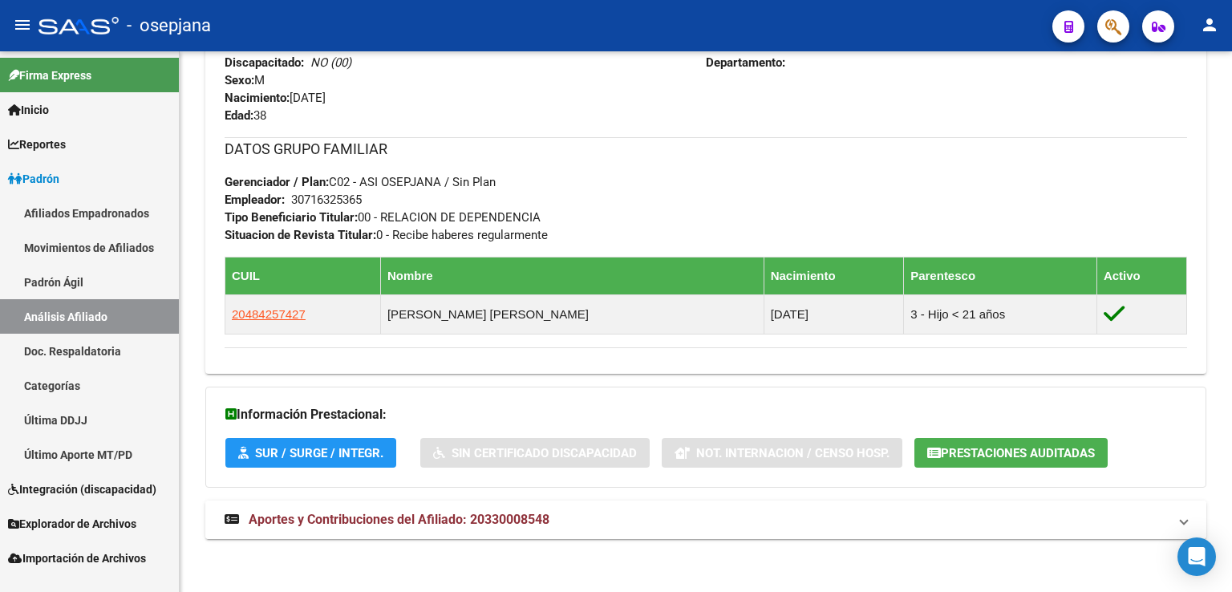
click at [370, 514] on span "Aportes y Contribuciones del Afiliado: 20330008548" at bounding box center [399, 519] width 301 height 15
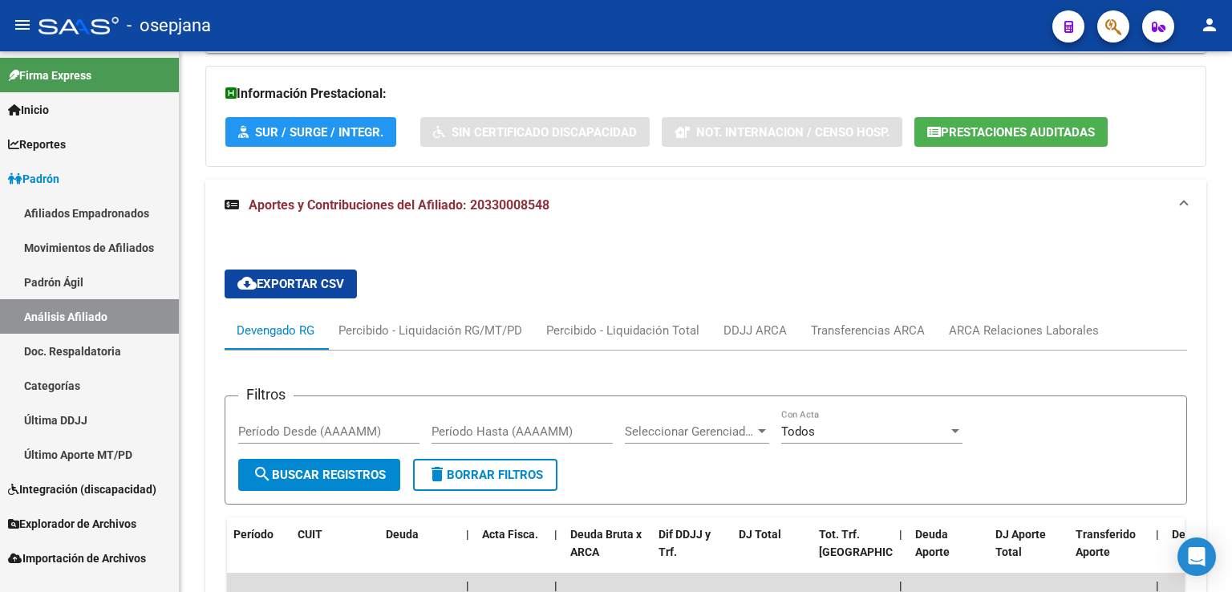
scroll to position [1213, 0]
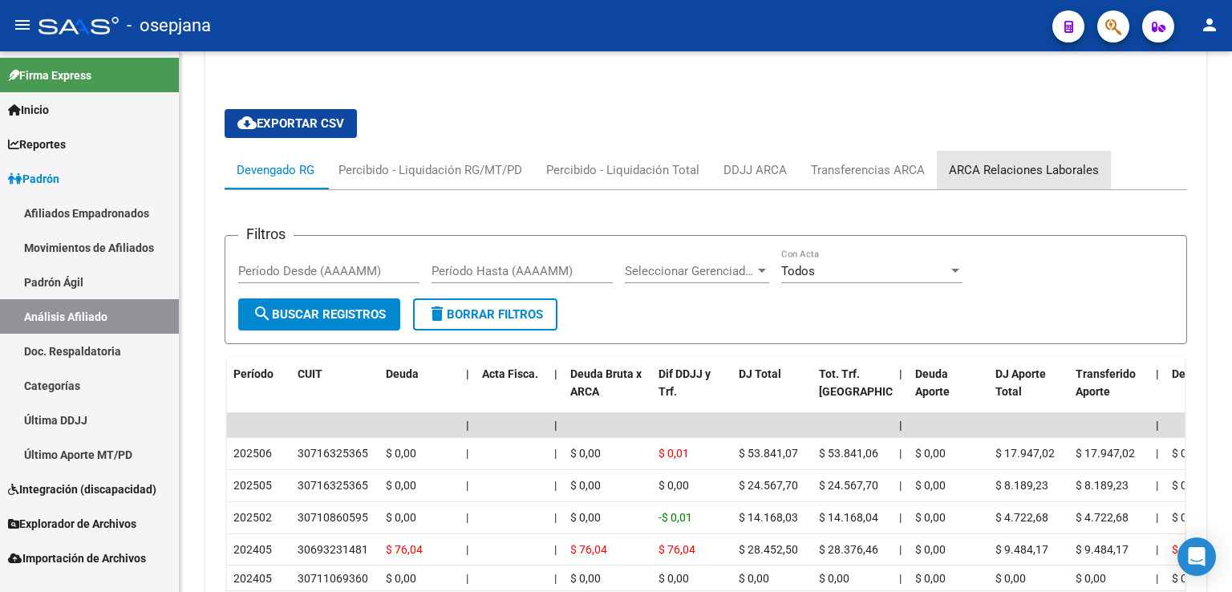
click at [1012, 164] on div "ARCA Relaciones Laborales" at bounding box center [1024, 170] width 150 height 18
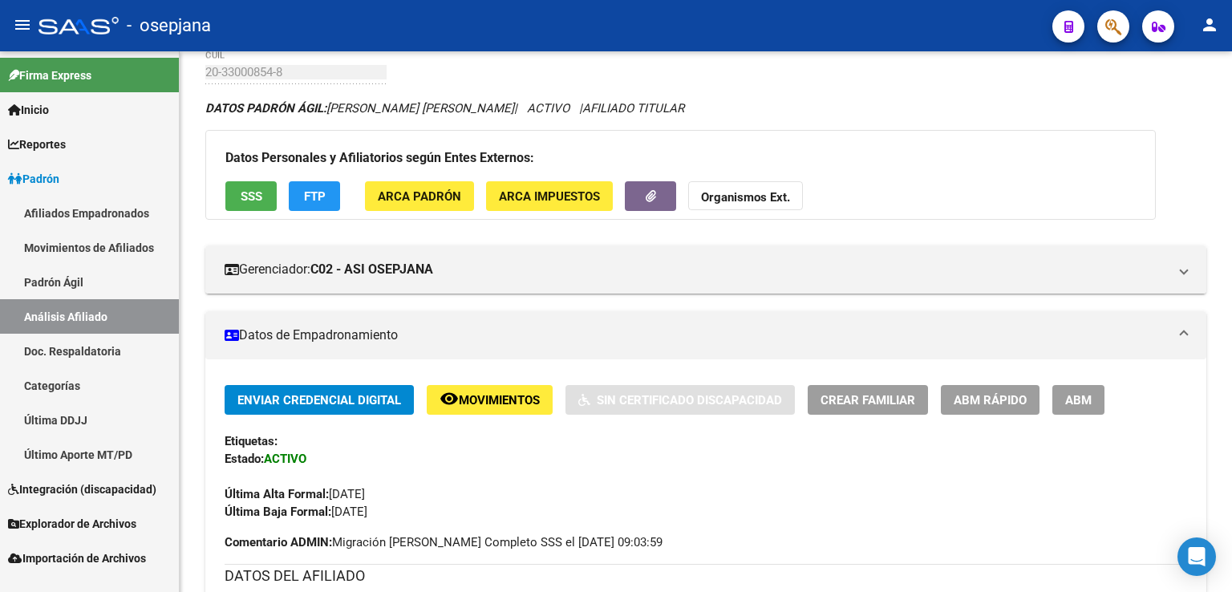
scroll to position [0, 0]
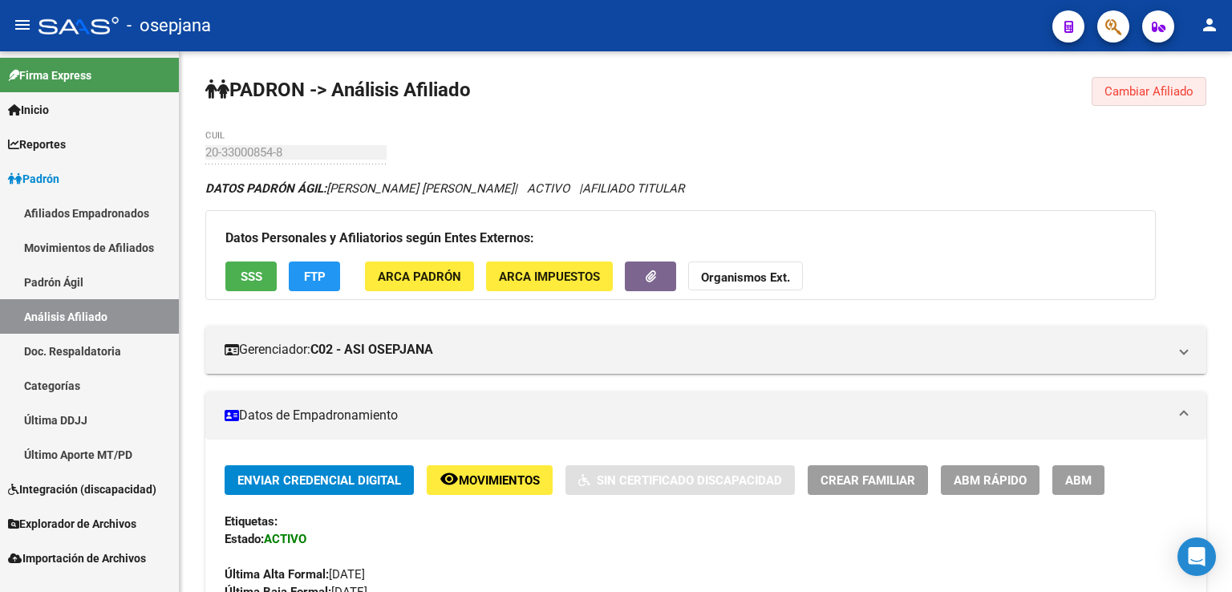
click at [1131, 91] on span "Cambiar Afiliado" at bounding box center [1148, 91] width 89 height 14
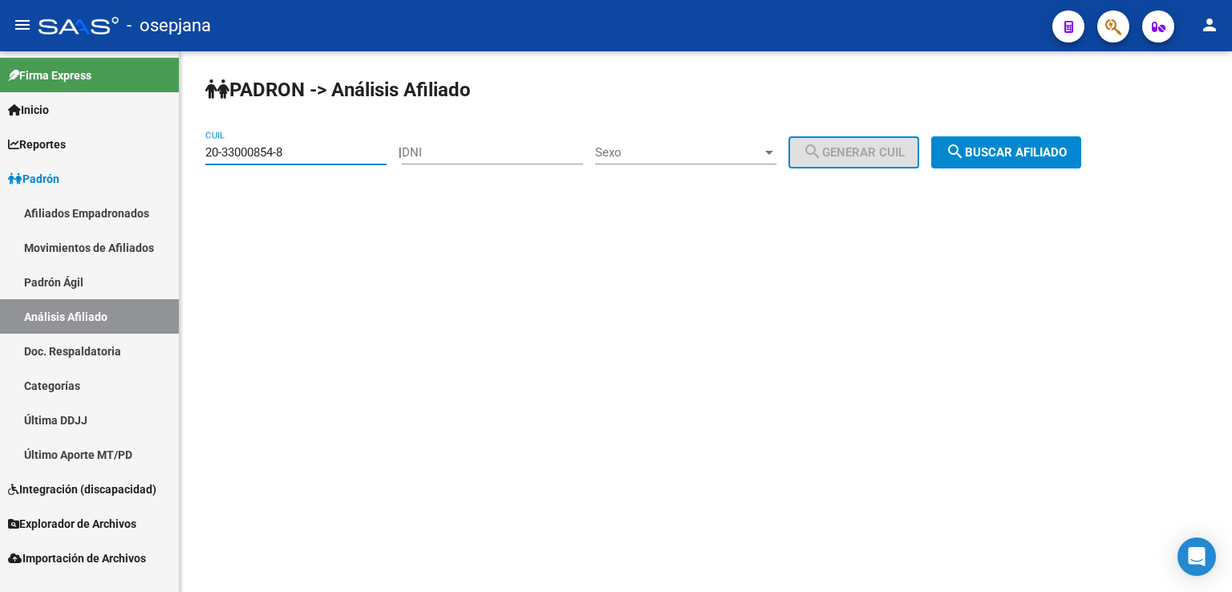
drag, startPoint x: 205, startPoint y: 152, endPoint x: 292, endPoint y: 152, distance: 86.6
click at [292, 152] on input "20-33000854-8" at bounding box center [295, 152] width 181 height 14
paste input "7808328-2"
click at [1039, 152] on span "search Buscar afiliado" at bounding box center [1005, 152] width 121 height 14
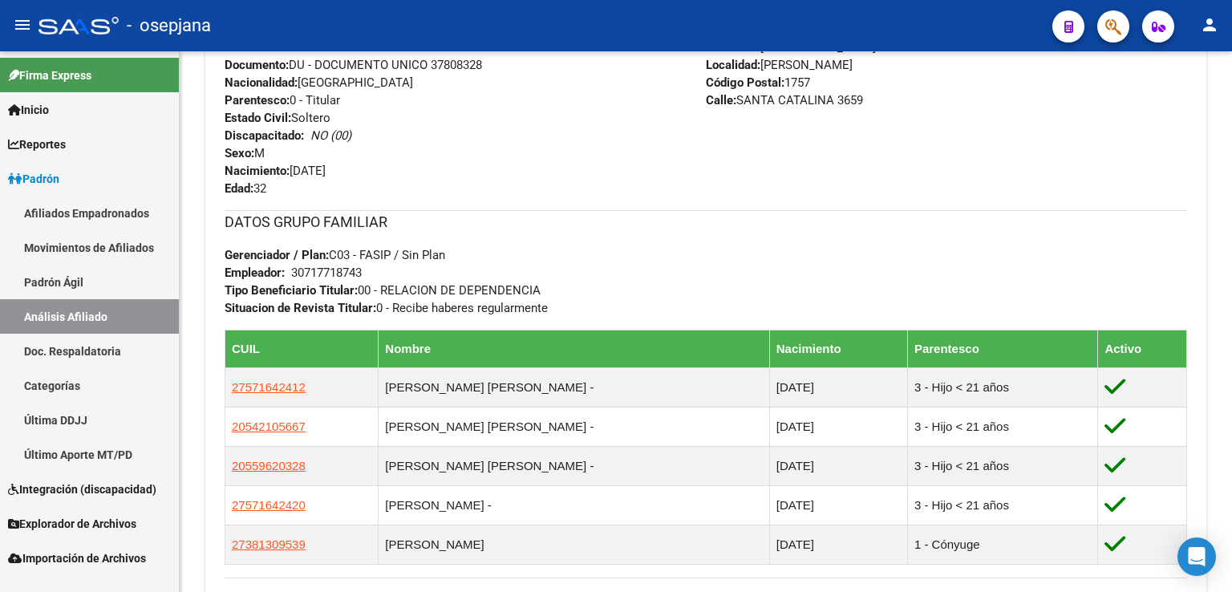
scroll to position [872, 0]
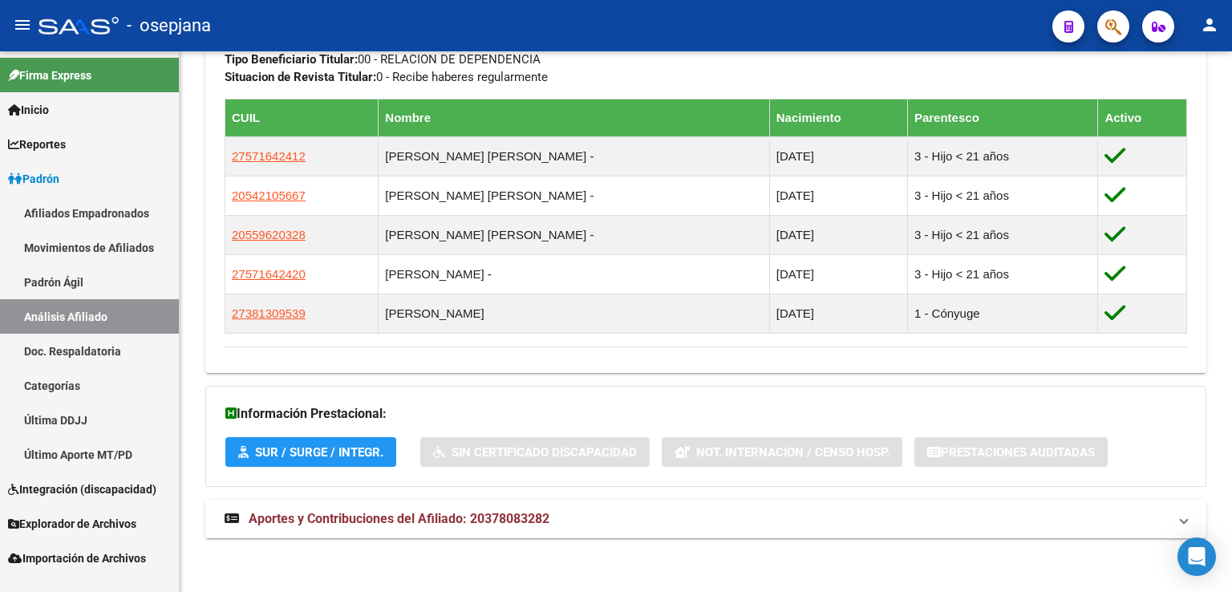
click at [396, 516] on span "Aportes y Contribuciones del Afiliado: 20378083282" at bounding box center [399, 518] width 301 height 15
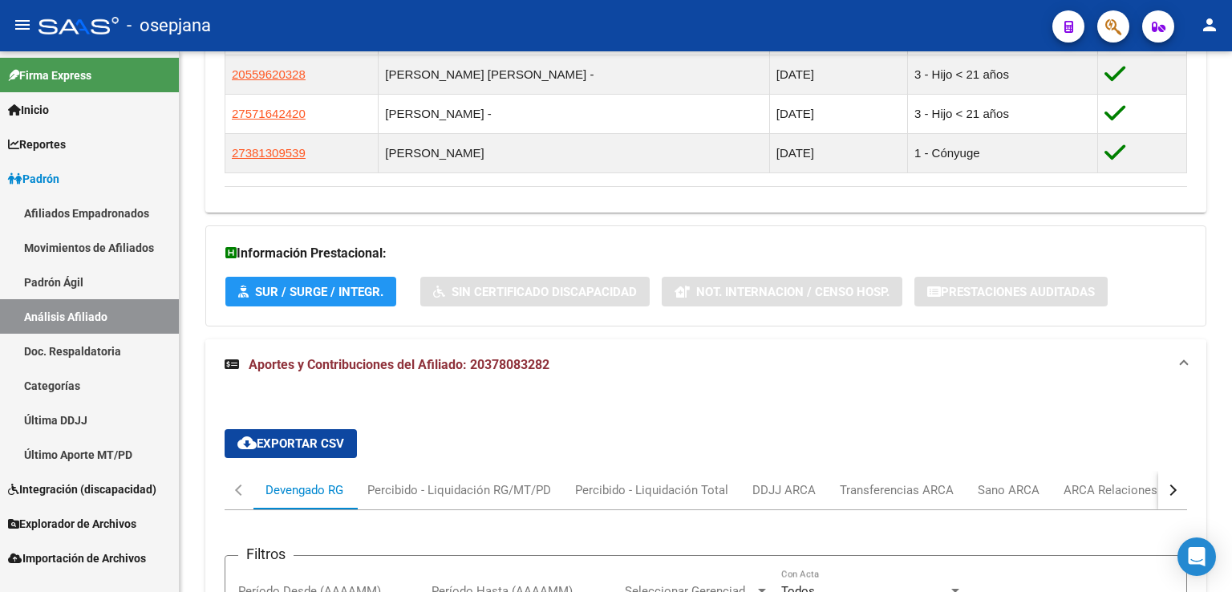
scroll to position [1273, 0]
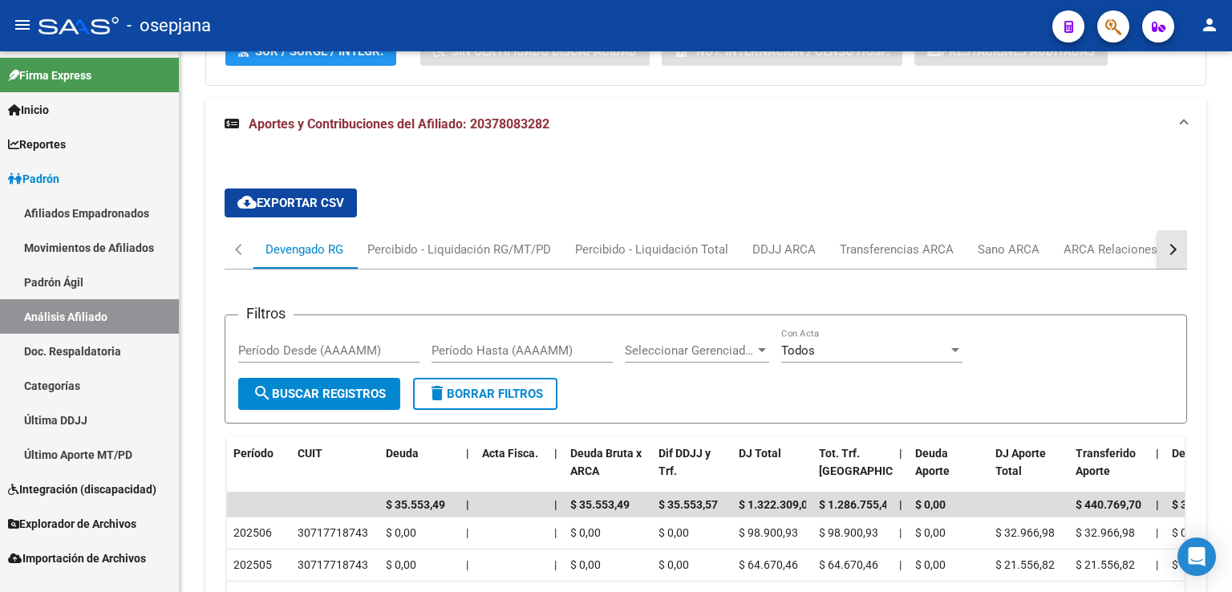
click at [1171, 246] on div "button" at bounding box center [1170, 249] width 11 height 11
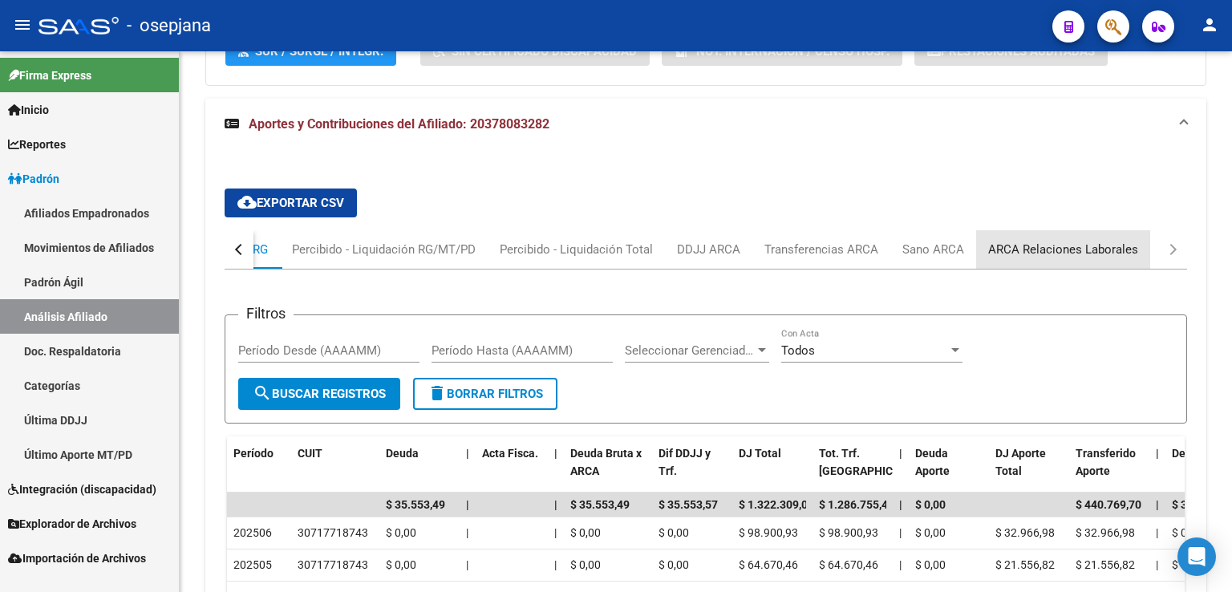
click at [1059, 245] on div "ARCA Relaciones Laborales" at bounding box center [1063, 250] width 150 height 18
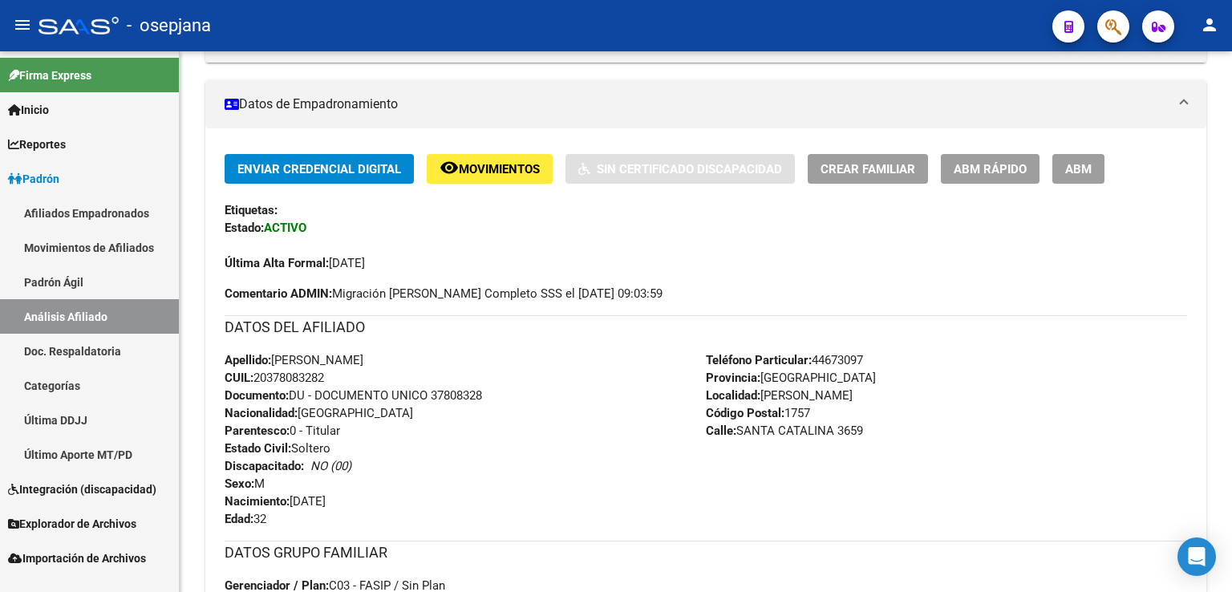
scroll to position [0, 0]
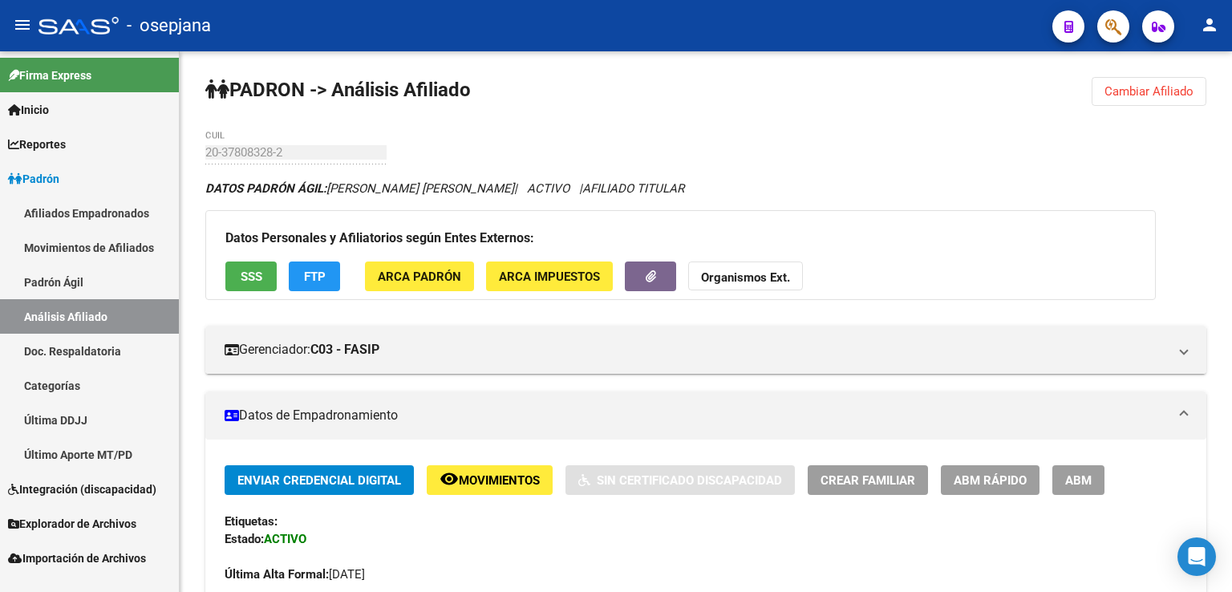
click at [1146, 92] on span "Cambiar Afiliado" at bounding box center [1148, 91] width 89 height 14
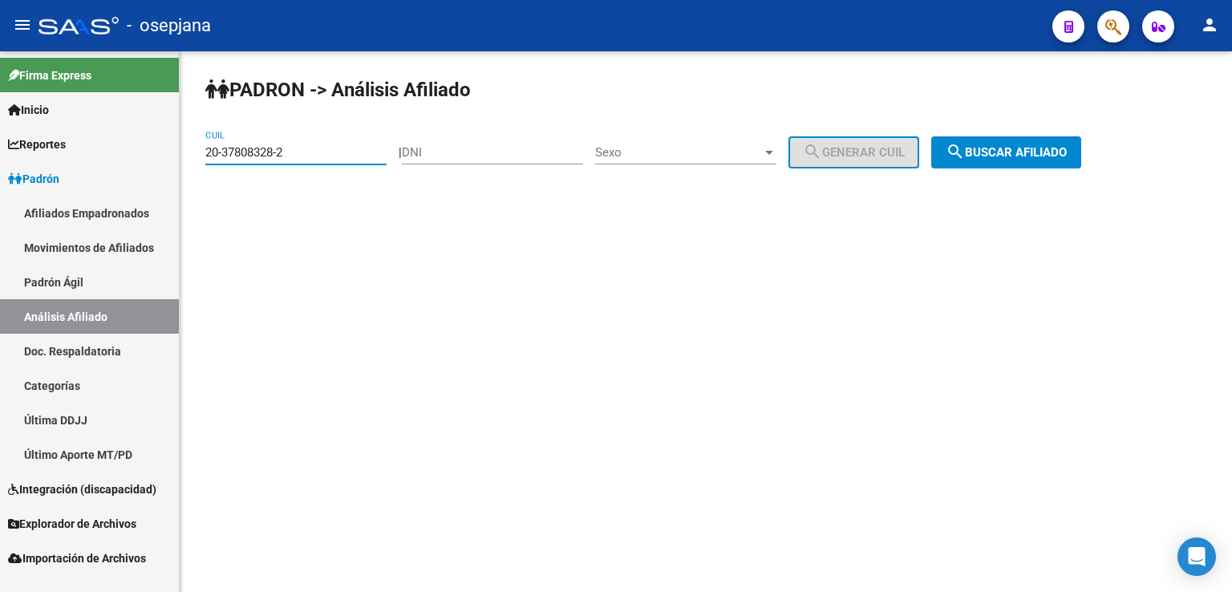
drag, startPoint x: 205, startPoint y: 153, endPoint x: 301, endPoint y: 150, distance: 95.5
click at [301, 150] on input "20-37808328-2" at bounding box center [295, 152] width 181 height 14
paste input "94212496"
click at [334, 257] on mat-sidenav-content "[PERSON_NAME] -> Análisis Afiliado 20-94212496-2 CUIL | DNI Sexo Sexo search Ge…" at bounding box center [706, 321] width 1052 height 540
click at [1021, 151] on span "search Buscar afiliado" at bounding box center [1005, 152] width 121 height 14
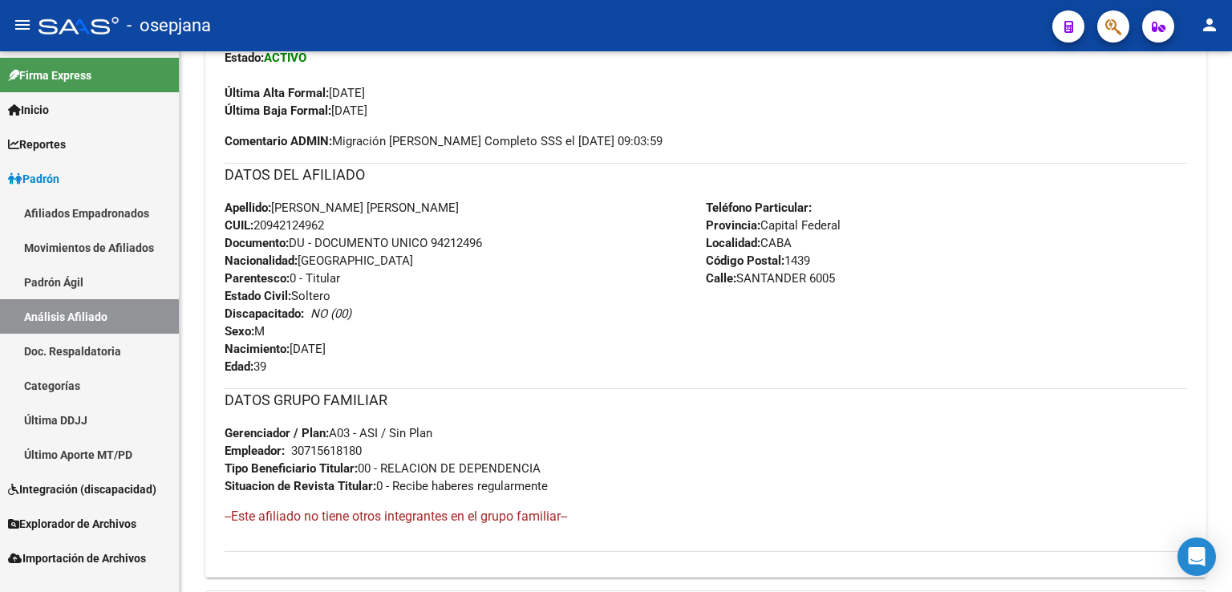
scroll to position [686, 0]
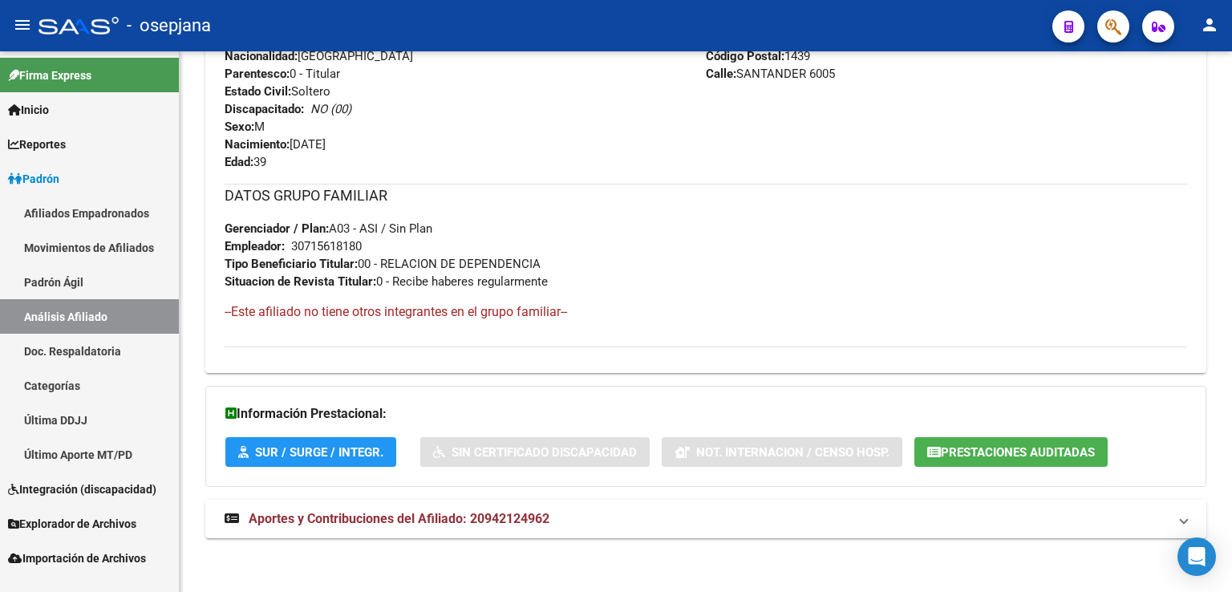
click at [382, 512] on span "Aportes y Contribuciones del Afiliado: 20942124962" at bounding box center [399, 518] width 301 height 15
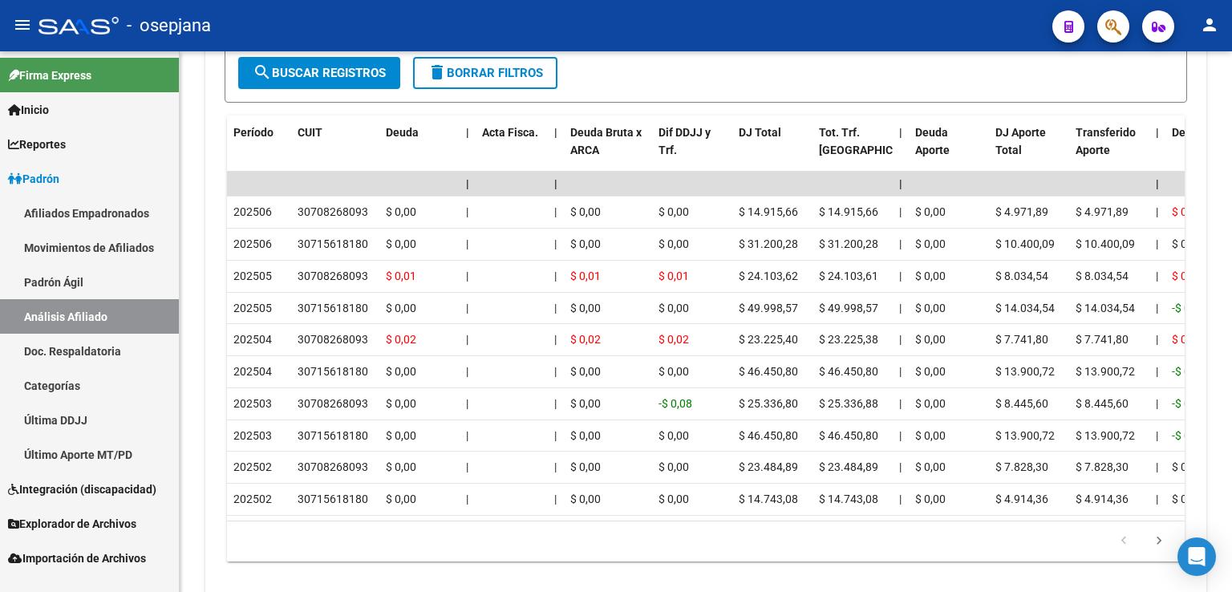
scroll to position [1247, 0]
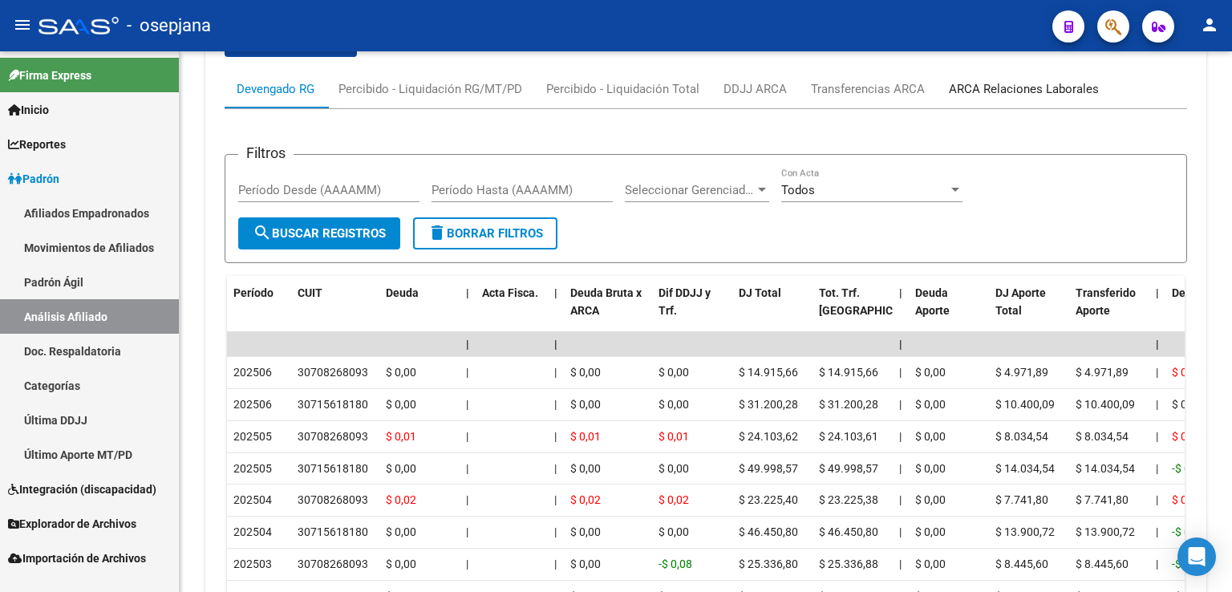
click at [1039, 83] on div "ARCA Relaciones Laborales" at bounding box center [1024, 89] width 150 height 18
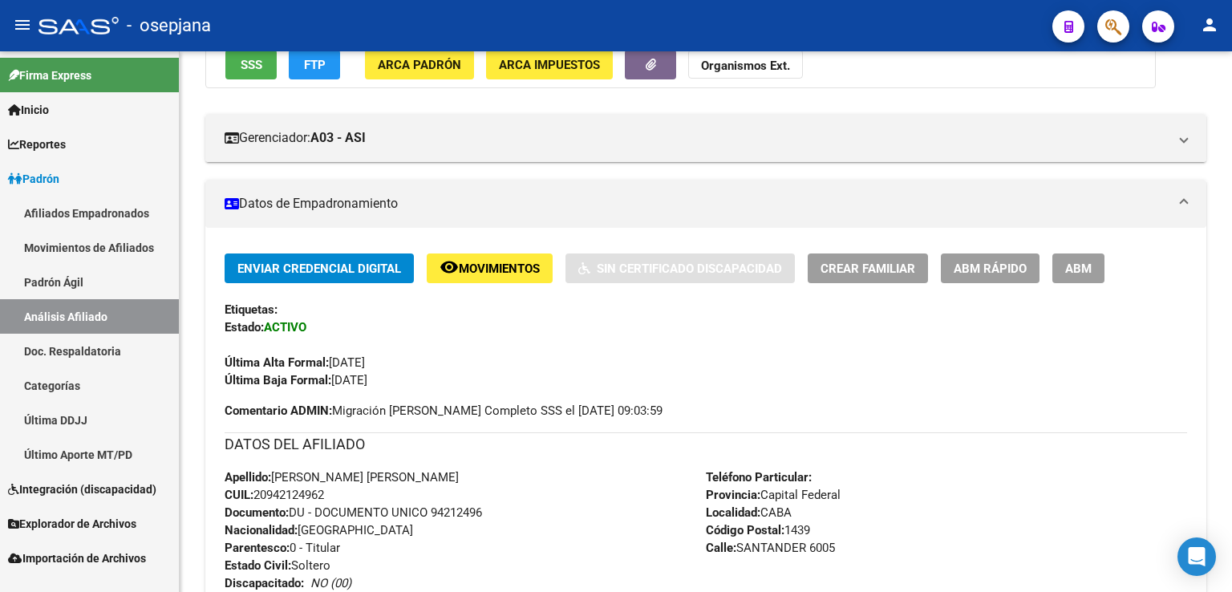
scroll to position [0, 0]
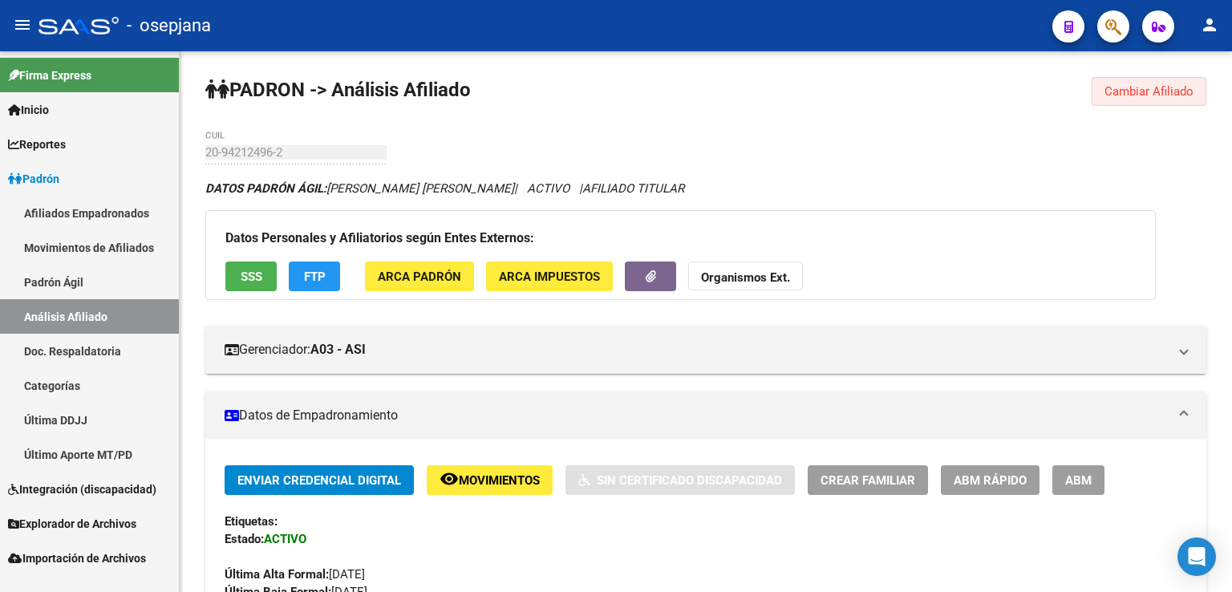
click at [1160, 86] on span "Cambiar Afiliado" at bounding box center [1148, 91] width 89 height 14
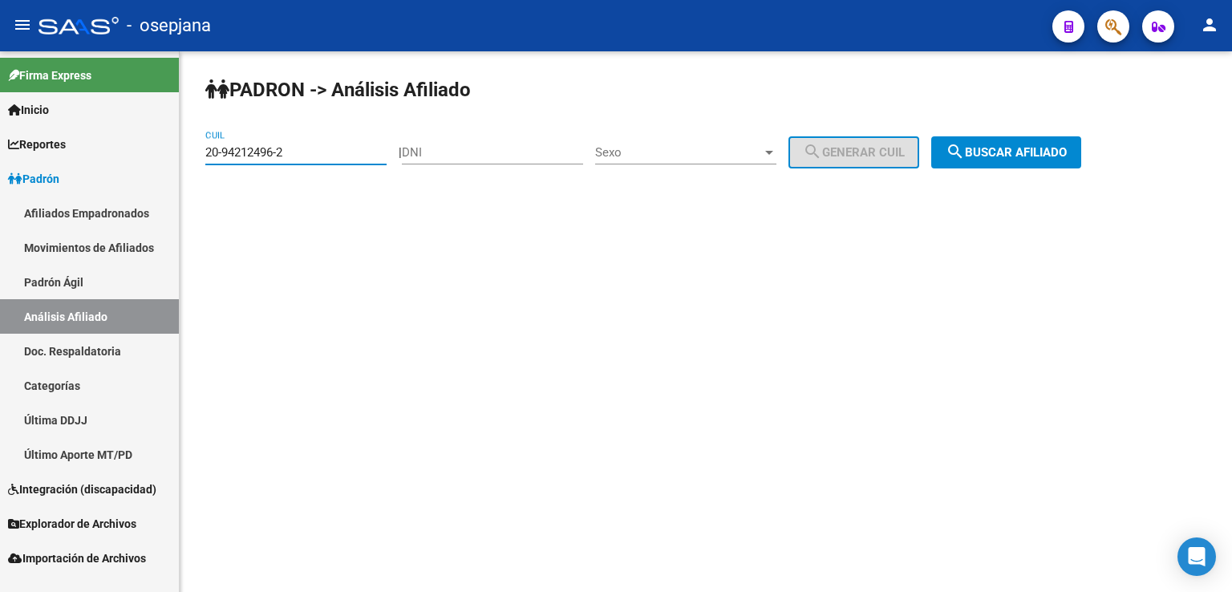
drag, startPoint x: 208, startPoint y: 146, endPoint x: 290, endPoint y: 145, distance: 82.6
click at [290, 145] on input "20-94212496-2" at bounding box center [295, 152] width 181 height 14
paste input "20051494-8"
click at [1001, 152] on span "search Buscar afiliado" at bounding box center [1005, 152] width 121 height 14
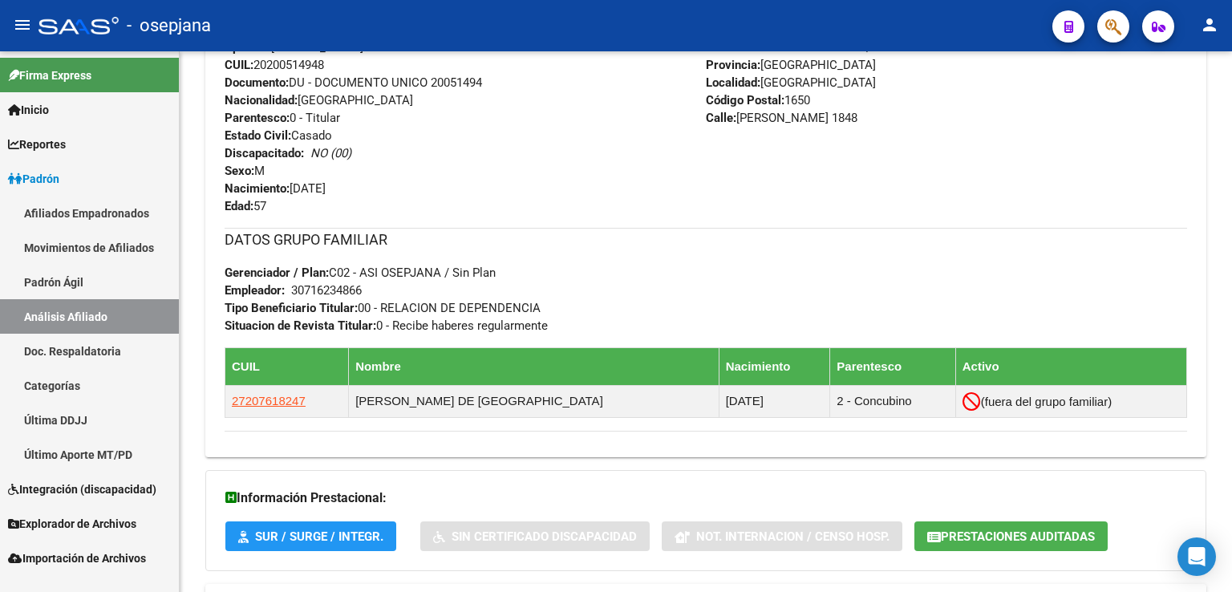
scroll to position [725, 0]
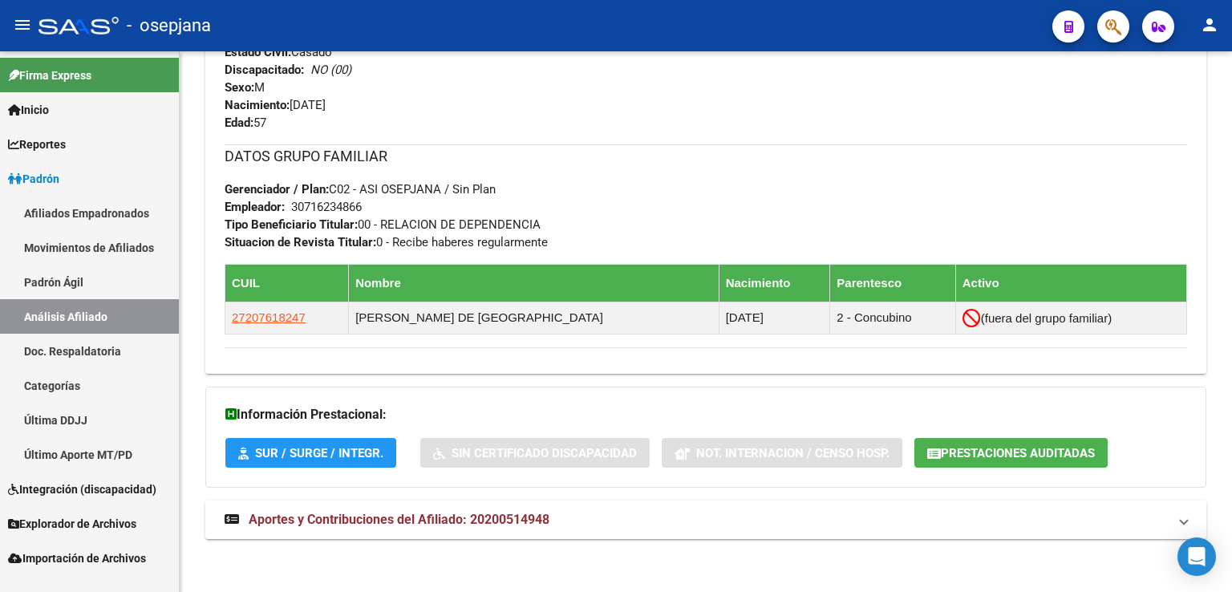
click at [425, 513] on span "Aportes y Contribuciones del Afiliado: 20200514948" at bounding box center [399, 519] width 301 height 15
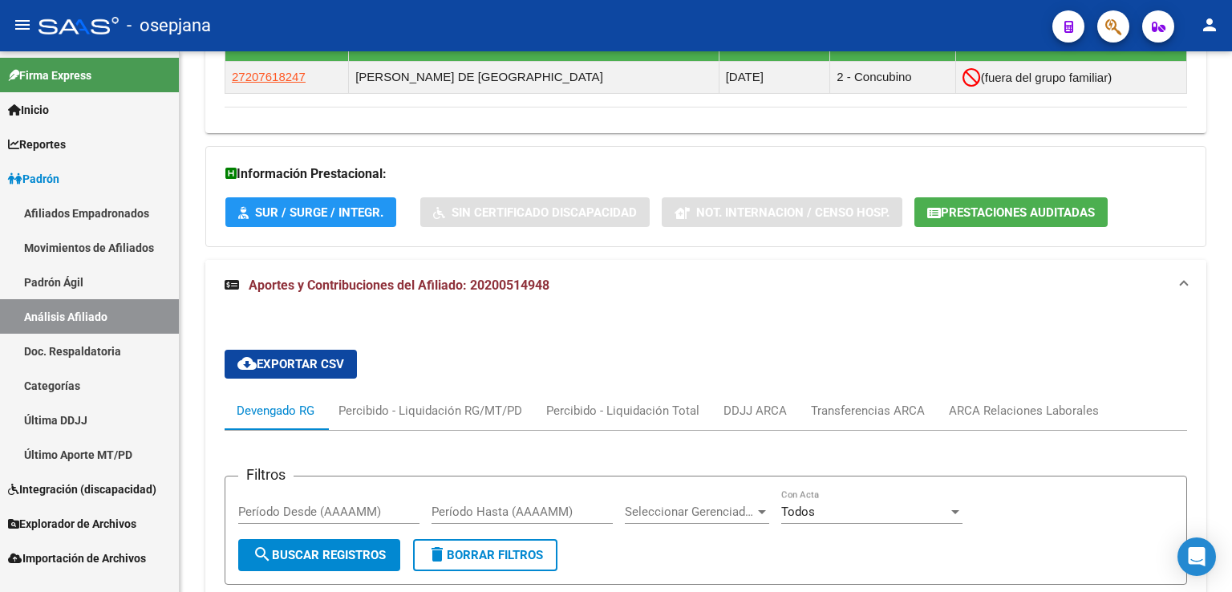
scroll to position [1206, 0]
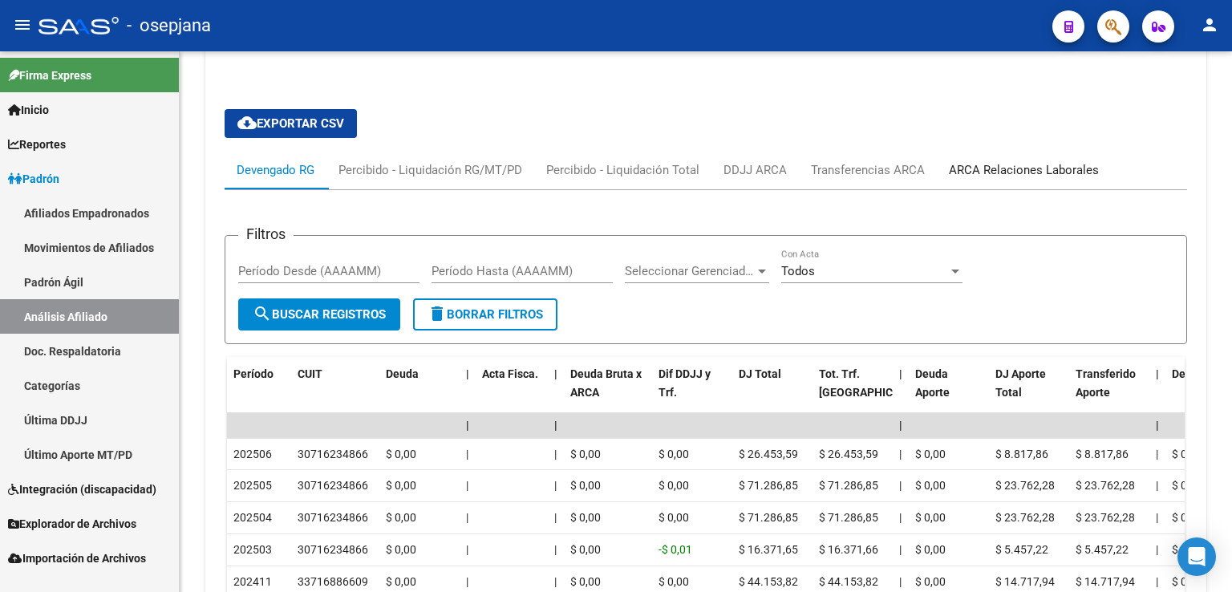
click at [1036, 167] on div "ARCA Relaciones Laborales" at bounding box center [1024, 170] width 150 height 18
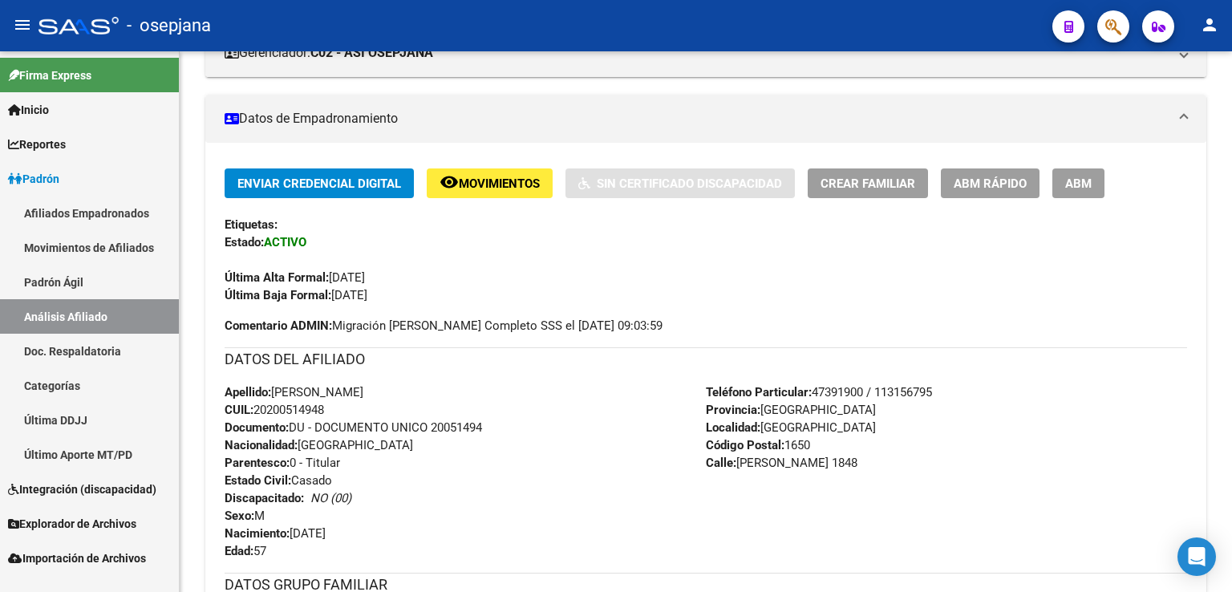
scroll to position [0, 0]
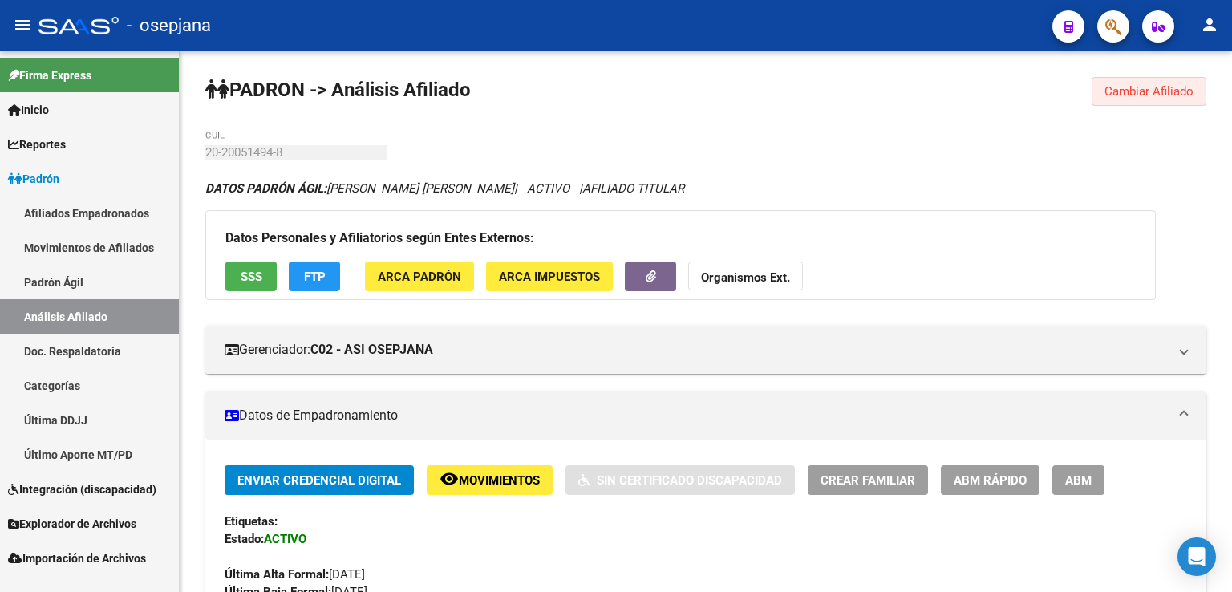
click at [1149, 91] on span "Cambiar Afiliado" at bounding box center [1148, 91] width 89 height 14
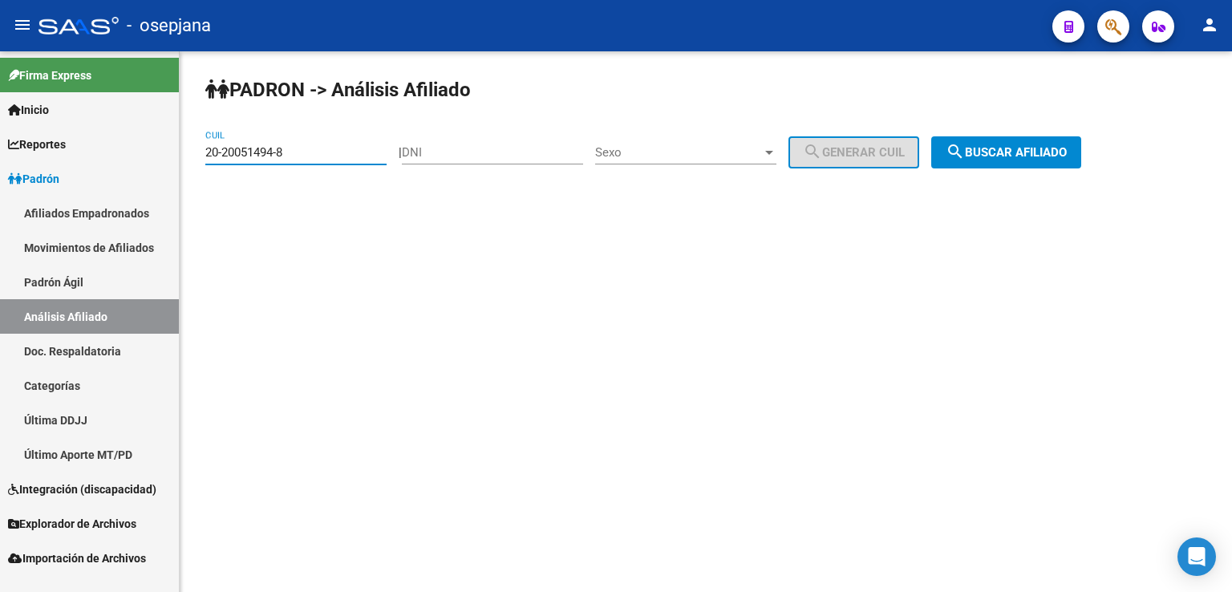
drag, startPoint x: 206, startPoint y: 149, endPoint x: 292, endPoint y: 148, distance: 85.8
click at [292, 148] on input "20-20051494-8" at bounding box center [295, 152] width 181 height 14
paste input "95211945-2"
click at [1016, 153] on span "search Buscar afiliado" at bounding box center [1005, 152] width 121 height 14
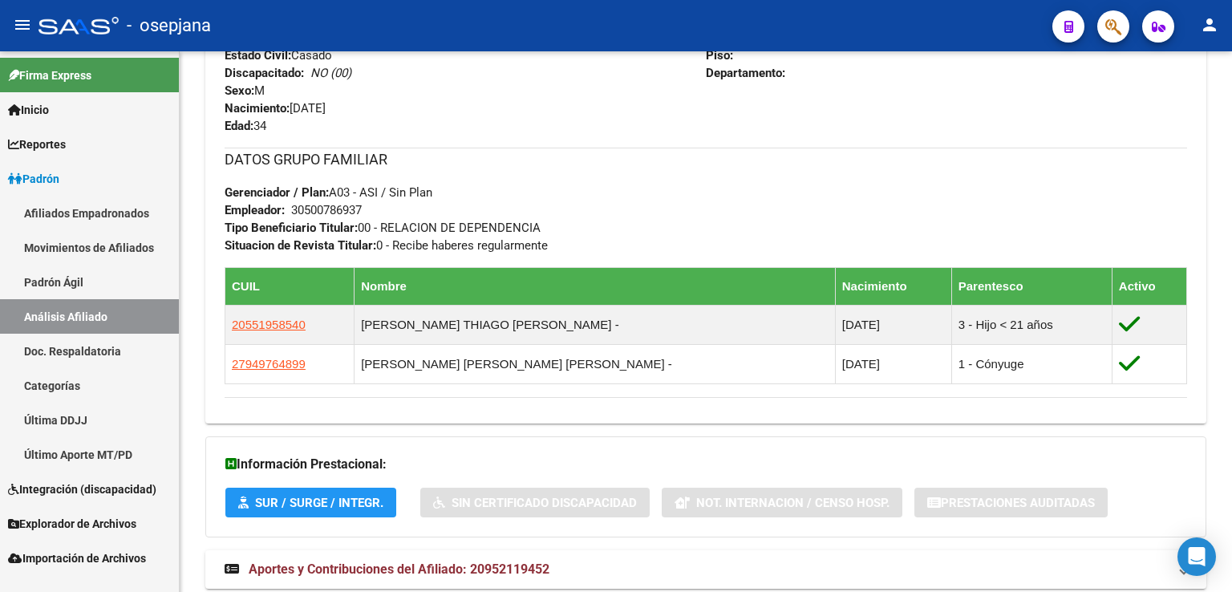
scroll to position [772, 0]
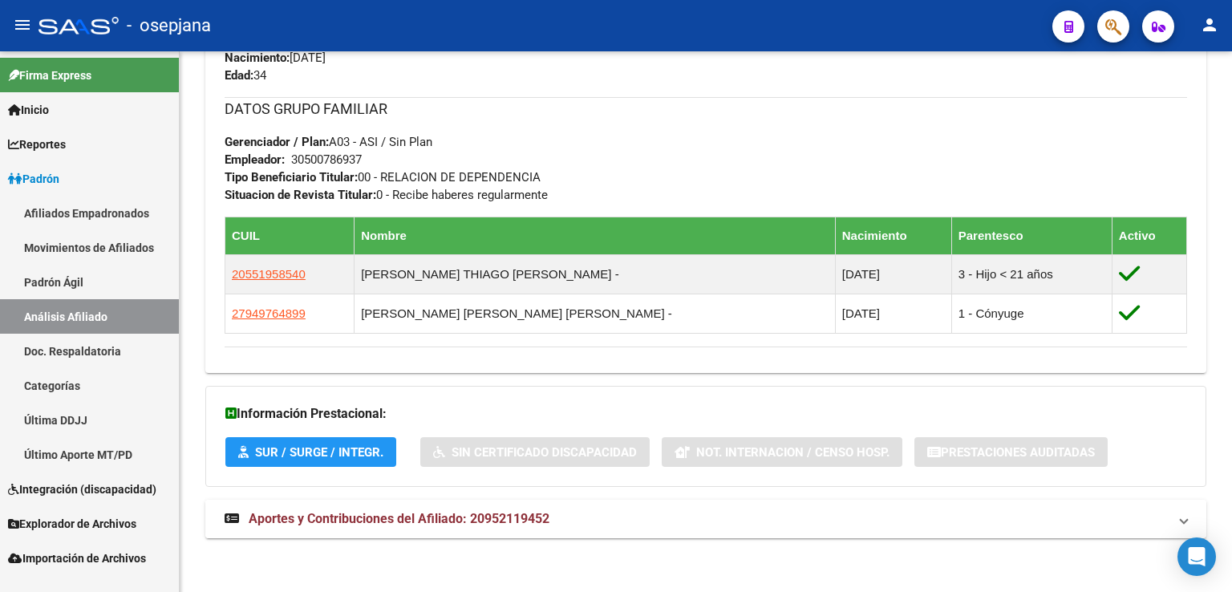
click at [396, 512] on span "Aportes y Contribuciones del Afiliado: 20952119452" at bounding box center [399, 518] width 301 height 15
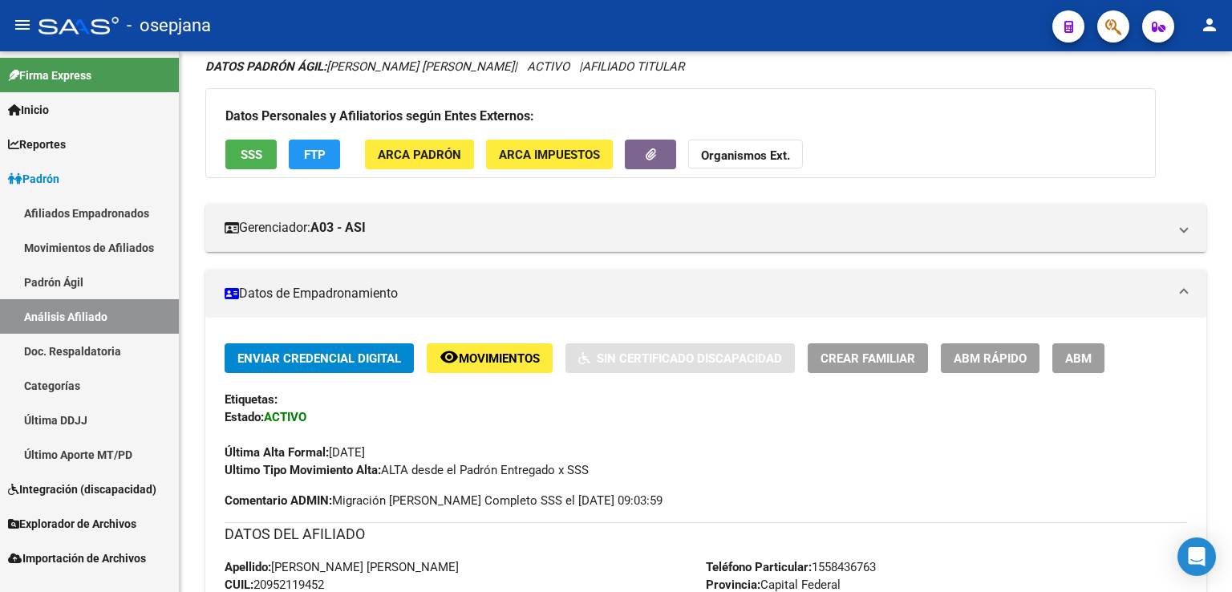
scroll to position [0, 0]
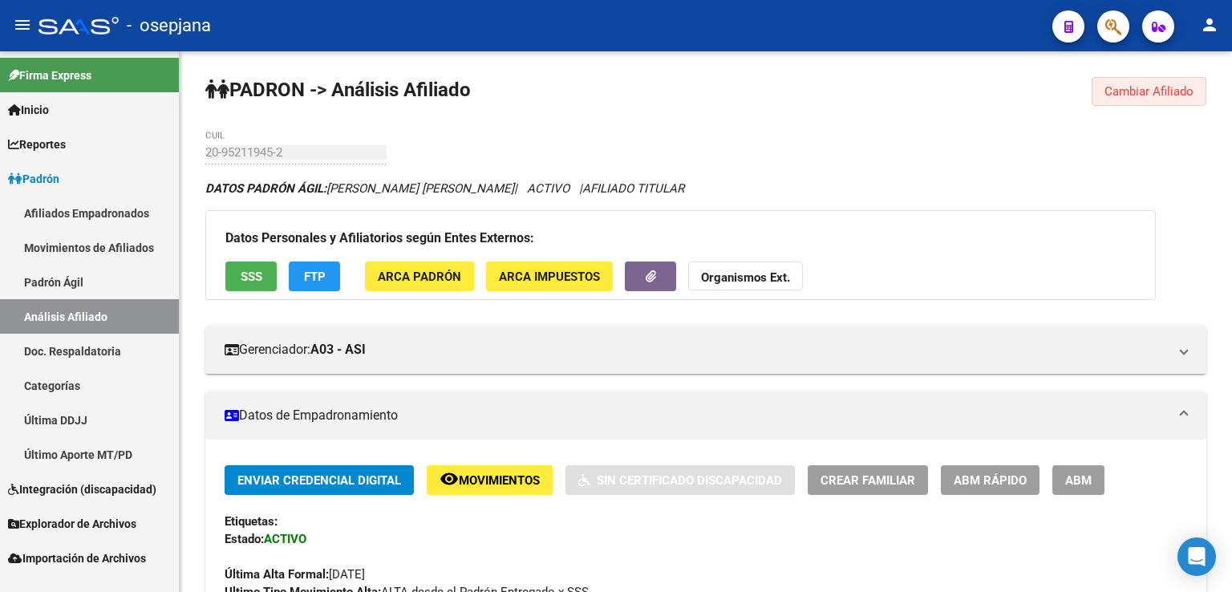
click at [1140, 92] on span "Cambiar Afiliado" at bounding box center [1148, 91] width 89 height 14
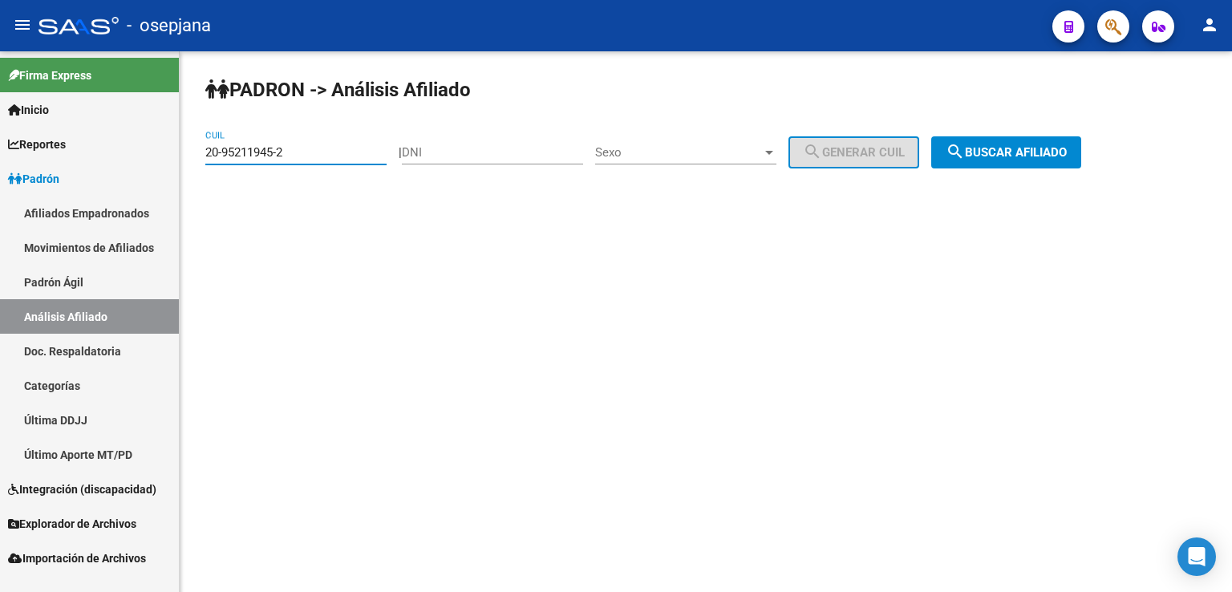
click at [206, 153] on input "20-95211945-2" at bounding box center [295, 152] width 181 height 14
drag, startPoint x: 208, startPoint y: 153, endPoint x: 294, endPoint y: 149, distance: 85.9
click at [294, 149] on input "20-95211945-2" at bounding box center [295, 152] width 181 height 14
paste input "25448304-5"
click at [1034, 153] on span "search Buscar afiliado" at bounding box center [1005, 152] width 121 height 14
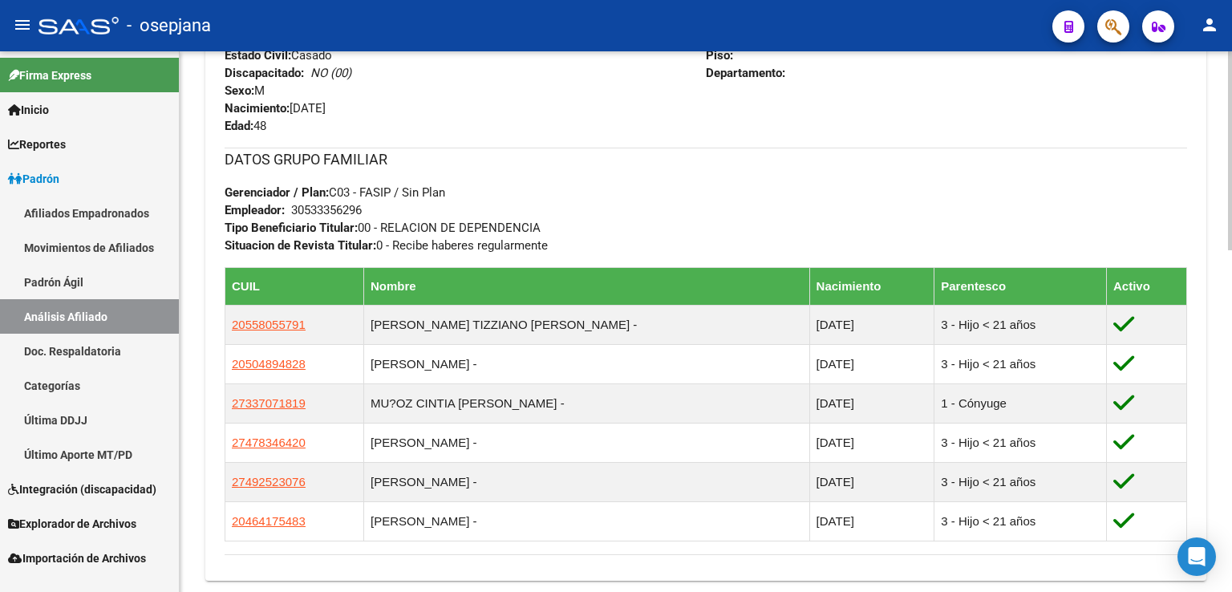
scroll to position [930, 0]
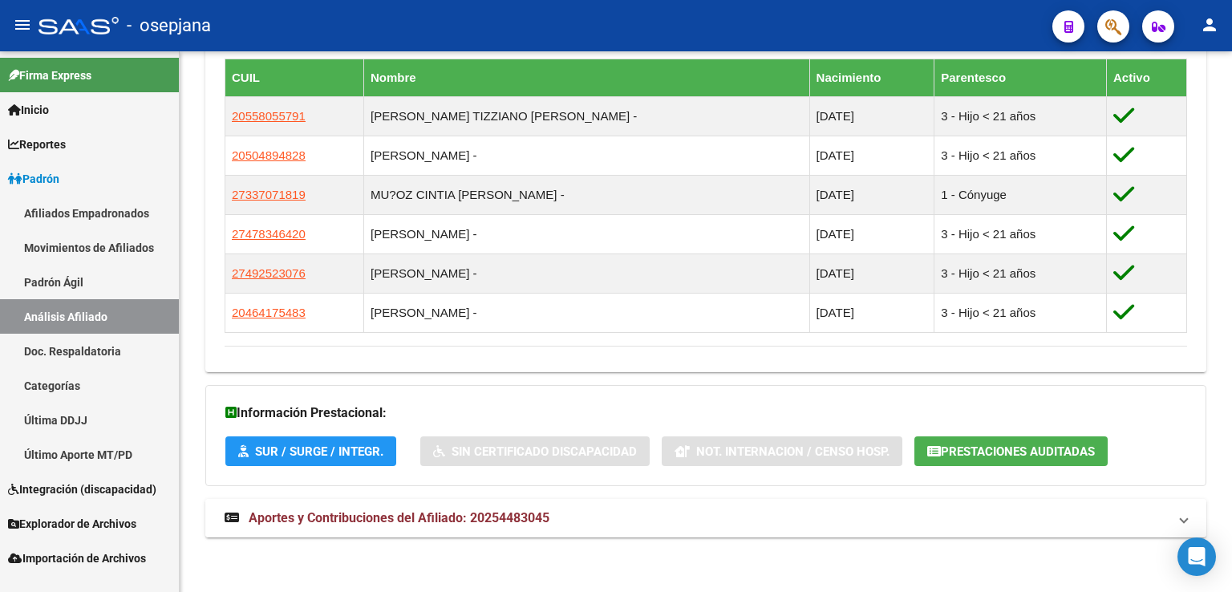
click at [427, 513] on span "Aportes y Contribuciones del Afiliado: 20254483045" at bounding box center [399, 517] width 301 height 15
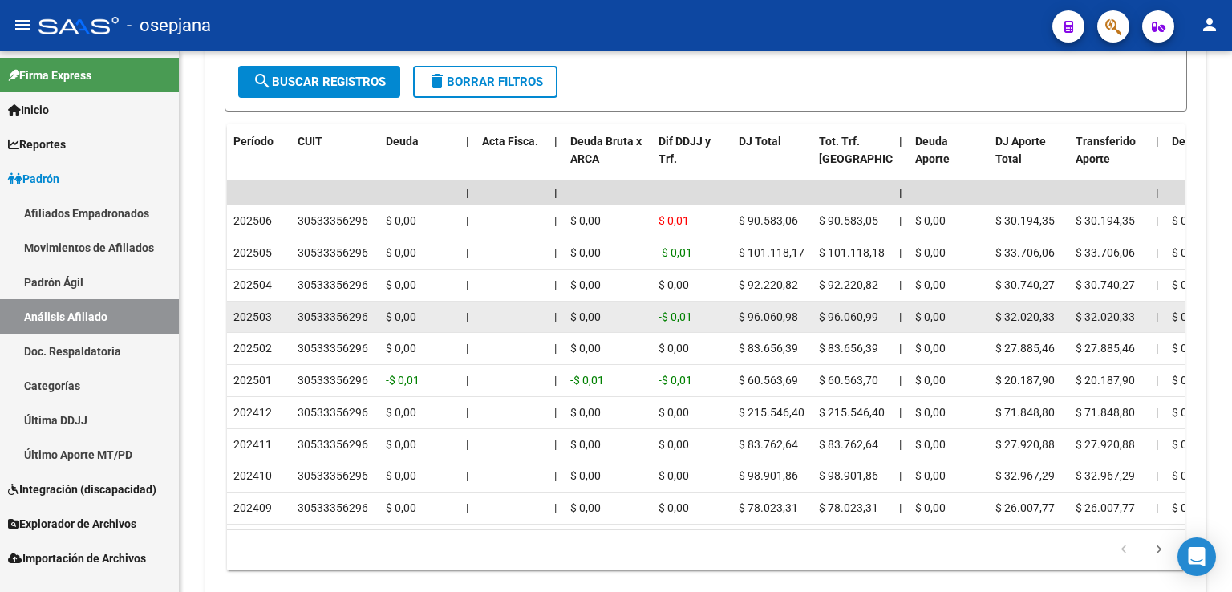
scroll to position [1322, 0]
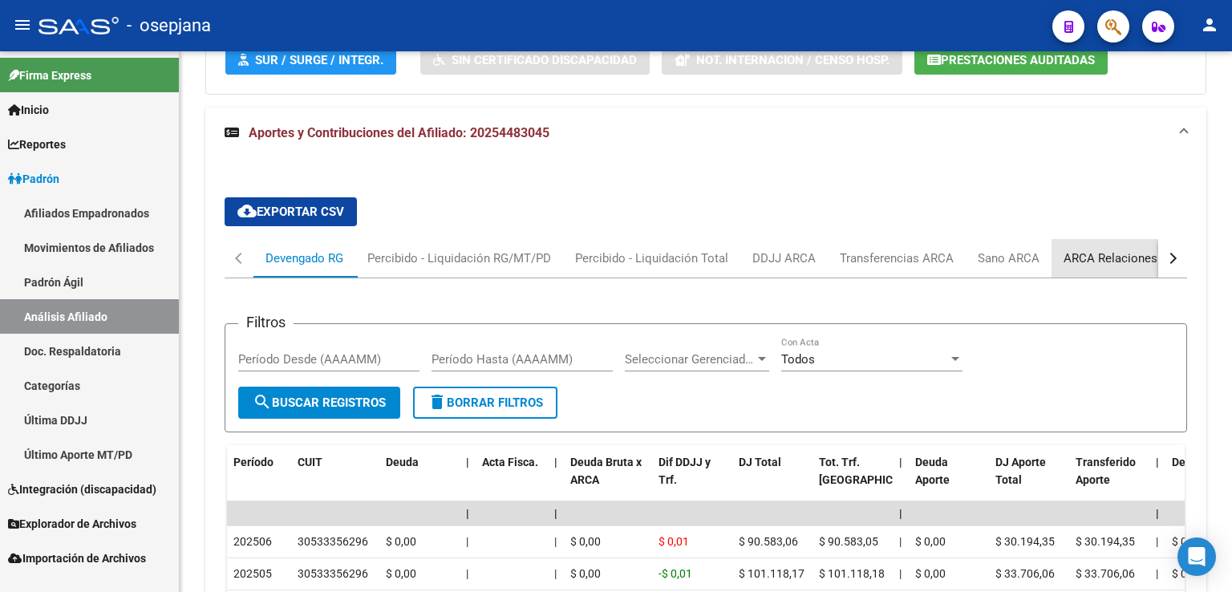
click at [1107, 253] on div "ARCA Relaciones Laborales" at bounding box center [1138, 258] width 150 height 18
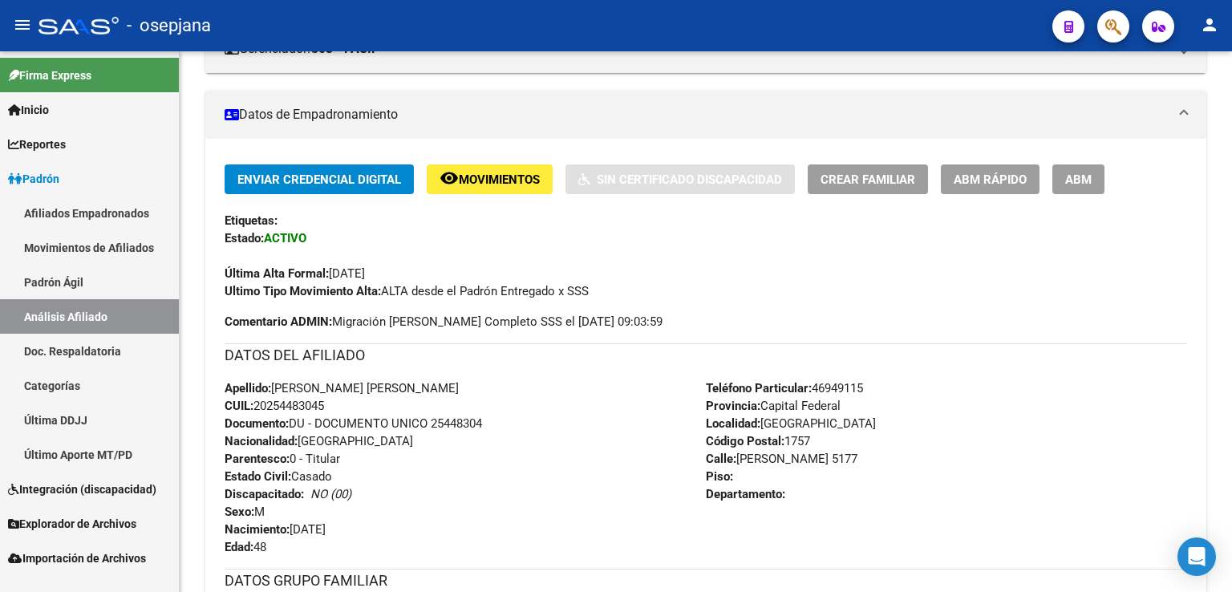
scroll to position [0, 0]
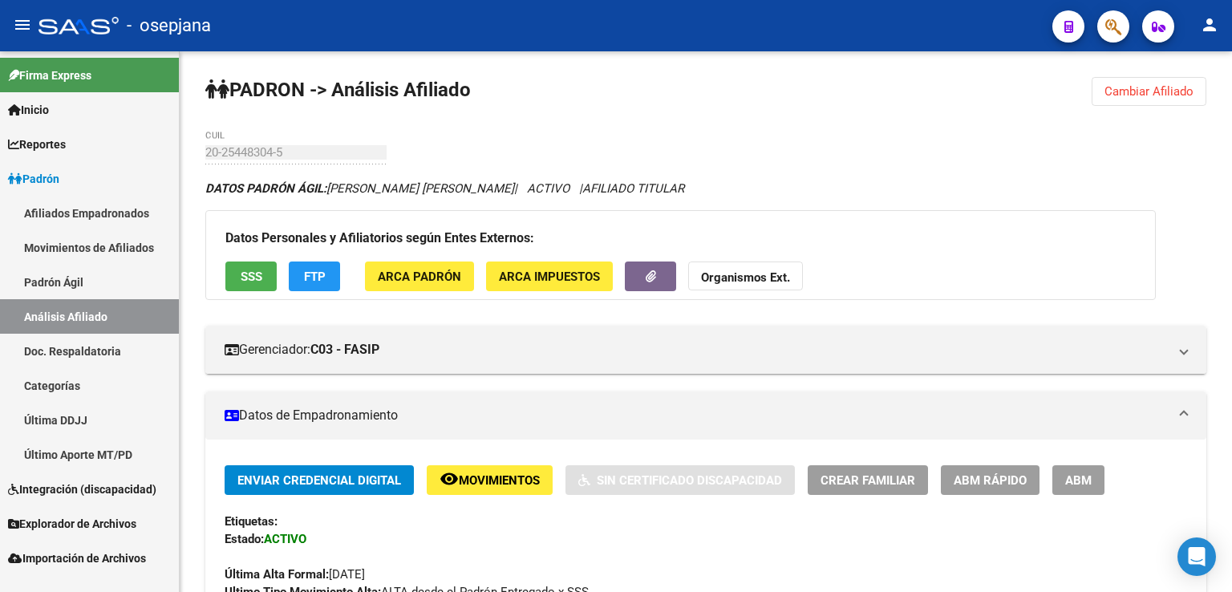
click at [1127, 95] on span "Cambiar Afiliado" at bounding box center [1148, 91] width 89 height 14
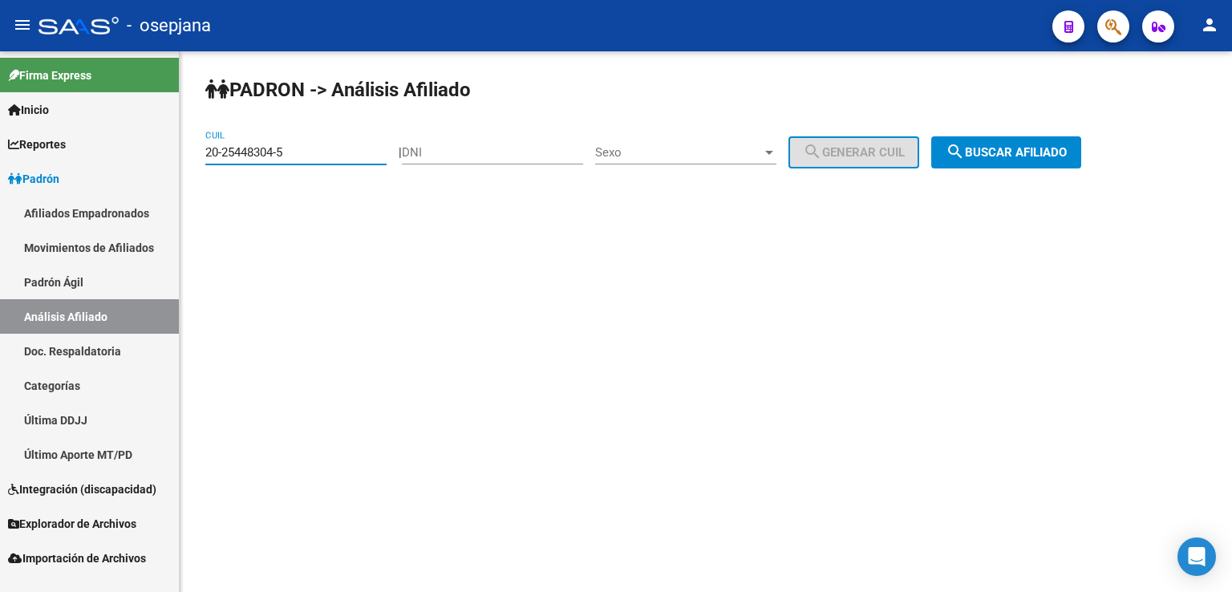
drag, startPoint x: 208, startPoint y: 152, endPoint x: 290, endPoint y: 156, distance: 82.7
click at [290, 156] on input "20-25448304-5" at bounding box center [295, 152] width 181 height 14
paste input "4320331-8"
click at [1018, 155] on span "search Buscar afiliado" at bounding box center [1005, 152] width 121 height 14
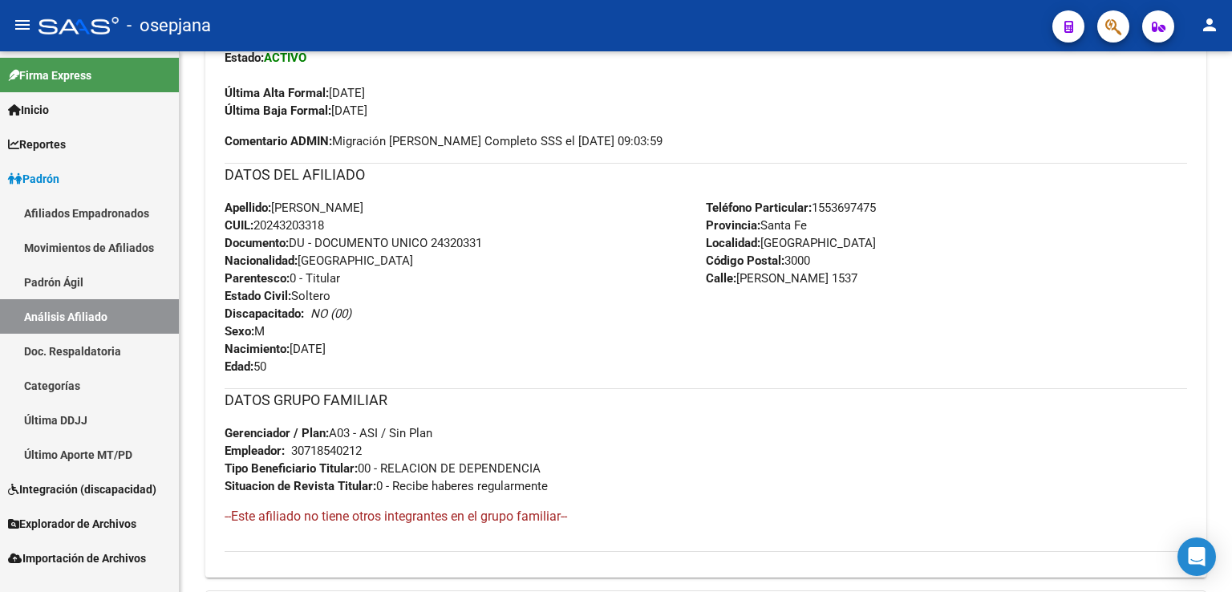
scroll to position [686, 0]
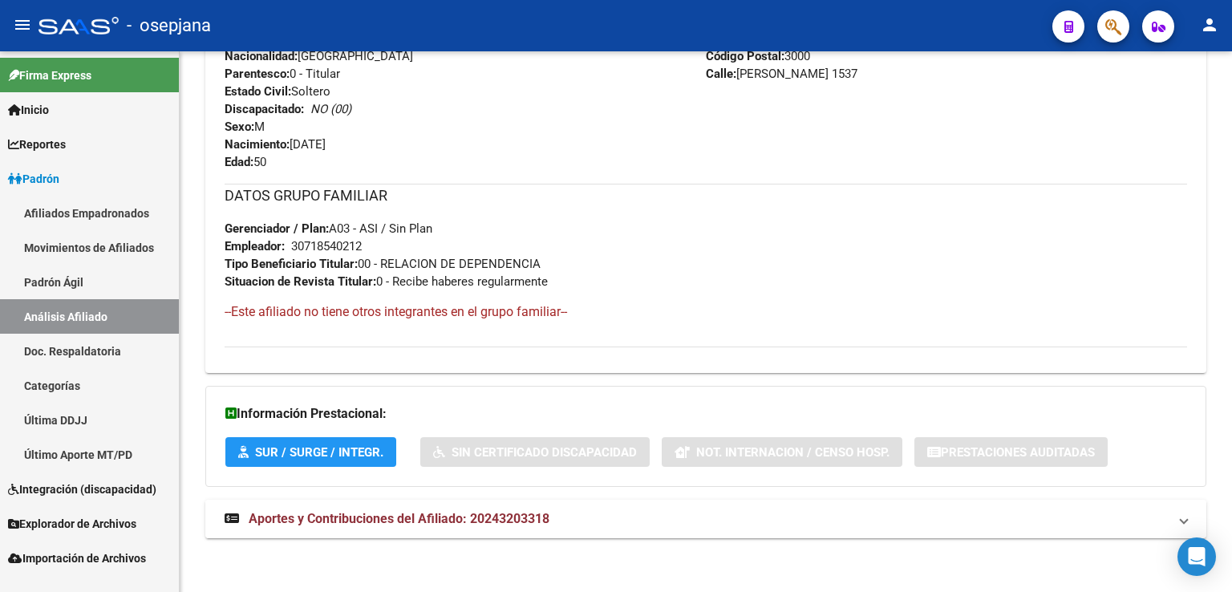
click at [393, 512] on span "Aportes y Contribuciones del Afiliado: 20243203318" at bounding box center [399, 518] width 301 height 15
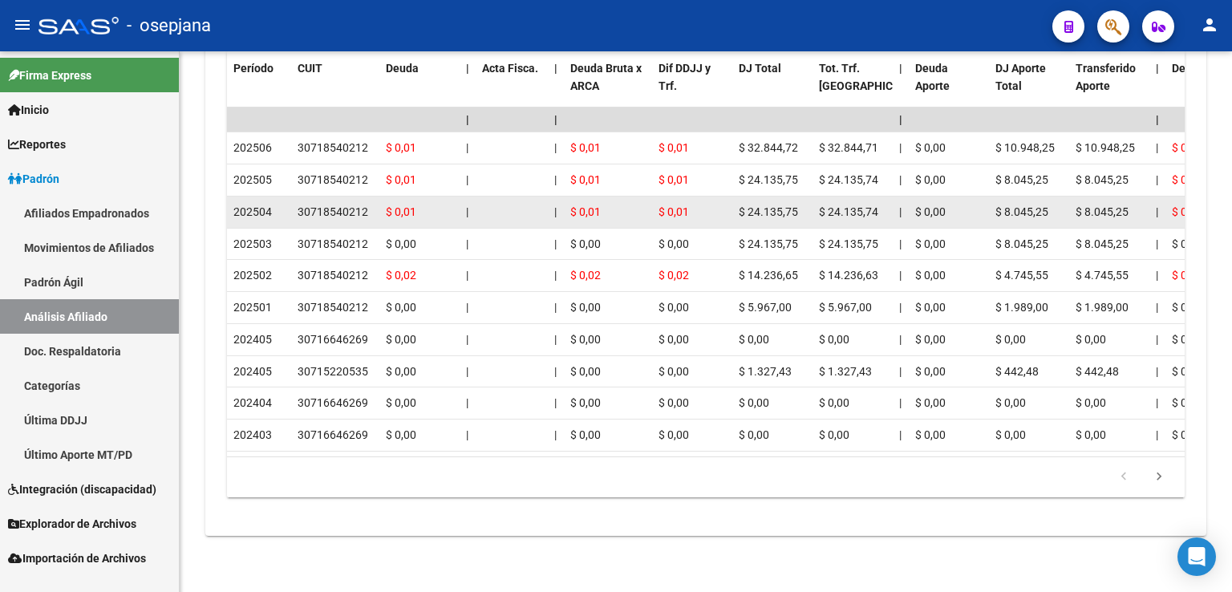
scroll to position [1078, 0]
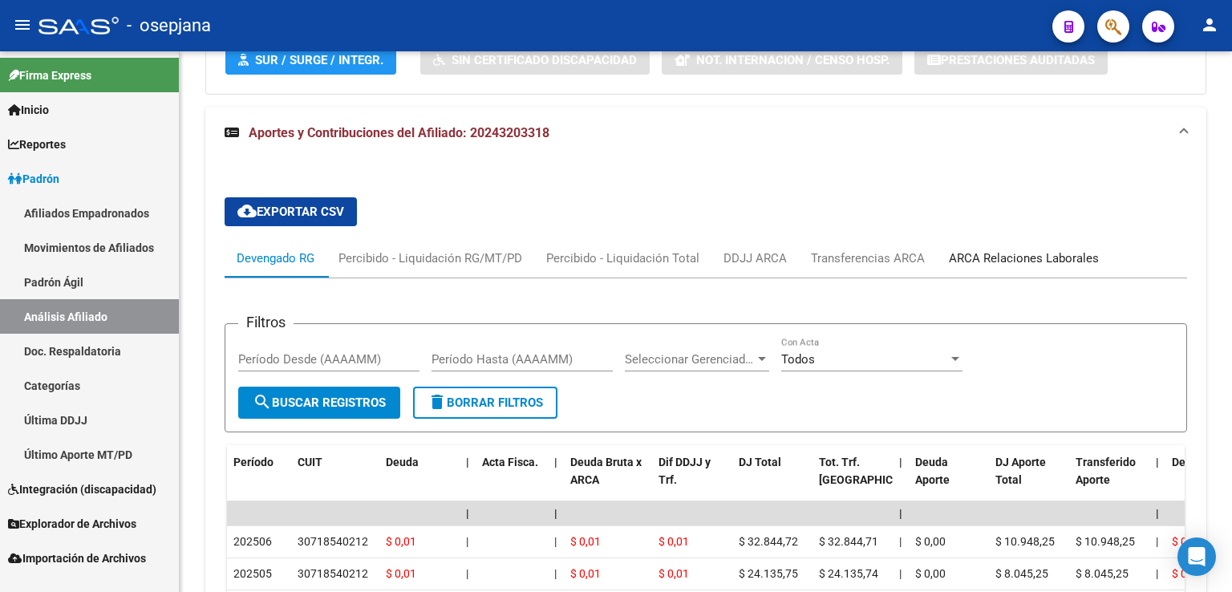
click at [1026, 254] on div "ARCA Relaciones Laborales" at bounding box center [1024, 258] width 150 height 18
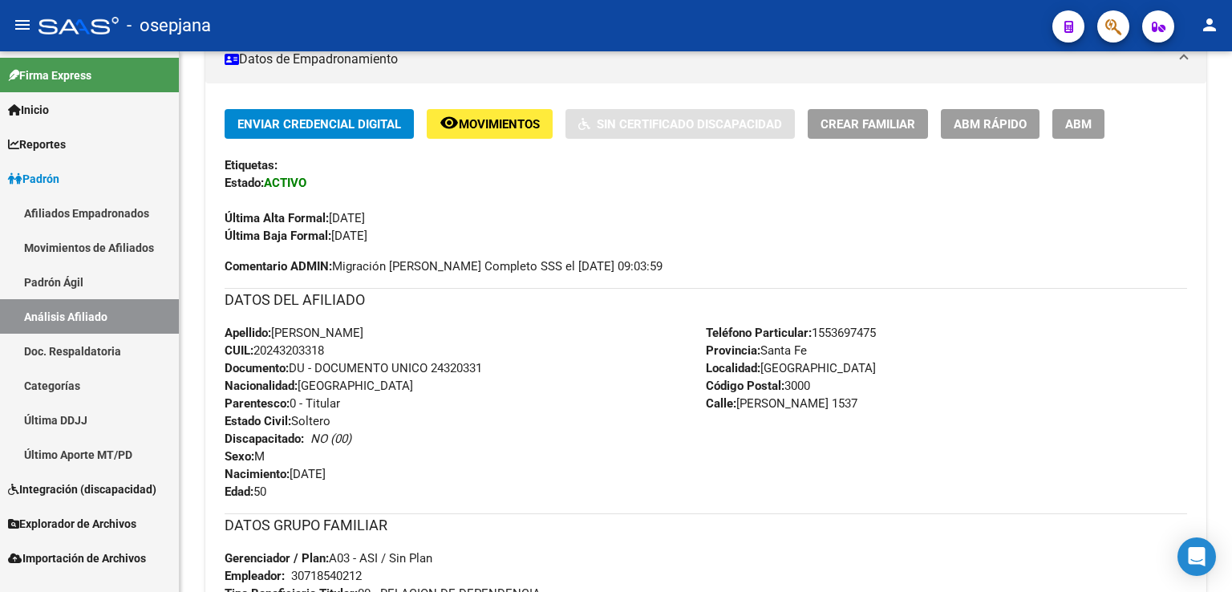
scroll to position [0, 0]
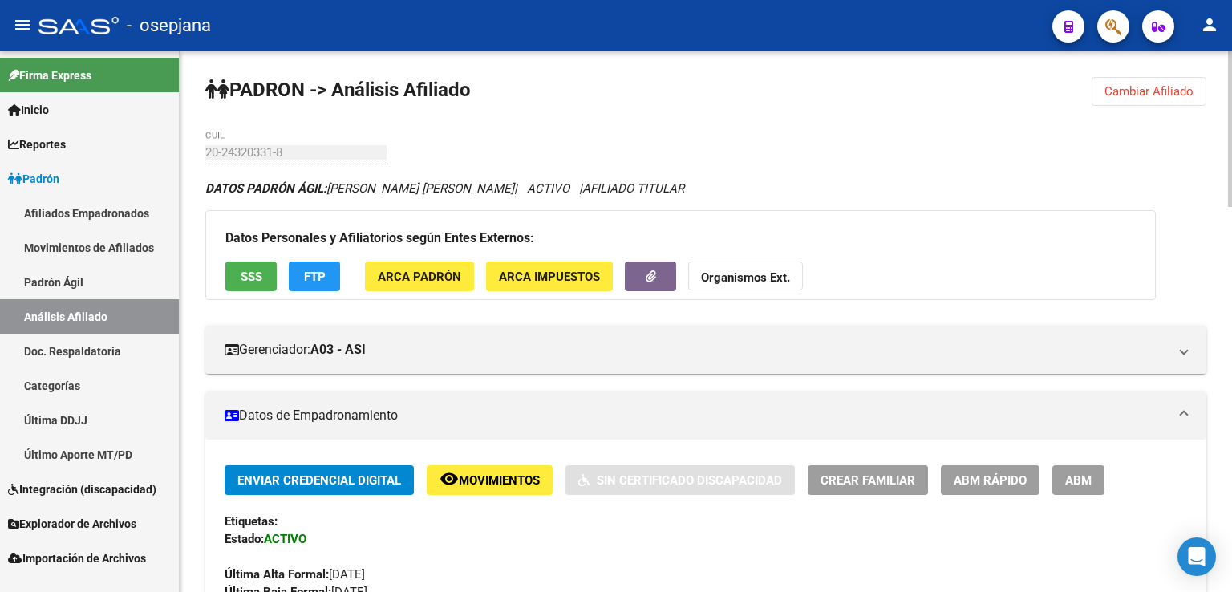
click at [1141, 88] on span "Cambiar Afiliado" at bounding box center [1148, 91] width 89 height 14
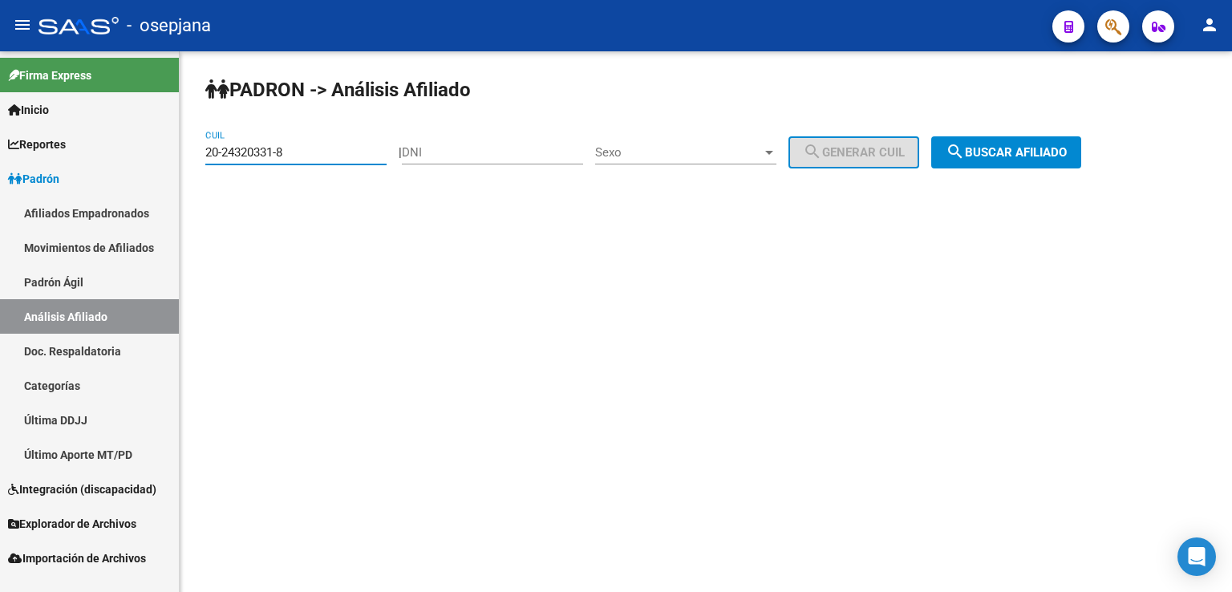
drag, startPoint x: 206, startPoint y: 152, endPoint x: 298, endPoint y: 152, distance: 91.4
click at [298, 152] on input "20-24320331-8" at bounding box center [295, 152] width 181 height 14
drag, startPoint x: 295, startPoint y: 156, endPoint x: 218, endPoint y: 153, distance: 77.1
click at [216, 151] on input "20-24320331-8" at bounding box center [295, 152] width 181 height 14
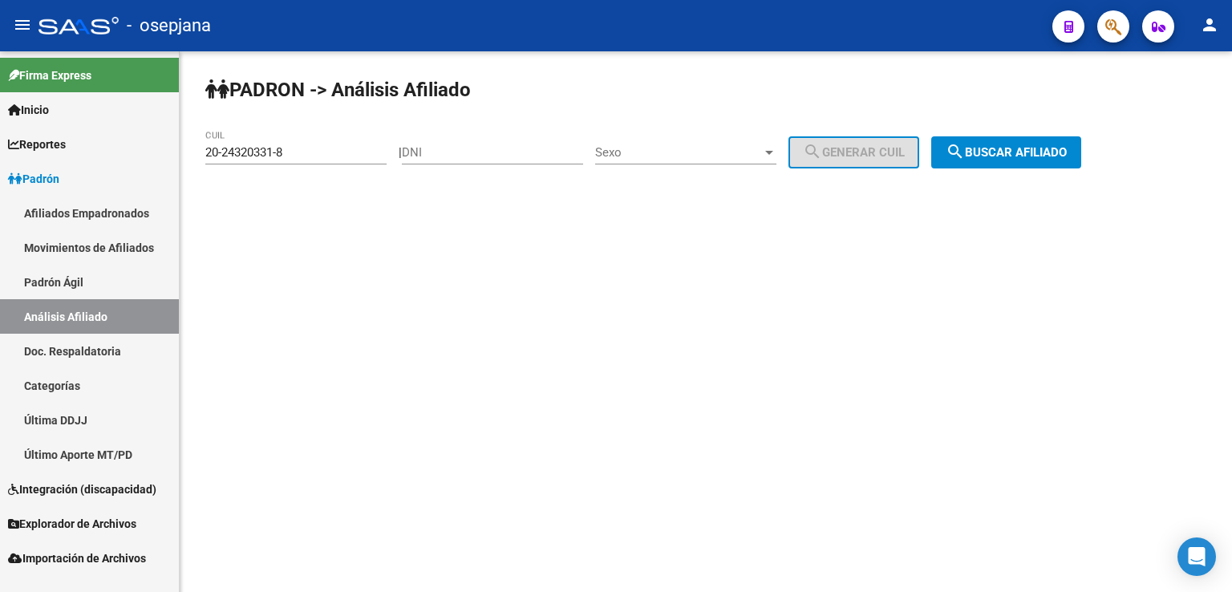
drag, startPoint x: 204, startPoint y: 148, endPoint x: 219, endPoint y: 147, distance: 14.5
click at [219, 147] on div "[PERSON_NAME] -> Análisis Afiliado 20-24320331-8 CUIL | DNI Sexo Sexo search Ge…" at bounding box center [706, 135] width 1052 height 168
drag, startPoint x: 208, startPoint y: 150, endPoint x: 294, endPoint y: 154, distance: 85.9
click at [294, 154] on input "20-24320331-8" at bounding box center [295, 152] width 181 height 14
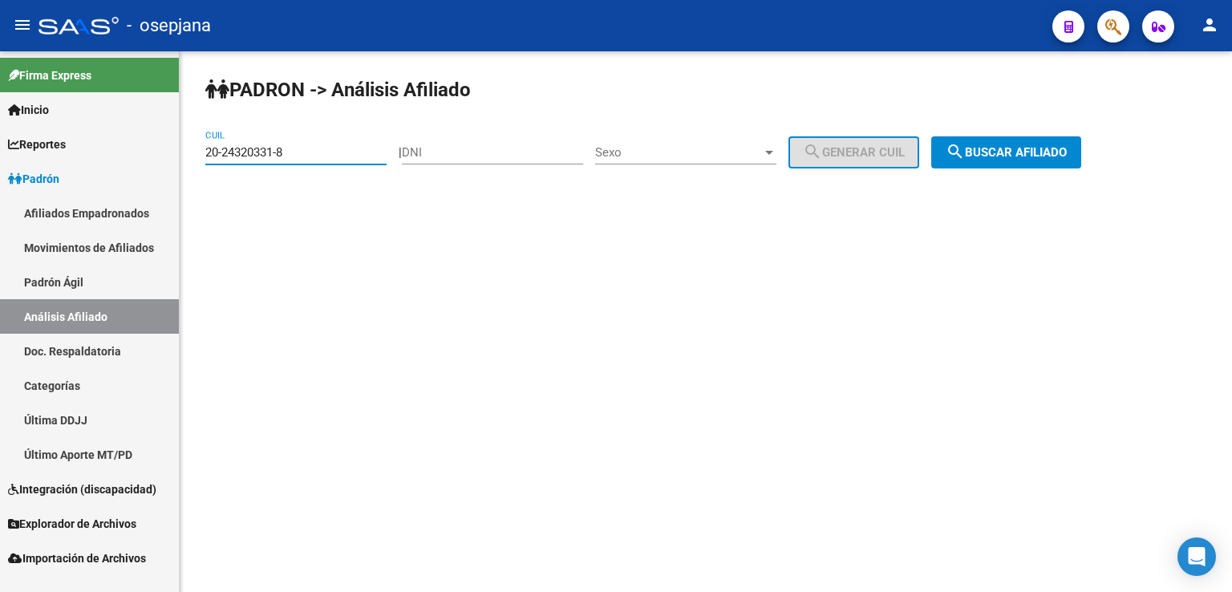
drag, startPoint x: 294, startPoint y: 153, endPoint x: 205, endPoint y: 152, distance: 88.2
click at [205, 152] on div "[PERSON_NAME] -> Análisis Afiliado 20-24320331-8 CUIL | DNI Sexo Sexo search Ge…" at bounding box center [706, 135] width 1052 height 168
drag, startPoint x: 205, startPoint y: 152, endPoint x: 286, endPoint y: 152, distance: 81.0
click at [286, 152] on input "20-24320331-8" at bounding box center [295, 152] width 181 height 14
paste input "7-24716456-7"
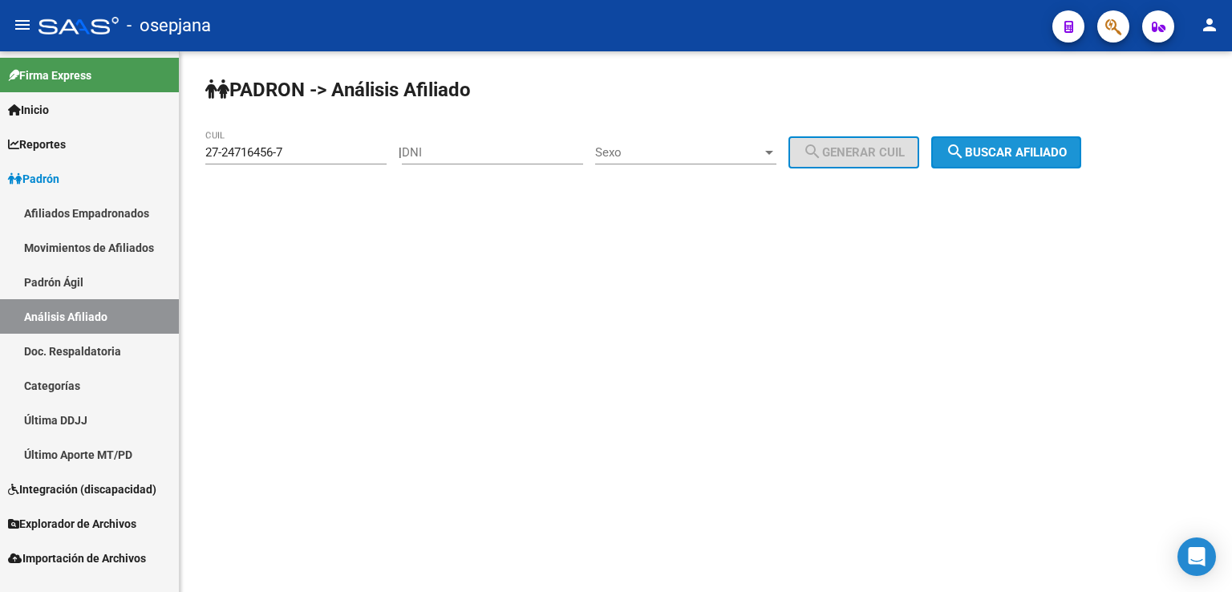
click at [991, 149] on span "search Buscar afiliado" at bounding box center [1005, 152] width 121 height 14
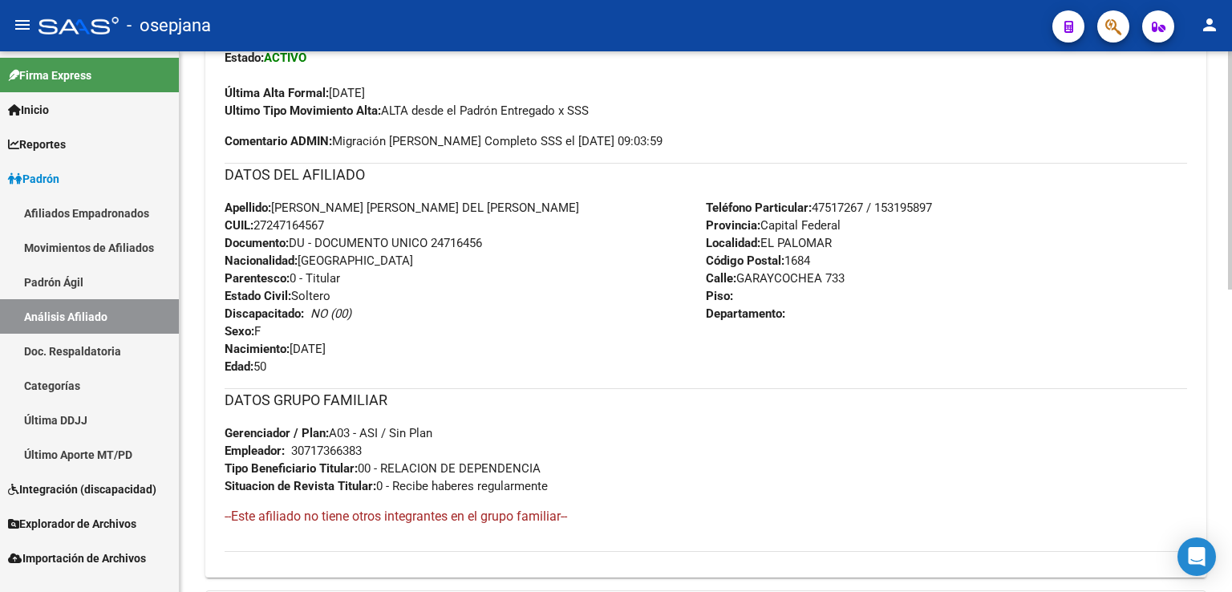
scroll to position [686, 0]
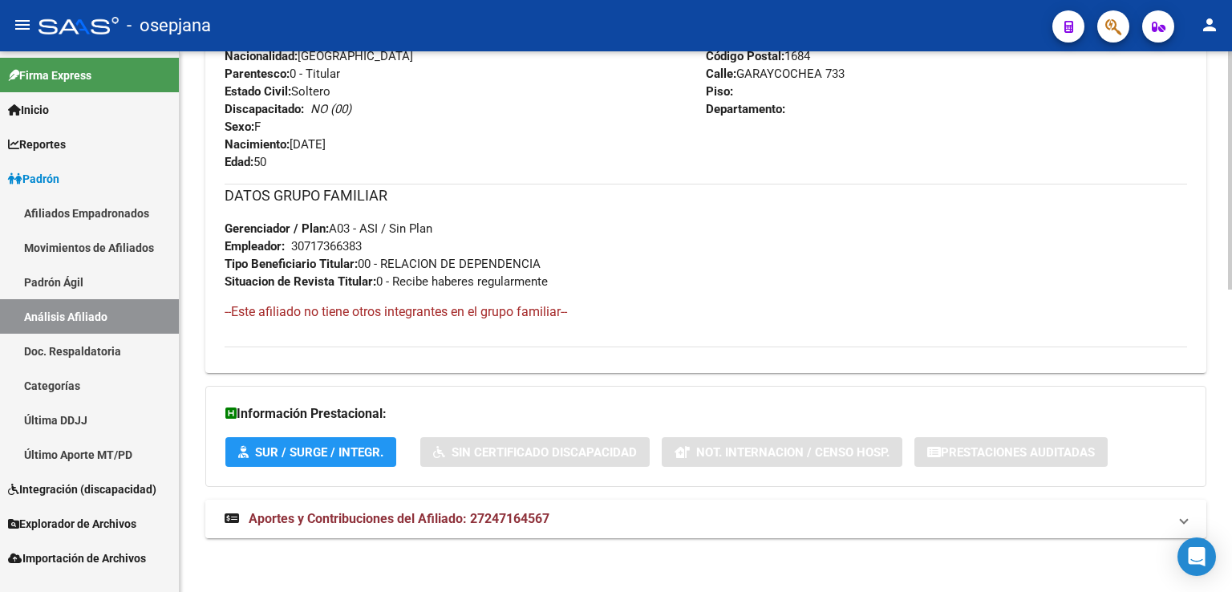
click at [396, 518] on span "Aportes y Contribuciones del Afiliado: 27247164567" at bounding box center [399, 518] width 301 height 15
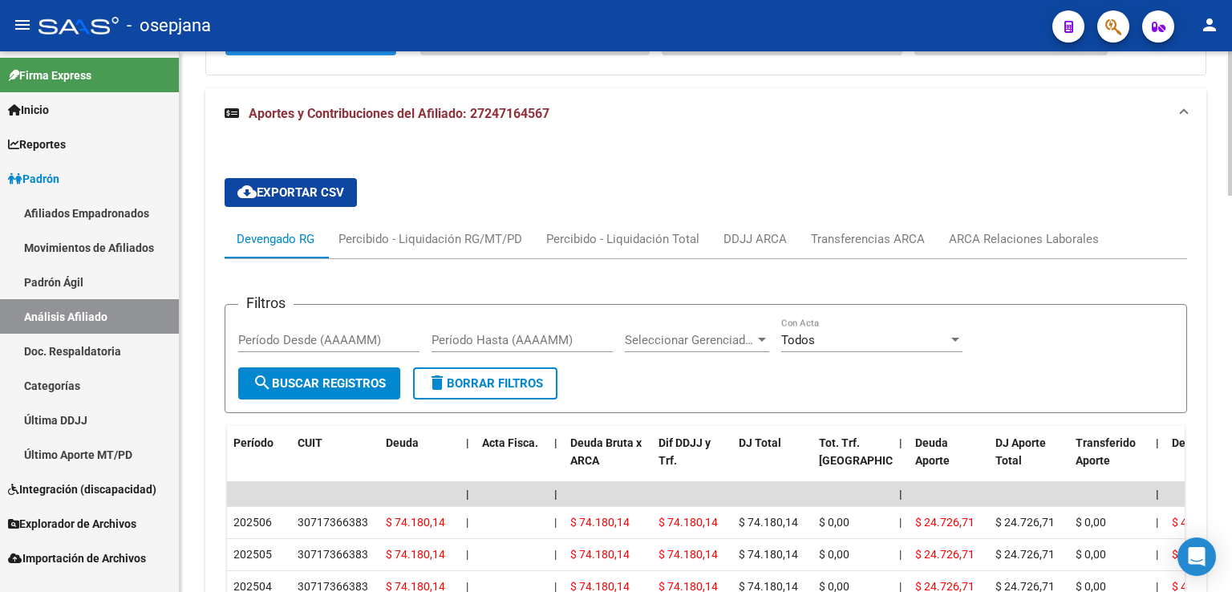
scroll to position [1257, 0]
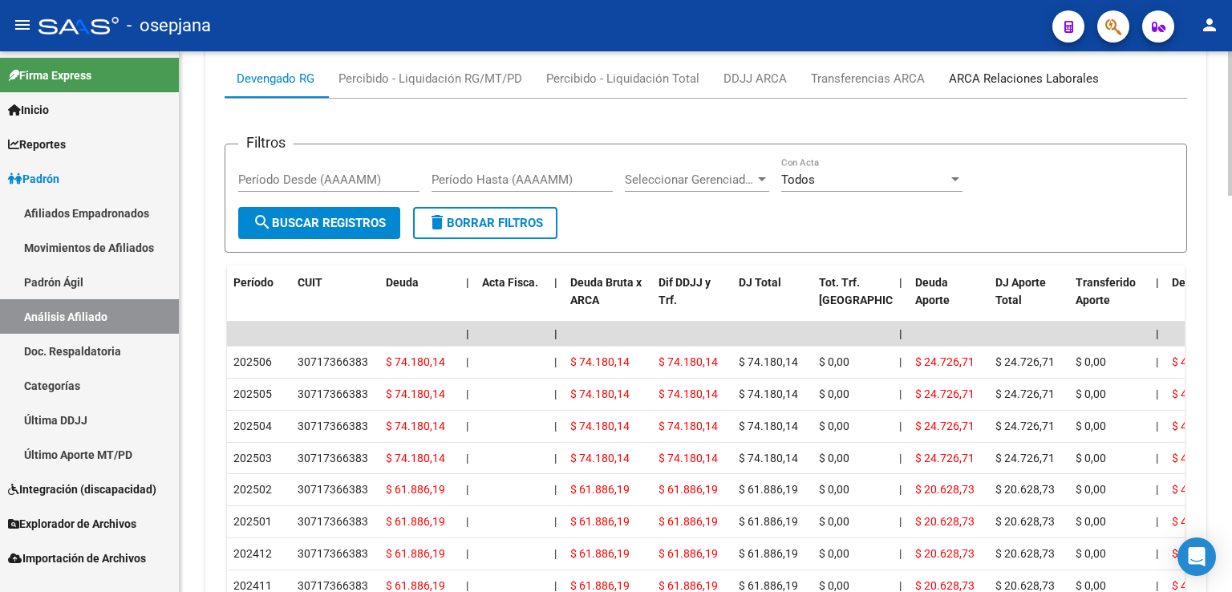
click at [1034, 75] on div "ARCA Relaciones Laborales" at bounding box center [1024, 79] width 150 height 18
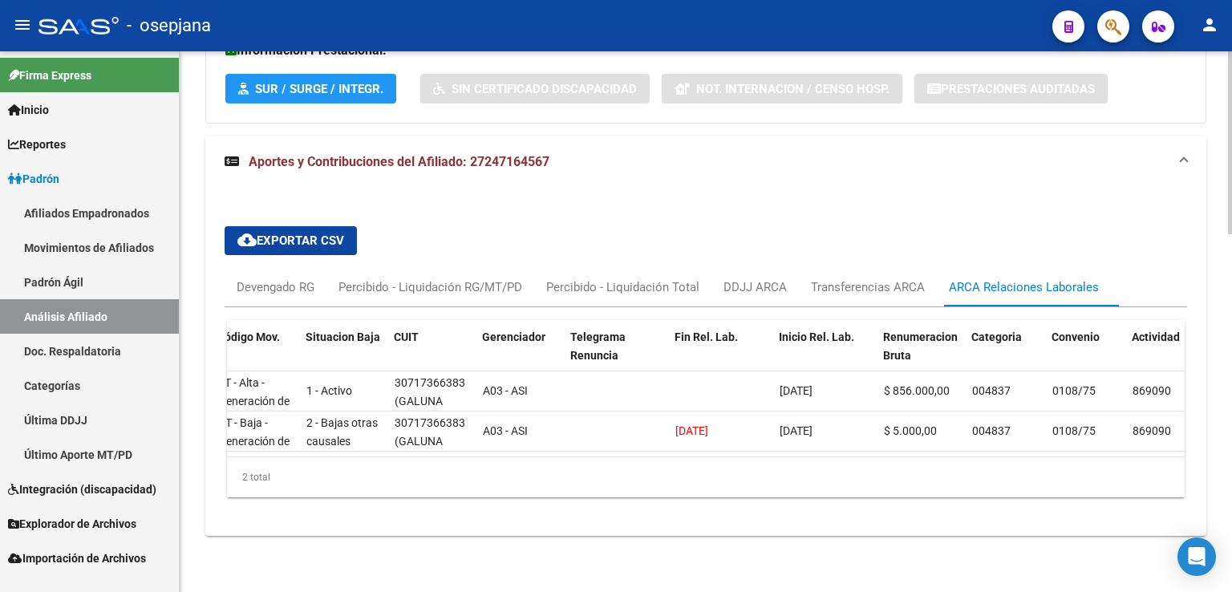
scroll to position [0, 131]
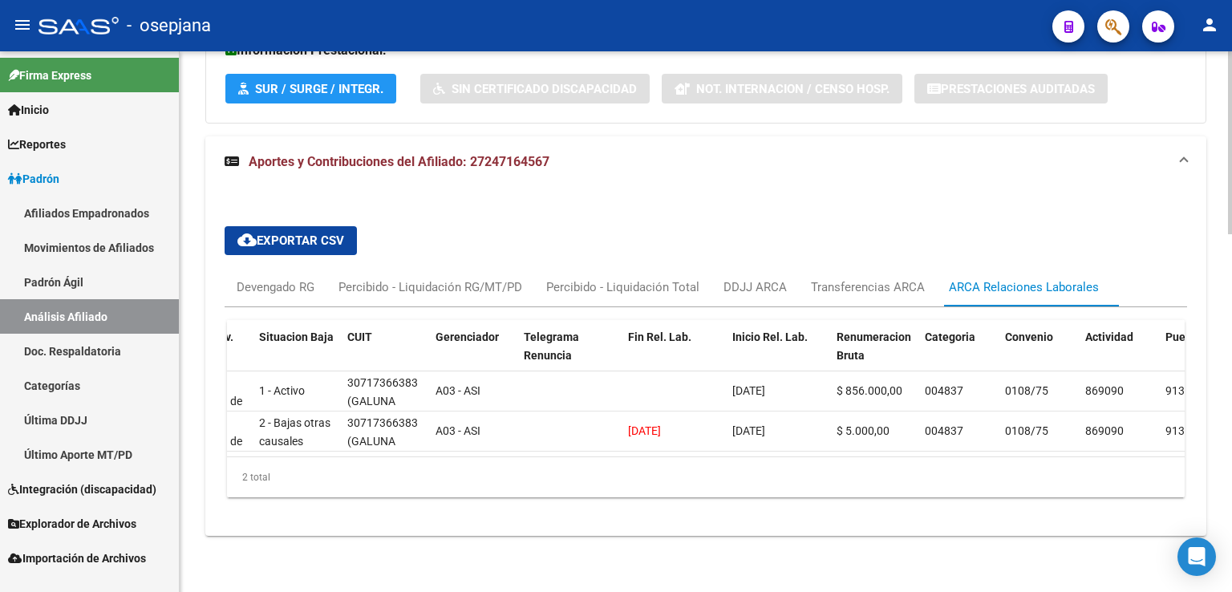
click at [611, 442] on datatable-body "39092 AT - Alta - Generación de clave 1 - Activo 30717366383 (GALUNA S.R.L.) A0…" at bounding box center [705, 413] width 957 height 85
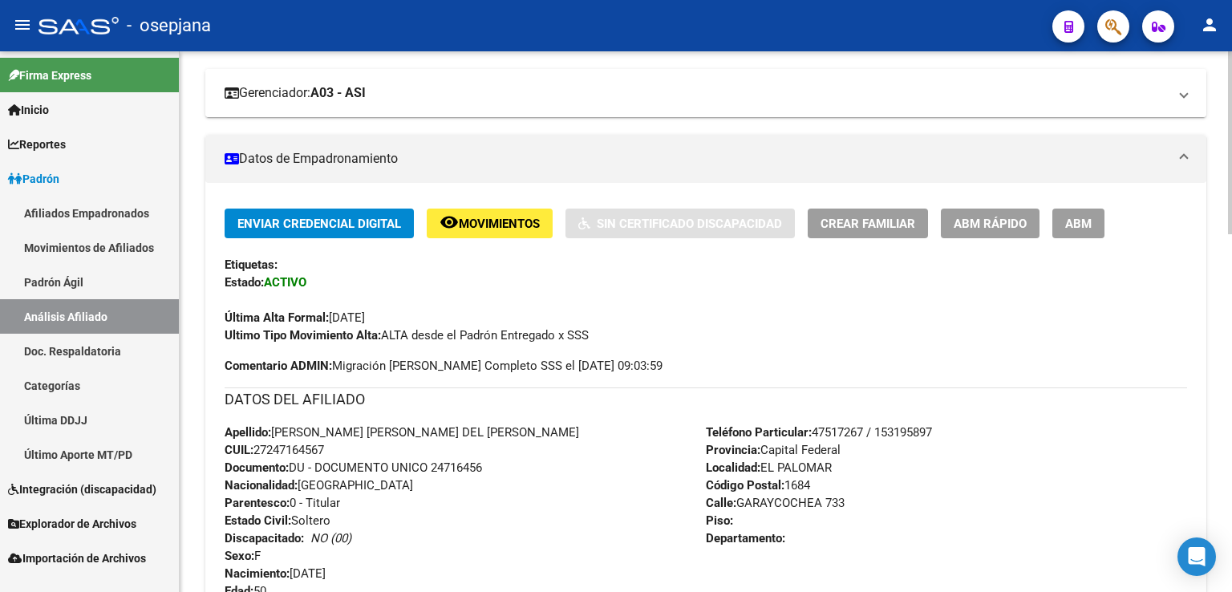
scroll to position [0, 0]
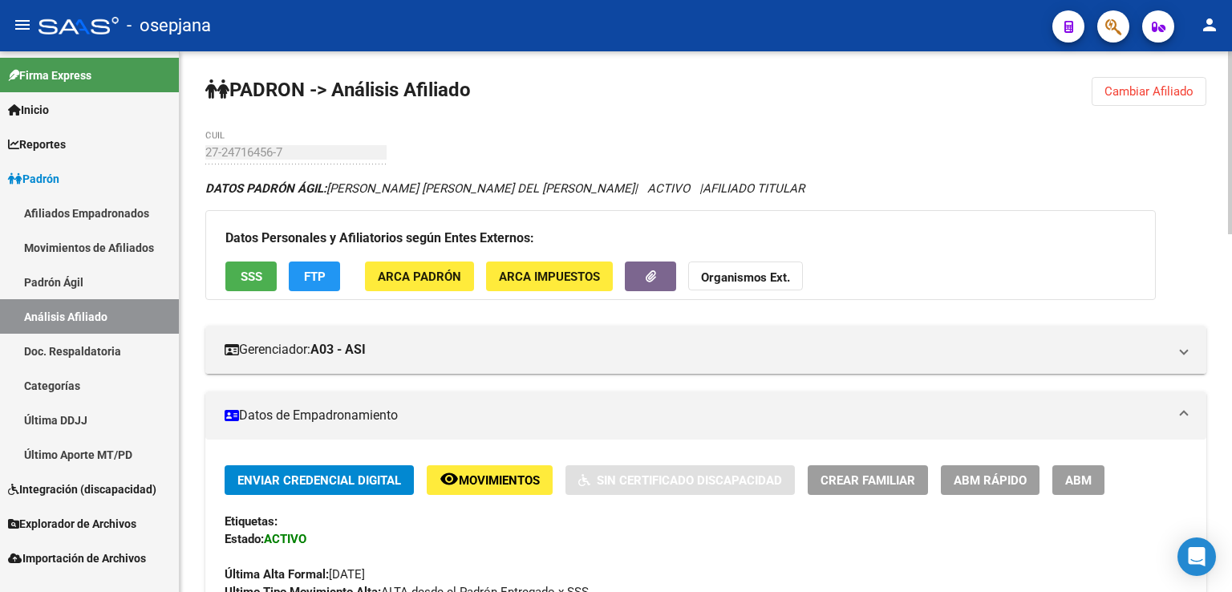
click at [1136, 89] on span "Cambiar Afiliado" at bounding box center [1148, 91] width 89 height 14
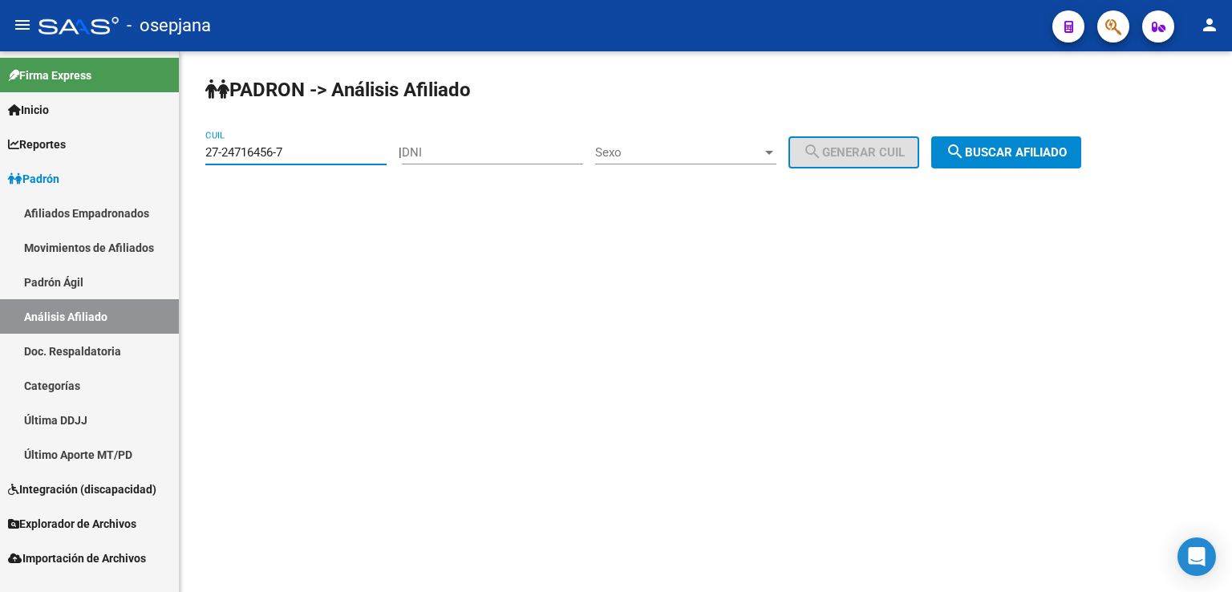
drag, startPoint x: 206, startPoint y: 152, endPoint x: 294, endPoint y: 148, distance: 87.5
click at [294, 148] on input "27-24716456-7" at bounding box center [295, 152] width 181 height 14
paste input "0-21970038-6"
click at [1004, 149] on span "search Buscar afiliado" at bounding box center [1005, 152] width 121 height 14
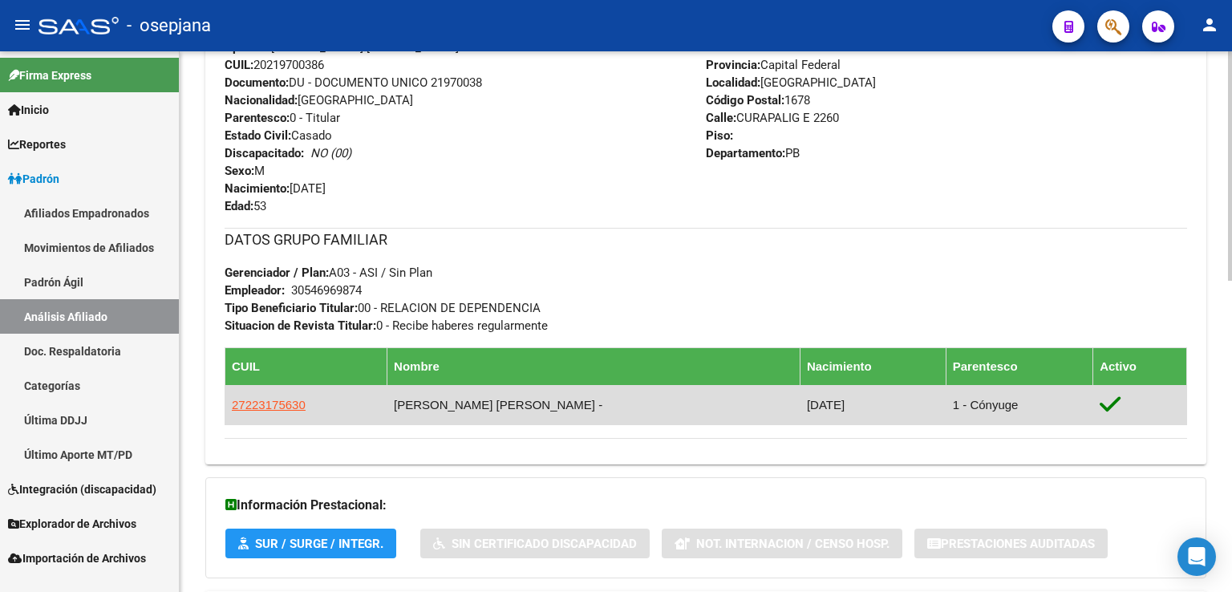
scroll to position [732, 0]
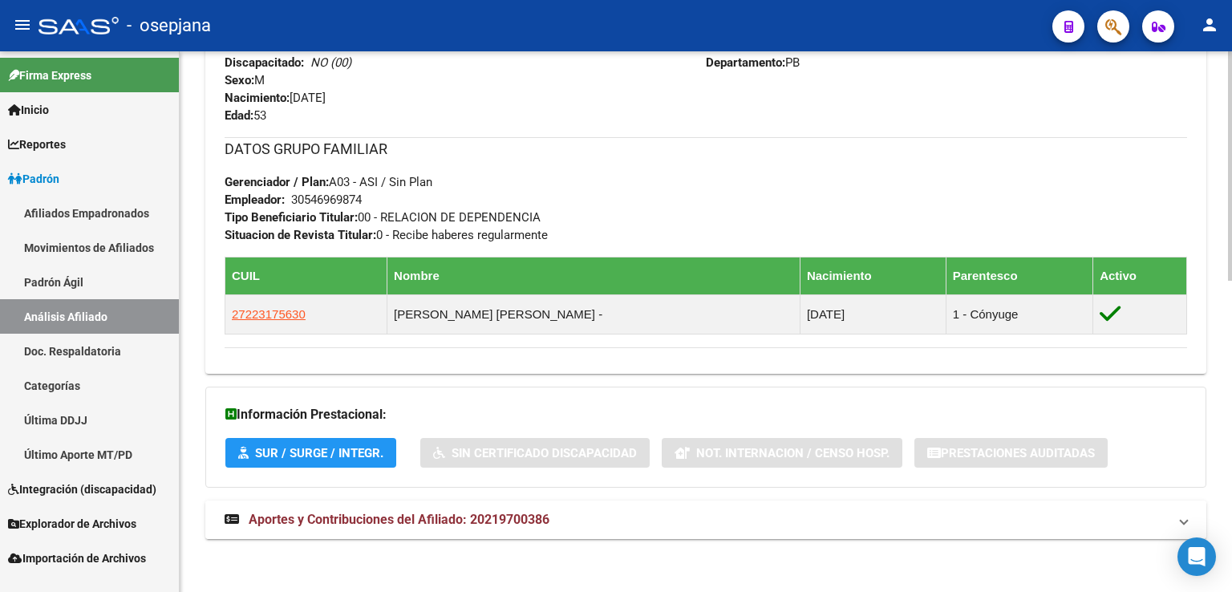
click at [361, 517] on span "Aportes y Contribuciones del Afiliado: 20219700386" at bounding box center [399, 519] width 301 height 15
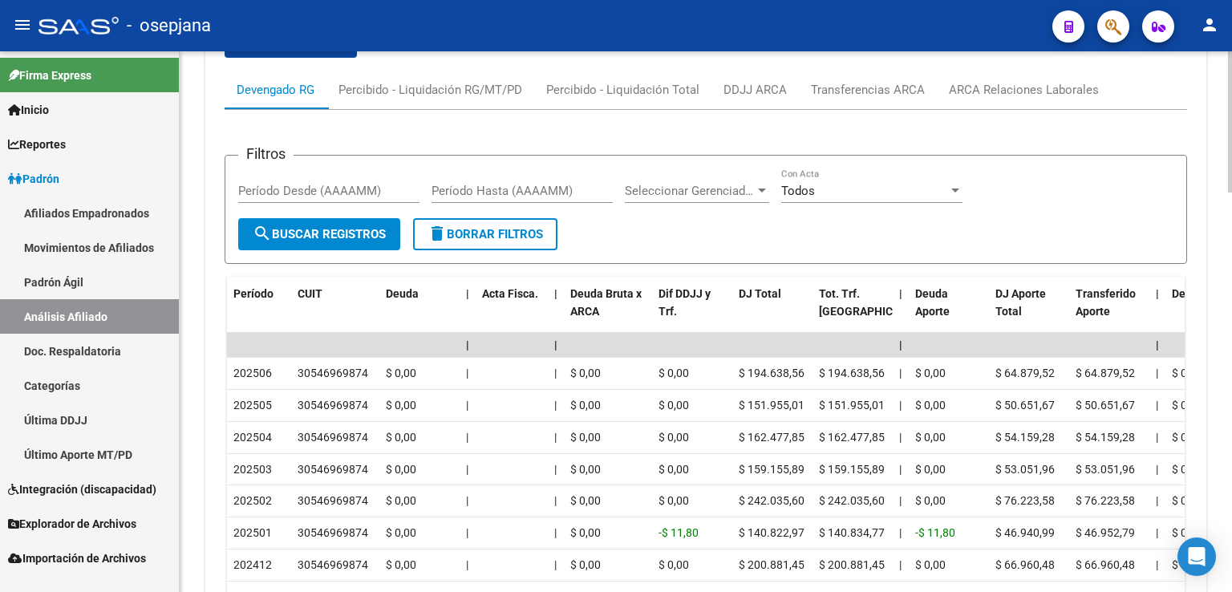
scroll to position [1213, 0]
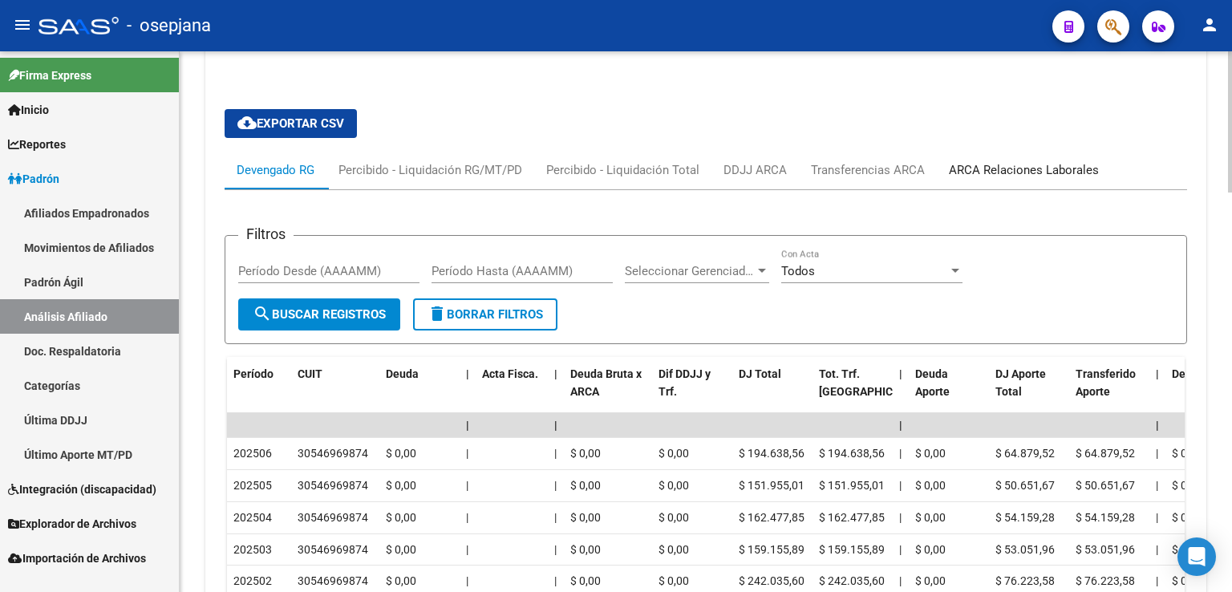
click at [1016, 166] on div "ARCA Relaciones Laborales" at bounding box center [1024, 170] width 150 height 18
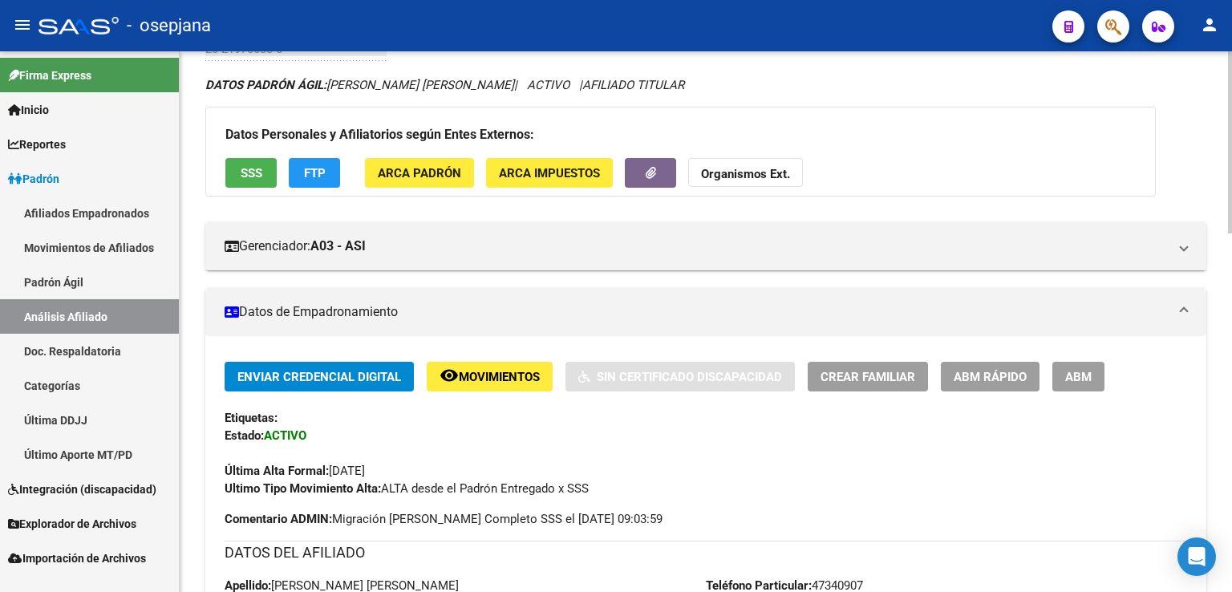
scroll to position [0, 0]
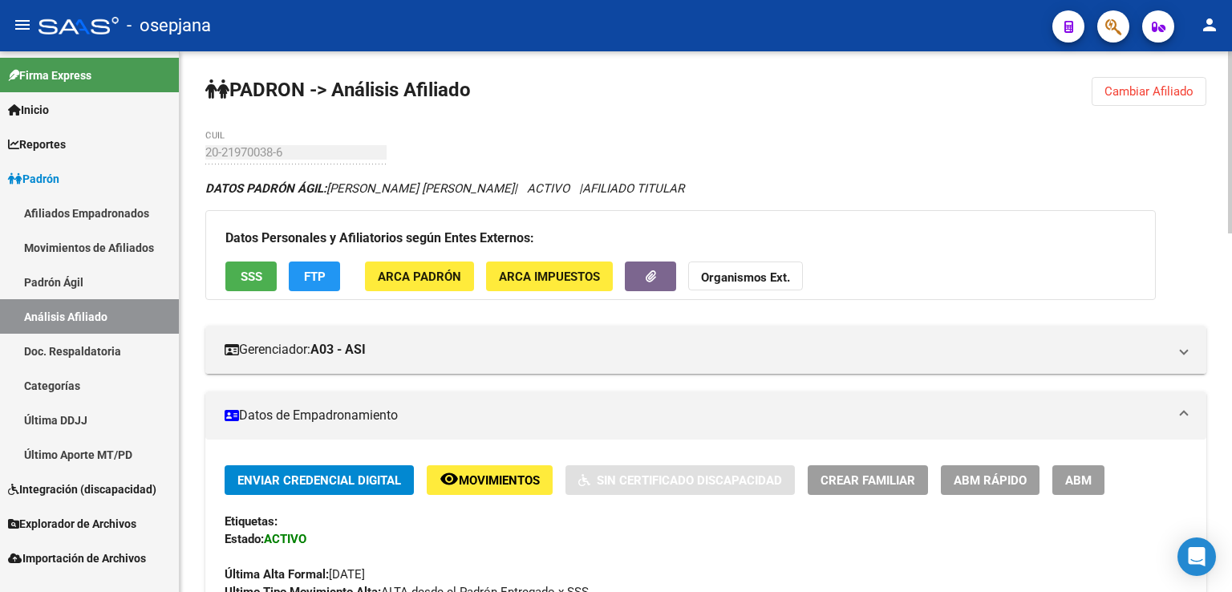
click at [1125, 89] on span "Cambiar Afiliado" at bounding box center [1148, 91] width 89 height 14
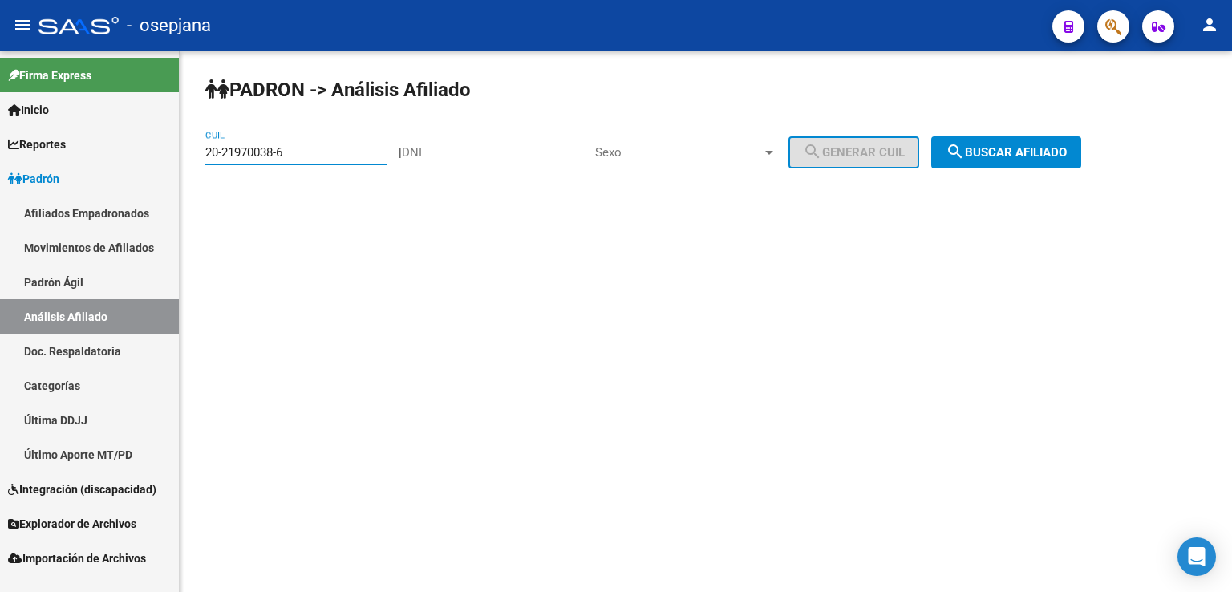
drag, startPoint x: 205, startPoint y: 155, endPoint x: 292, endPoint y: 151, distance: 86.7
click at [292, 151] on input "20-21970038-6" at bounding box center [295, 152] width 181 height 14
drag, startPoint x: 292, startPoint y: 151, endPoint x: 273, endPoint y: 254, distance: 105.1
click at [273, 254] on mat-sidenav-content "[PERSON_NAME] -> Análisis Afiliado 20-21970038-6 CUIL | DNI Sexo Sexo search Ge…" at bounding box center [706, 321] width 1052 height 540
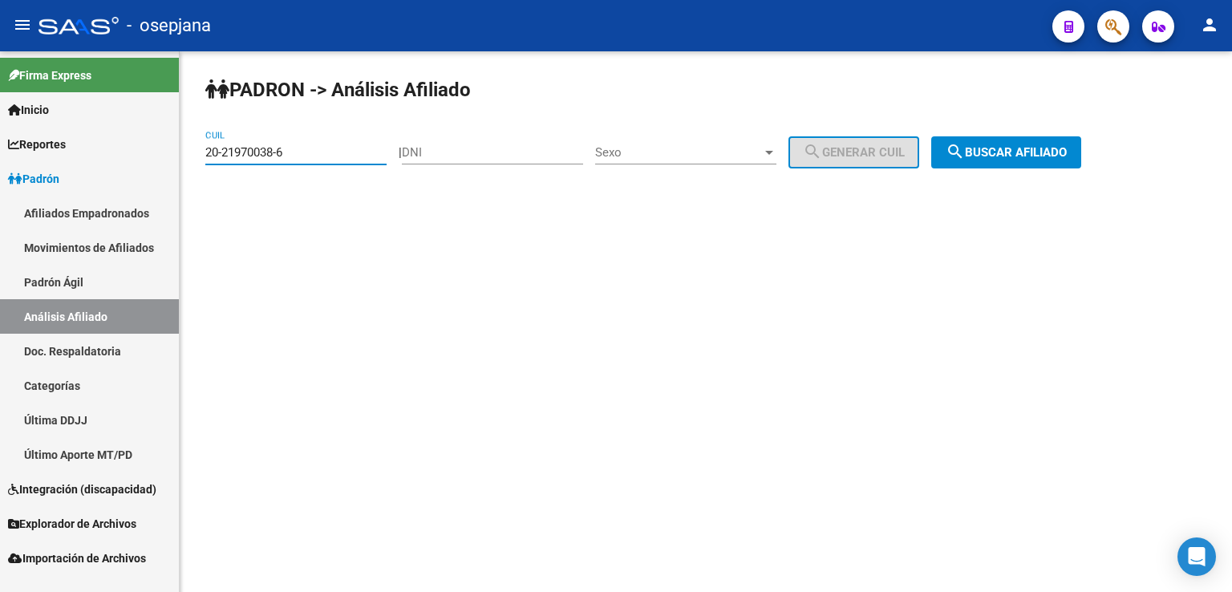
drag, startPoint x: 206, startPoint y: 152, endPoint x: 289, endPoint y: 150, distance: 83.4
click at [289, 150] on input "20-21970038-6" at bounding box center [295, 152] width 181 height 14
drag, startPoint x: 289, startPoint y: 150, endPoint x: 224, endPoint y: 171, distance: 69.0
click at [208, 195] on div "[PERSON_NAME] -> Análisis Afiliado 20-21970038-6 CUIL | DNI Sexo Sexo search Ge…" at bounding box center [706, 135] width 1052 height 168
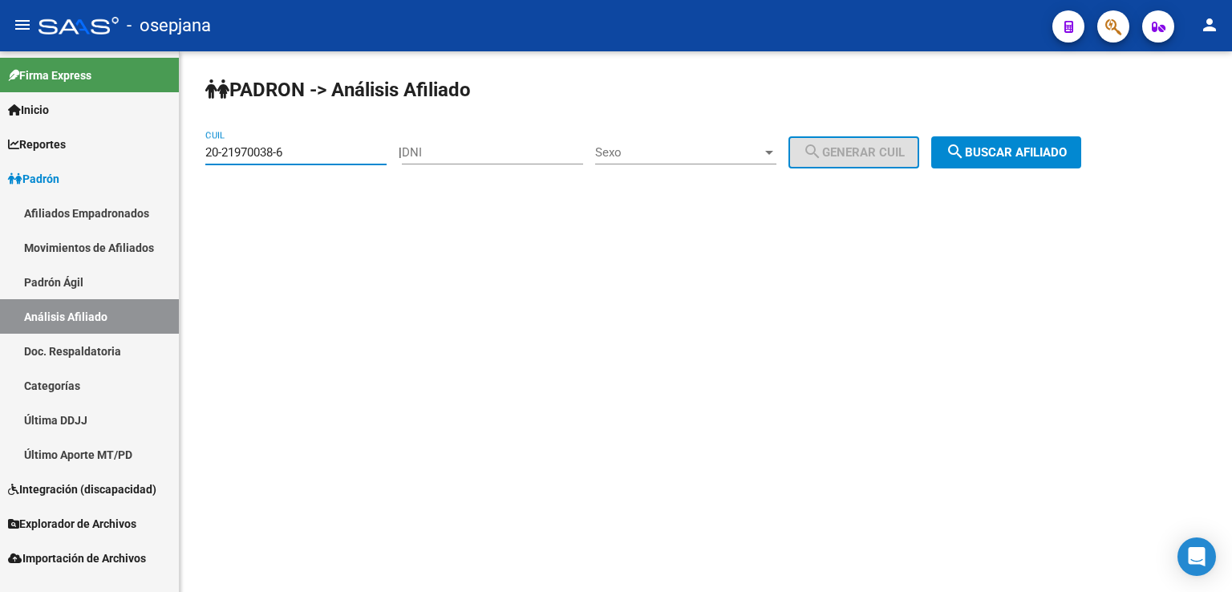
drag, startPoint x: 207, startPoint y: 152, endPoint x: 298, endPoint y: 148, distance: 90.7
click at [298, 148] on input "20-21970038-6" at bounding box center [295, 152] width 181 height 14
paste input "18886987-5"
click at [987, 148] on span "search Buscar afiliado" at bounding box center [1005, 152] width 121 height 14
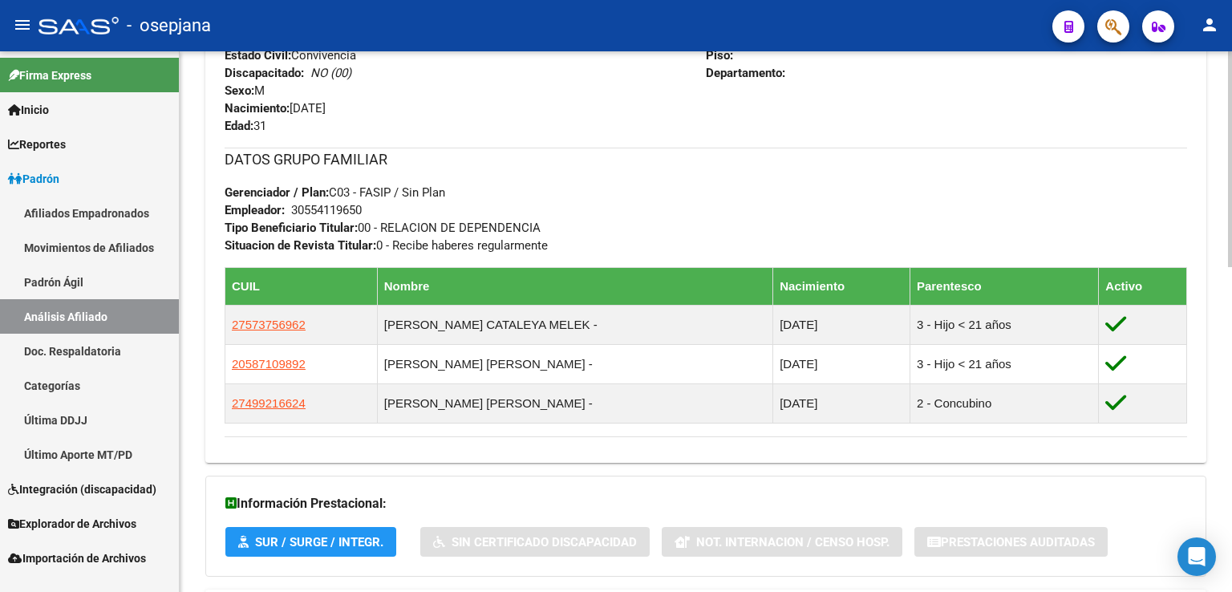
scroll to position [812, 0]
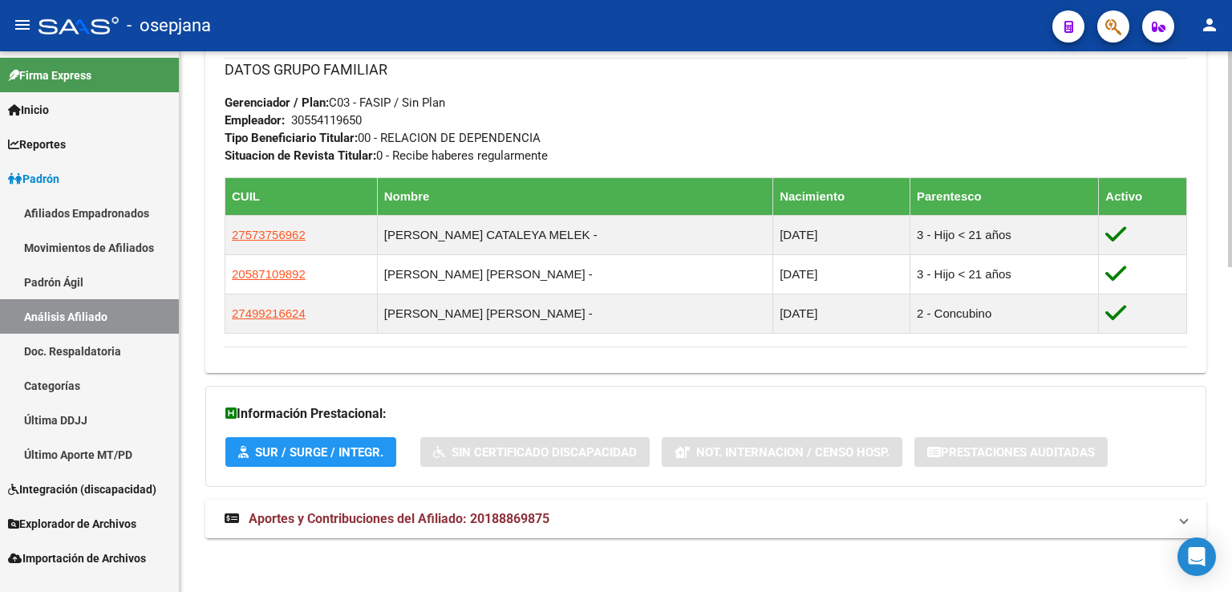
click at [365, 517] on span "Aportes y Contribuciones del Afiliado: 20188869875" at bounding box center [399, 518] width 301 height 15
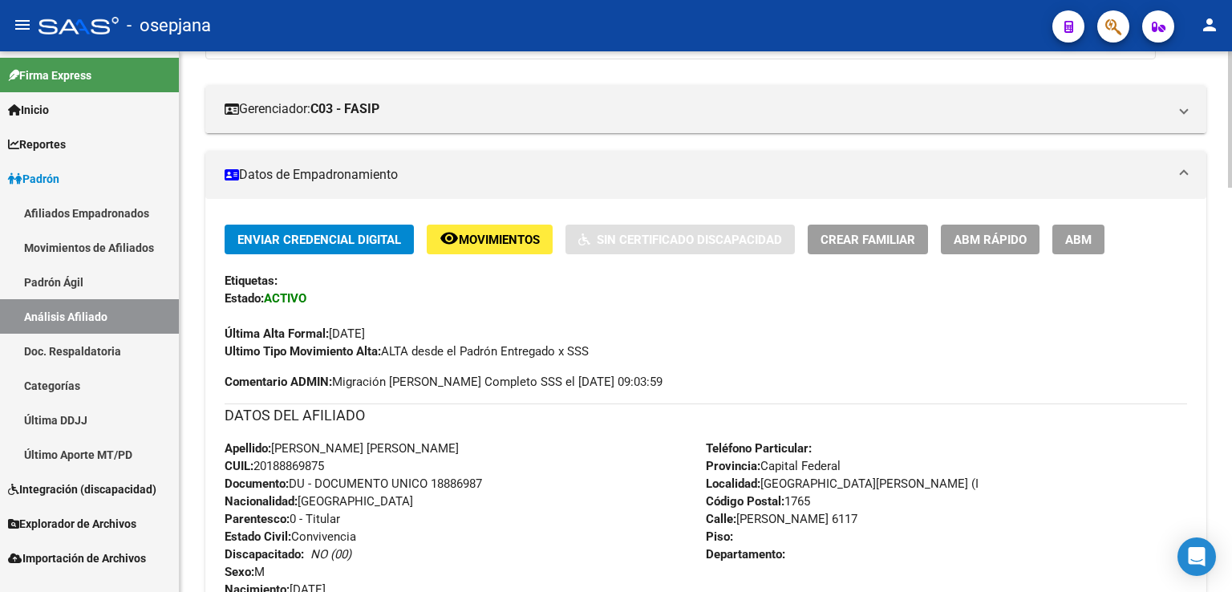
scroll to position [0, 0]
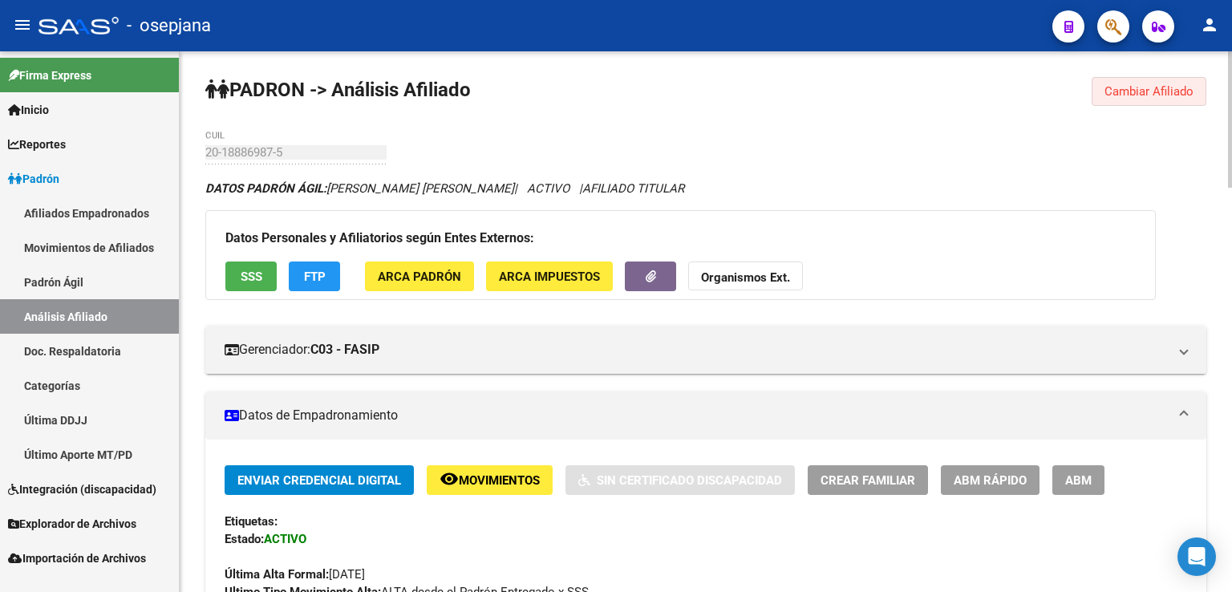
drag, startPoint x: 1147, startPoint y: 90, endPoint x: 1122, endPoint y: 97, distance: 25.9
click at [1147, 91] on span "Cambiar Afiliado" at bounding box center [1148, 91] width 89 height 14
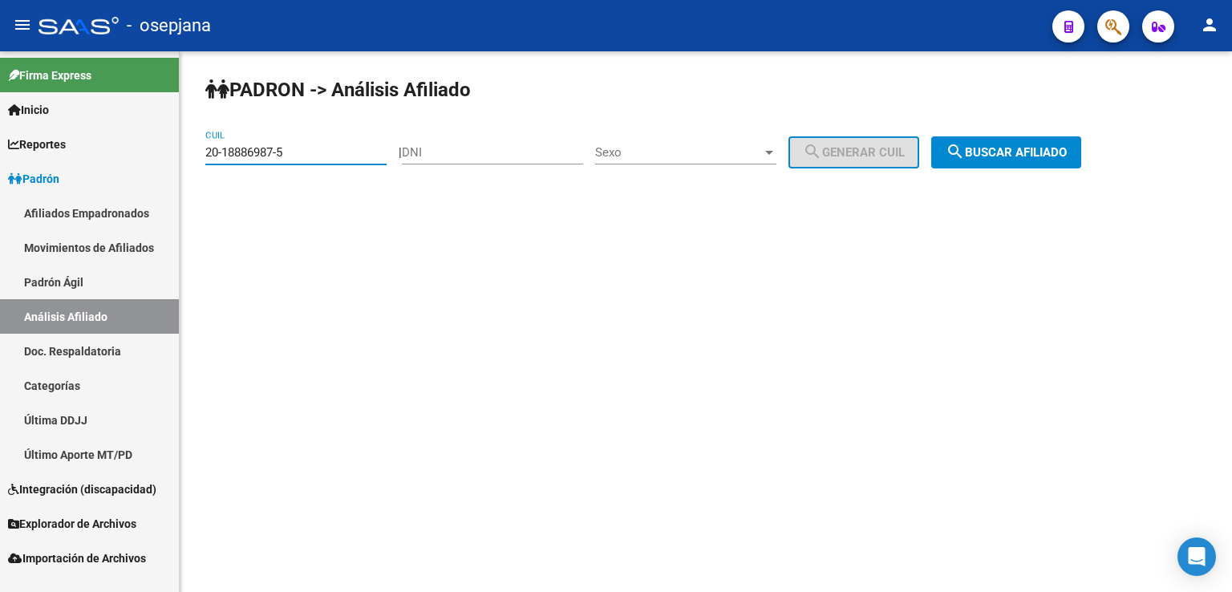
drag, startPoint x: 207, startPoint y: 148, endPoint x: 293, endPoint y: 149, distance: 85.8
click at [293, 149] on input "20-18886987-5" at bounding box center [295, 152] width 181 height 14
paste input "40007128"
click at [1029, 152] on span "search Buscar afiliado" at bounding box center [1005, 152] width 121 height 14
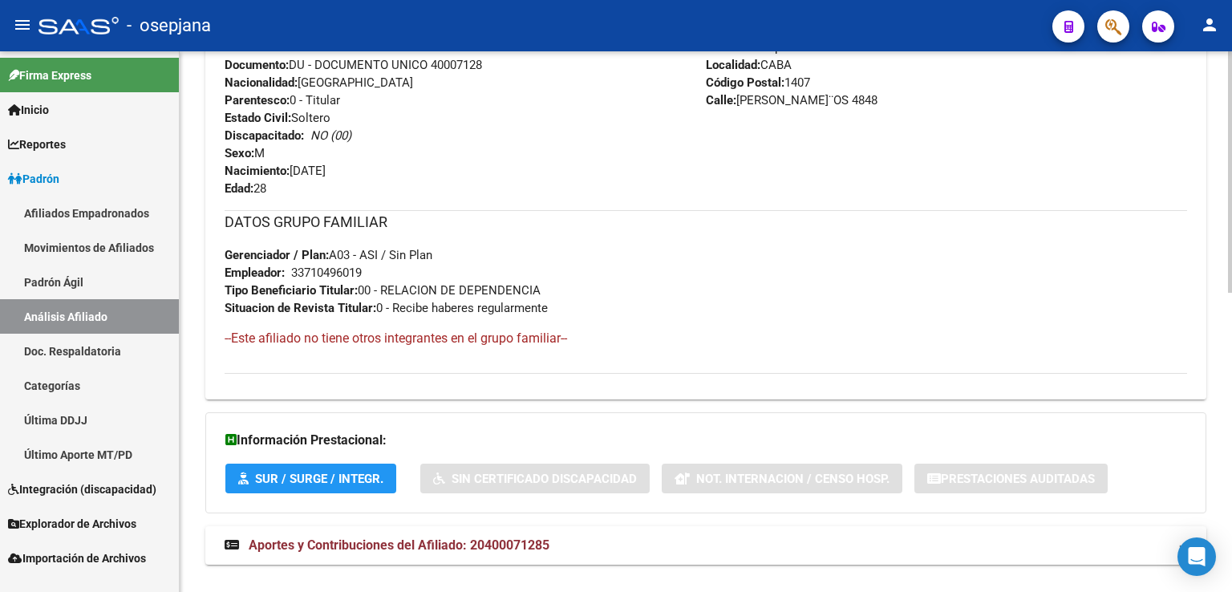
scroll to position [667, 0]
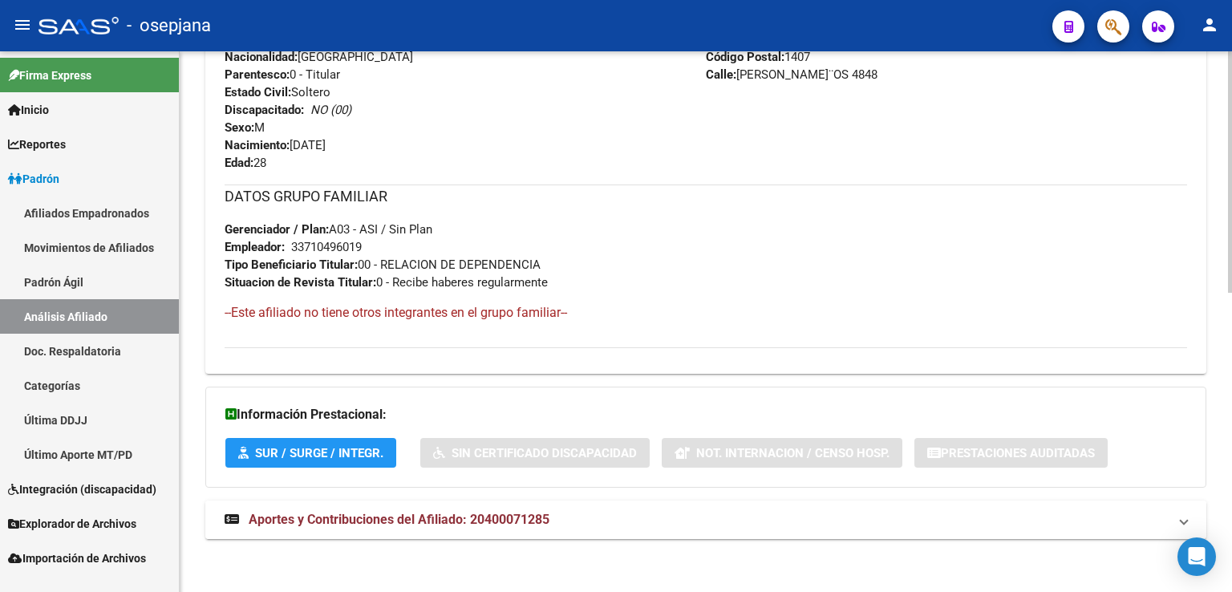
click at [436, 517] on span "Aportes y Contribuciones del Afiliado: 20400071285" at bounding box center [399, 519] width 301 height 15
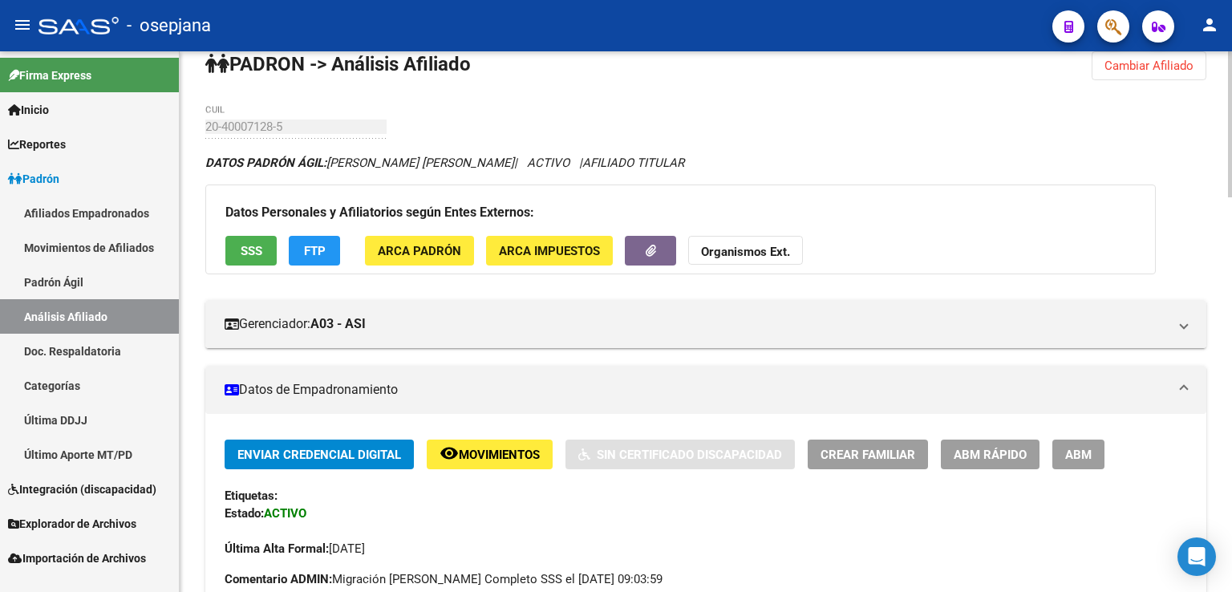
scroll to position [0, 0]
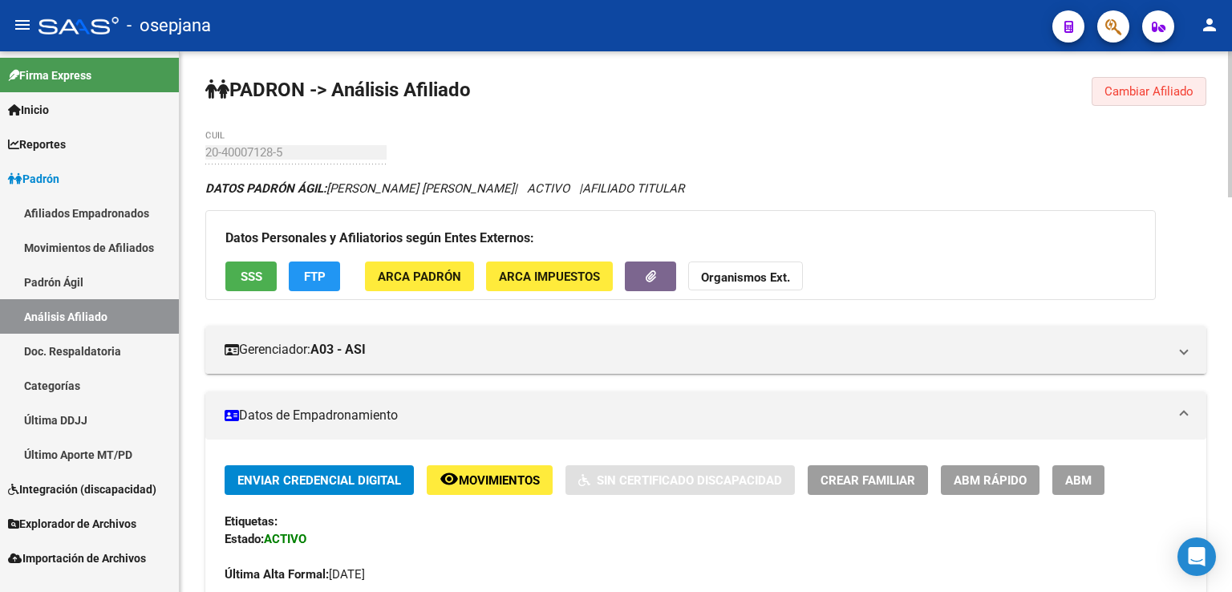
click at [1139, 93] on span "Cambiar Afiliado" at bounding box center [1148, 91] width 89 height 14
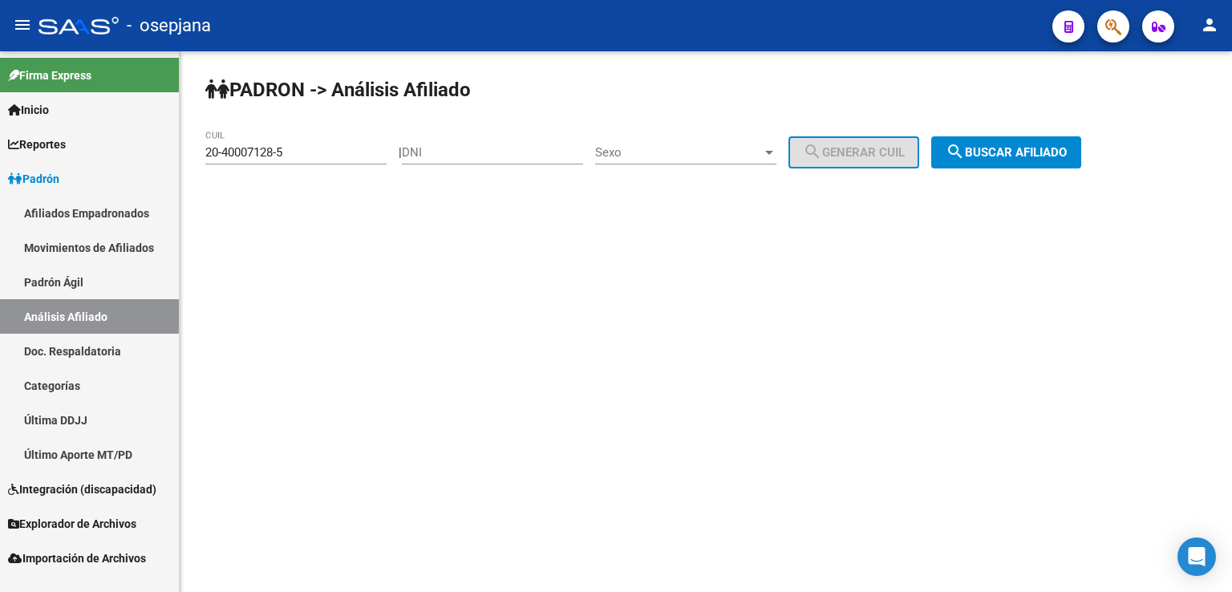
click at [204, 148] on div "[PERSON_NAME] -> Análisis Afiliado 20-40007128-5 CUIL | DNI Sexo Sexo search Ge…" at bounding box center [706, 135] width 1052 height 168
drag, startPoint x: 205, startPoint y: 149, endPoint x: 289, endPoint y: 151, distance: 84.2
click at [289, 151] on input "20-40007128-5" at bounding box center [295, 152] width 181 height 14
paste input "7-39588944-9"
click at [1010, 152] on span "search Buscar afiliado" at bounding box center [1005, 152] width 121 height 14
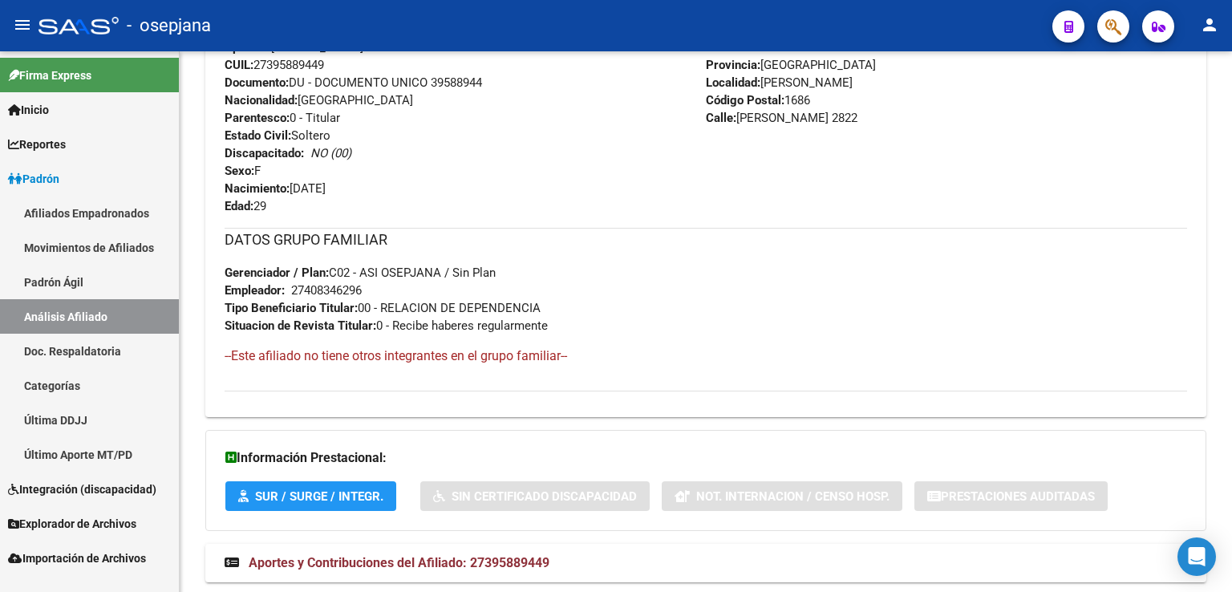
scroll to position [686, 0]
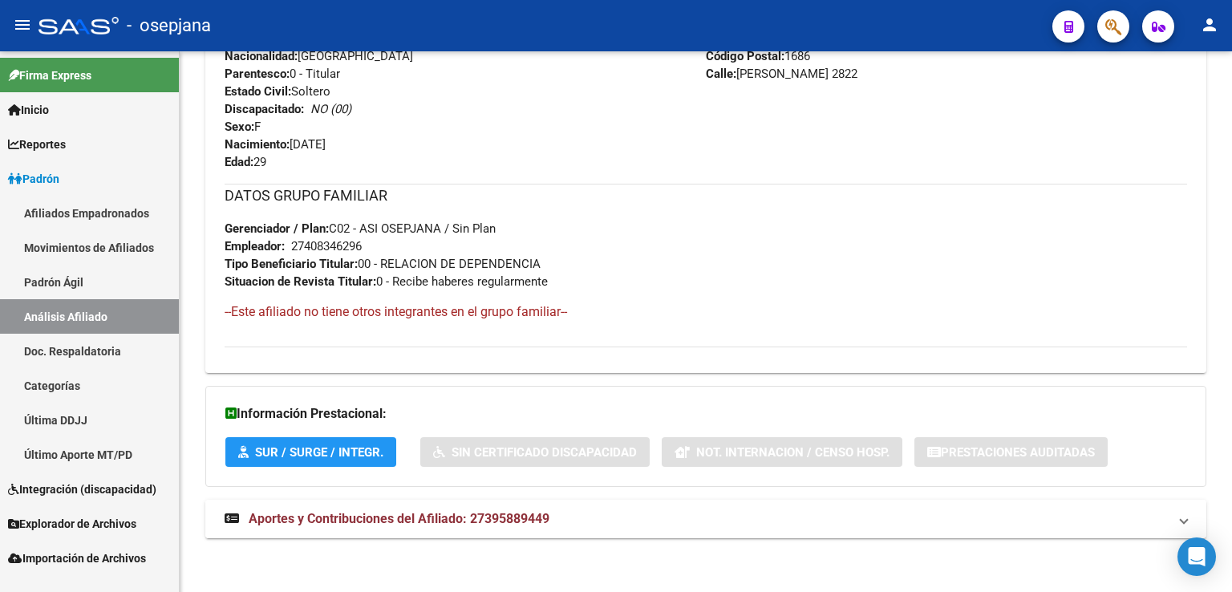
click at [391, 515] on span "Aportes y Contribuciones del Afiliado: 27395889449" at bounding box center [399, 518] width 301 height 15
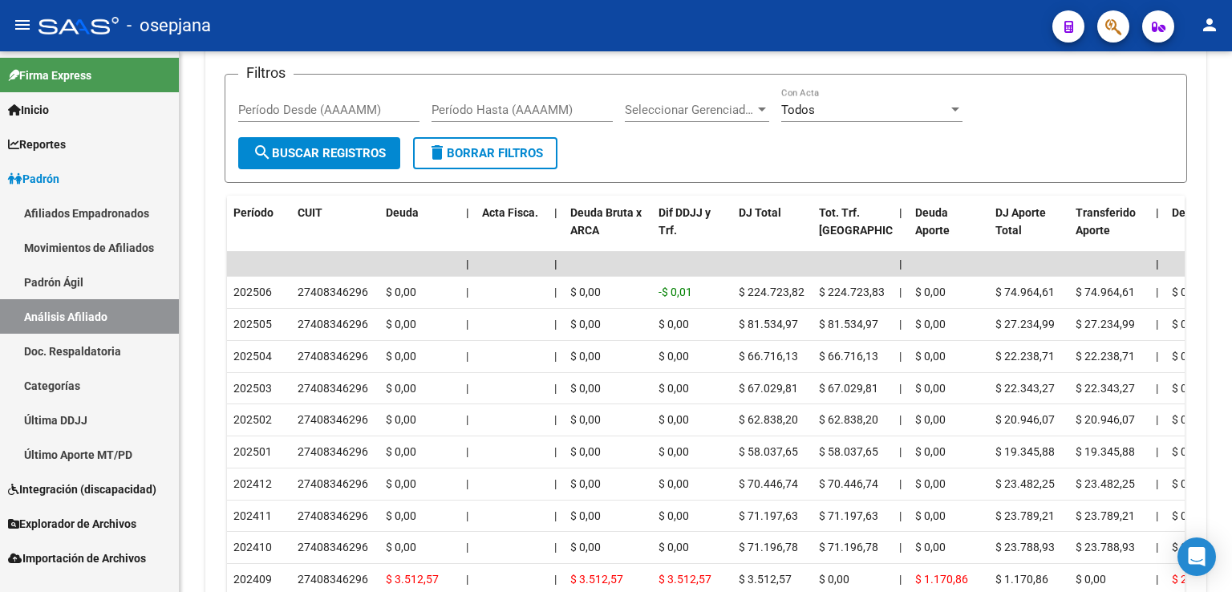
scroll to position [1087, 0]
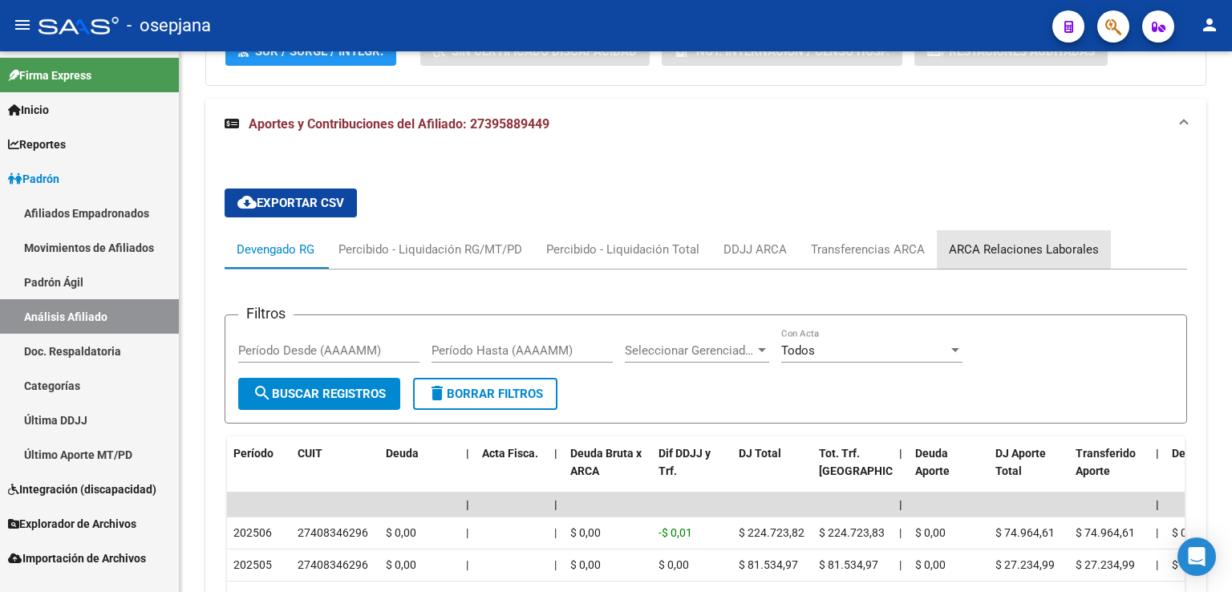
click at [1033, 241] on div "ARCA Relaciones Laborales" at bounding box center [1024, 250] width 150 height 18
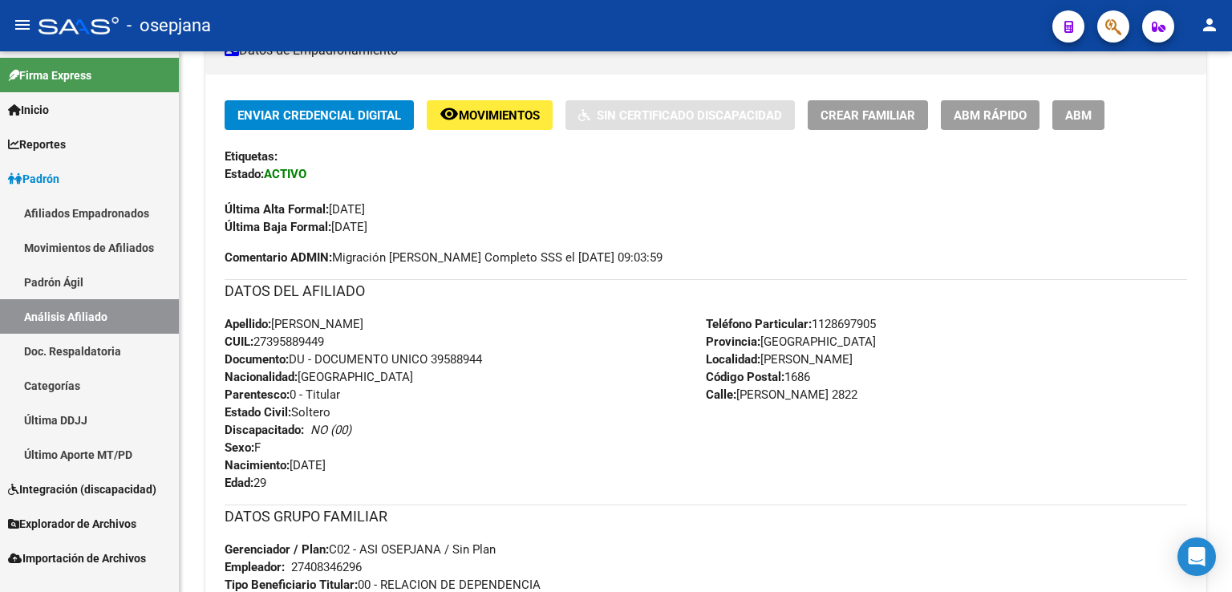
scroll to position [0, 0]
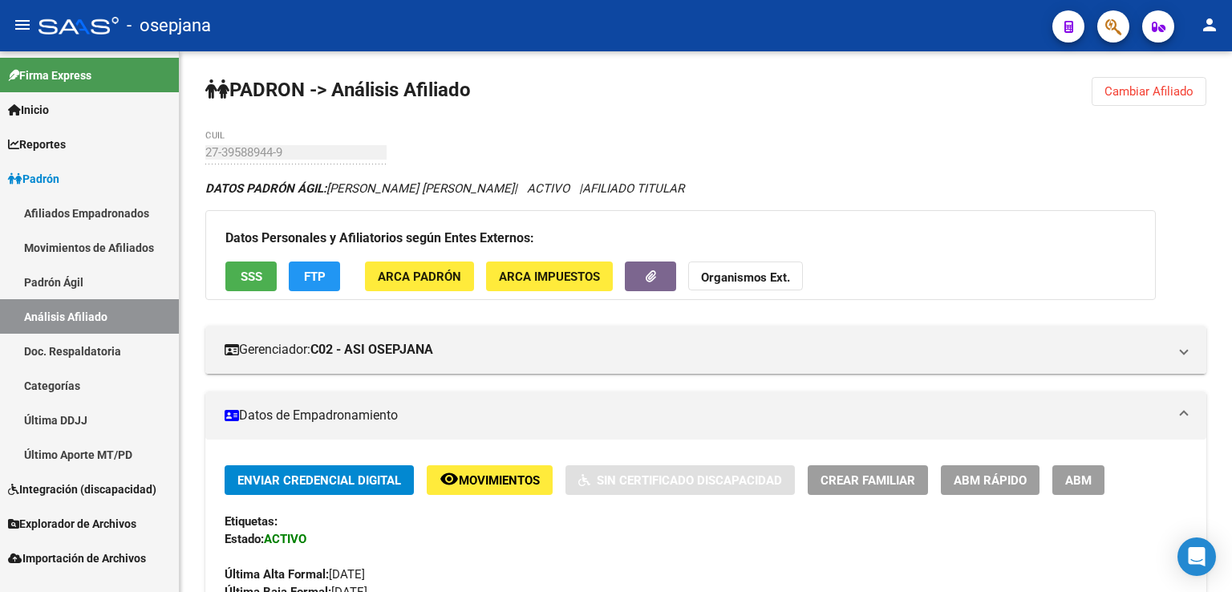
click at [1116, 91] on span "Cambiar Afiliado" at bounding box center [1148, 91] width 89 height 14
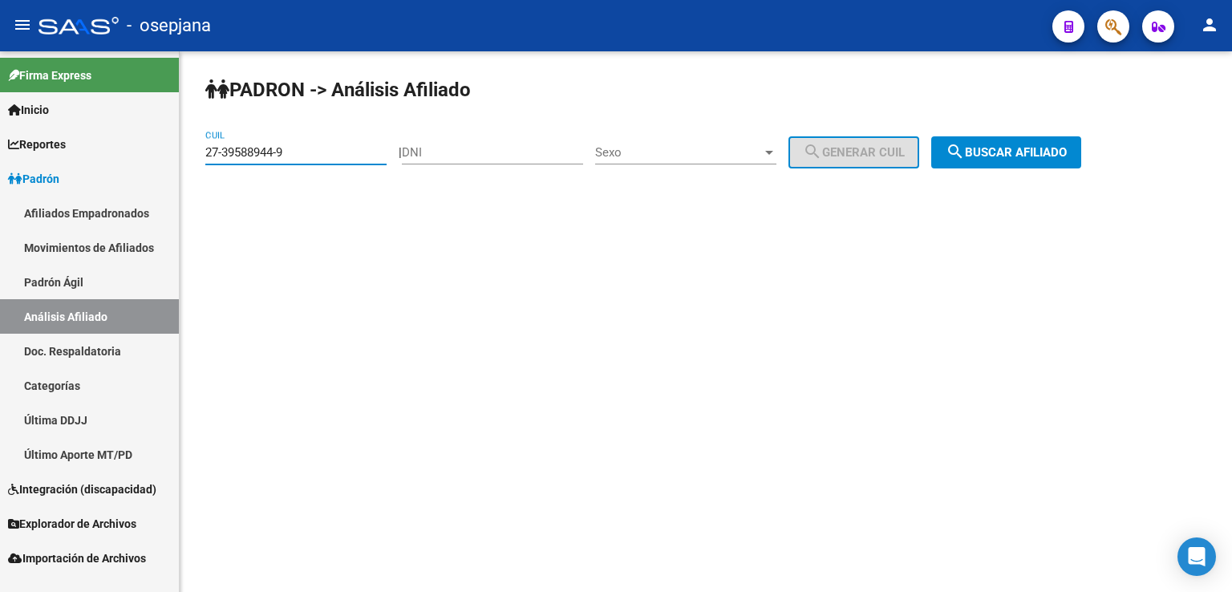
drag, startPoint x: 205, startPoint y: 150, endPoint x: 298, endPoint y: 152, distance: 92.2
click at [298, 152] on input "27-39588944-9" at bounding box center [295, 152] width 181 height 14
paste input "3-36054343"
type input "23-36054343-9"
click at [1006, 152] on span "search Buscar afiliado" at bounding box center [1005, 152] width 121 height 14
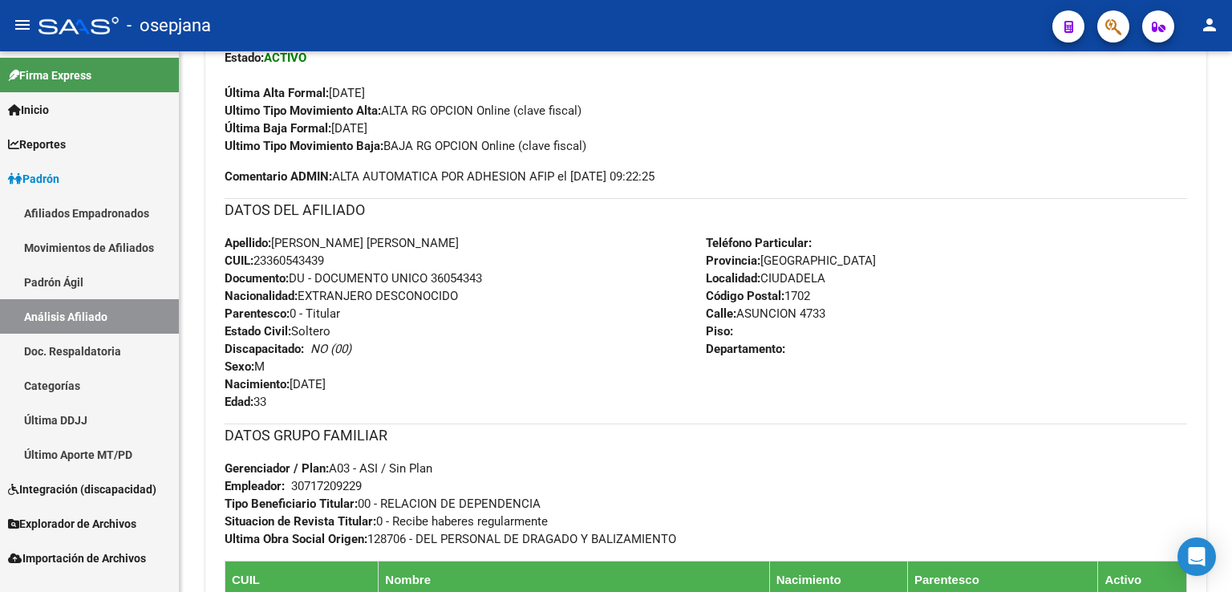
scroll to position [778, 0]
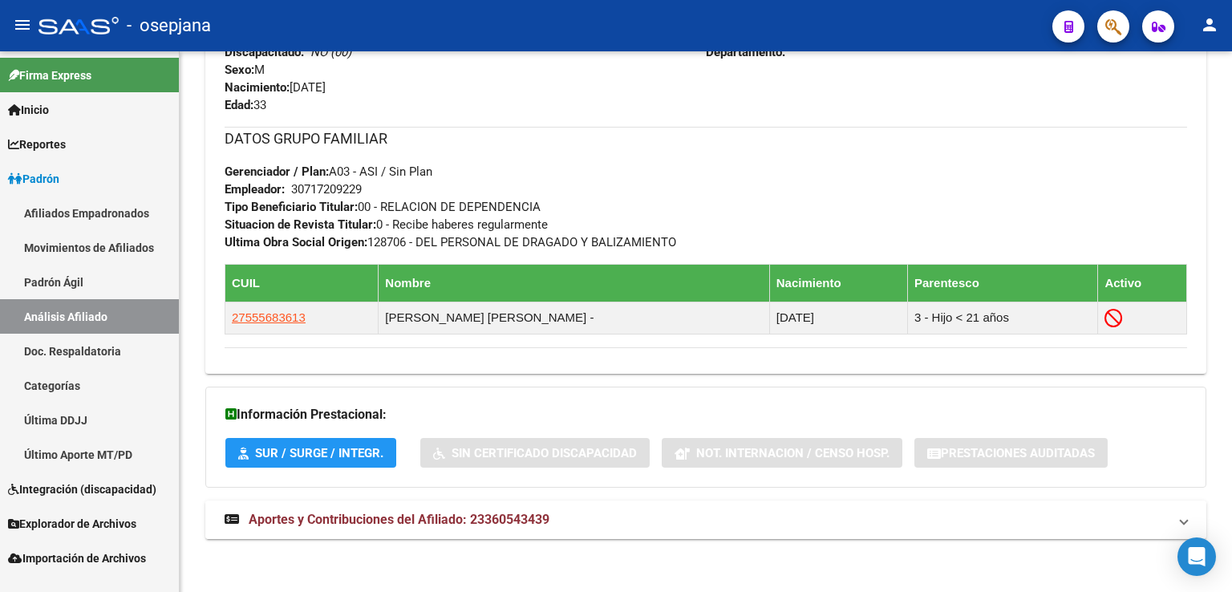
click at [372, 517] on span "Aportes y Contribuciones del Afiliado: 23360543439" at bounding box center [399, 519] width 301 height 15
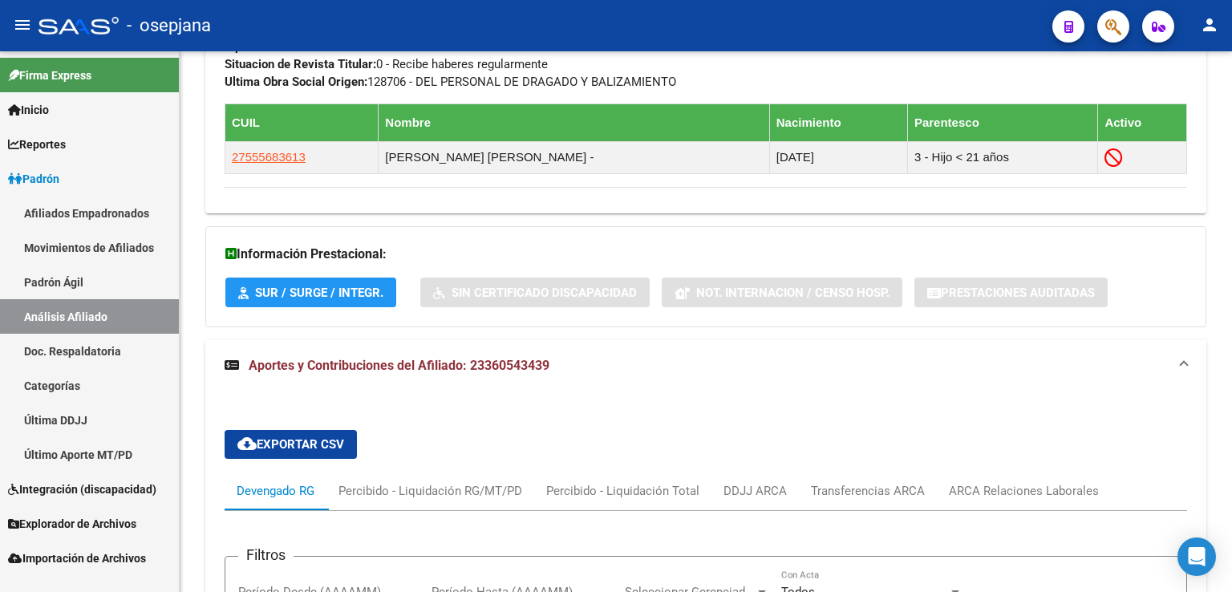
scroll to position [1099, 0]
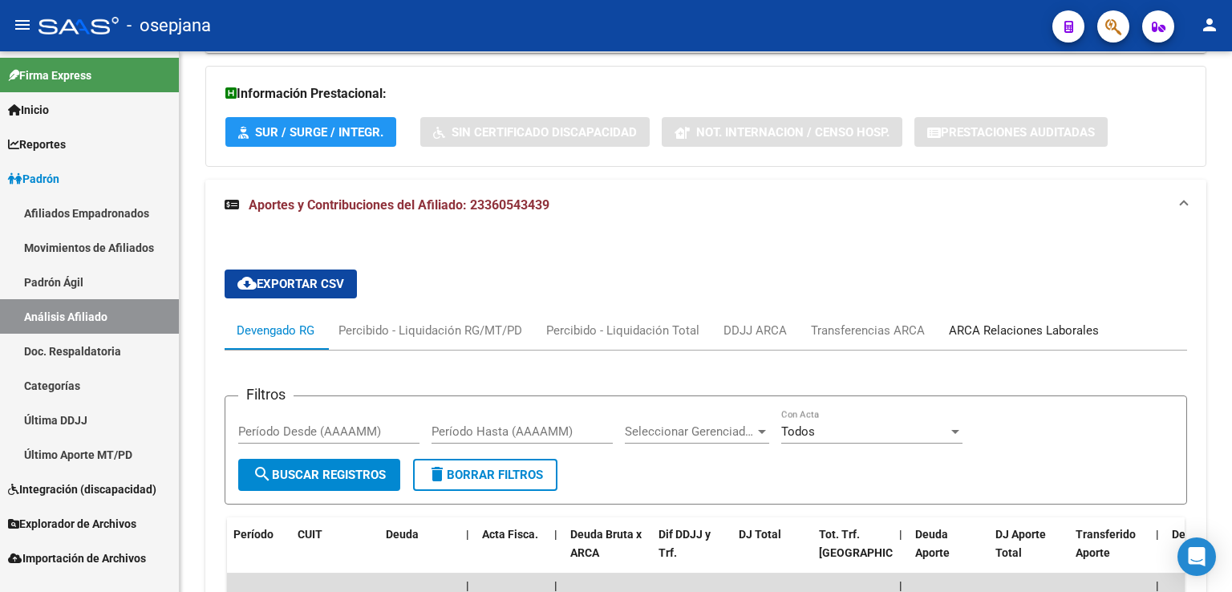
click at [1043, 326] on div "ARCA Relaciones Laborales" at bounding box center [1024, 331] width 150 height 18
